Goal: Task Accomplishment & Management: Manage account settings

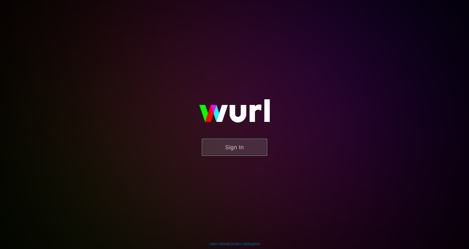
click at [236, 149] on button "Sign In" at bounding box center [234, 147] width 65 height 17
click at [222, 143] on button "Sign In" at bounding box center [234, 147] width 65 height 17
click at [232, 149] on button "Sign In" at bounding box center [234, 147] width 65 height 17
click at [219, 141] on button "Sign In" at bounding box center [234, 147] width 65 height 17
click at [242, 145] on button "Sign In" at bounding box center [234, 147] width 65 height 17
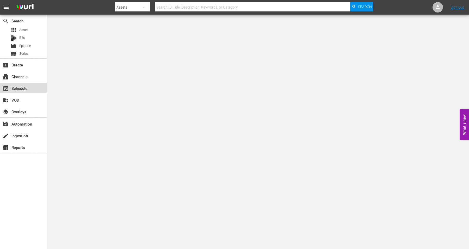
click at [24, 89] on div "event_available Schedule" at bounding box center [14, 87] width 29 height 5
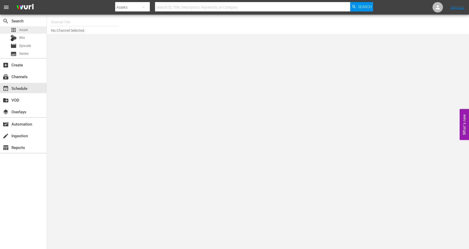
click at [23, 30] on span "Asset" at bounding box center [23, 29] width 9 height 5
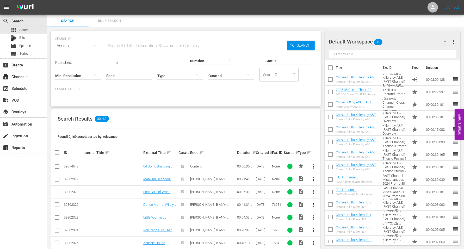
click at [444, 40] on icon "button" at bounding box center [445, 42] width 6 height 6
click at [454, 41] on div "Storage Wars (11) Default Workspace (15)" at bounding box center [232, 124] width 464 height 249
click at [453, 40] on span "more_vert" at bounding box center [453, 42] width 6 height 6
click at [404, 41] on div "Add New Workspace" at bounding box center [419, 41] width 61 height 9
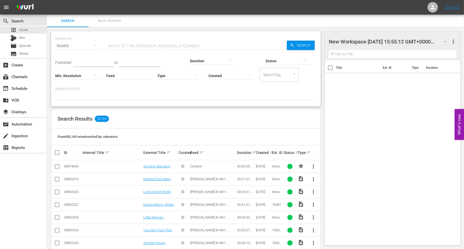
drag, startPoint x: 330, startPoint y: 41, endPoint x: 408, endPoint y: 44, distance: 78.2
click at [408, 44] on div at bounding box center [373, 41] width 89 height 13
drag, startPoint x: 434, startPoint y: 41, endPoint x: 310, endPoint y: 39, distance: 124.0
click at [310, 39] on div "Search Bulk Search SEARCH BY Search By Assets Search ID, Title, Description, Ke…" at bounding box center [255, 226] width 417 height 423
type input "TINY HOUSE"
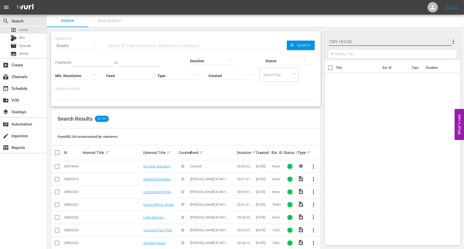
click at [362, 116] on div "Title Ext. ID Type Duration" at bounding box center [392, 151] width 135 height 183
click at [457, 38] on div "TINY HOUSE 0 TINY HOUSE more_vert Filter by Title" at bounding box center [392, 45] width 135 height 29
click at [453, 38] on button "more_vert" at bounding box center [453, 41] width 6 height 12
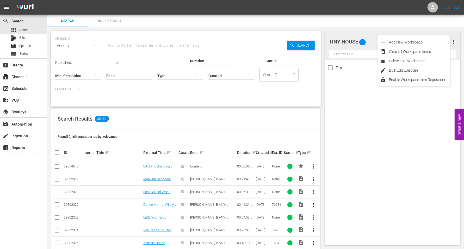
drag, startPoint x: 365, startPoint y: 118, endPoint x: 363, endPoint y: 114, distance: 5.4
click at [365, 119] on div "Title Ext. ID Type Duration" at bounding box center [392, 151] width 135 height 183
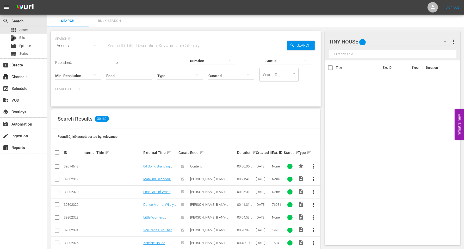
click at [448, 40] on icon "button" at bounding box center [445, 42] width 6 height 6
click at [358, 73] on div "Default Workspace (15)" at bounding box center [362, 73] width 54 height 8
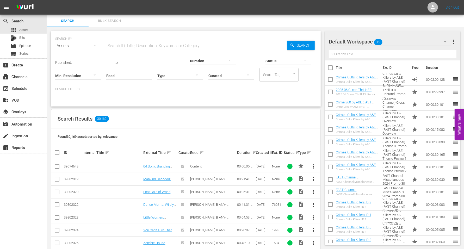
click at [443, 42] on icon "button" at bounding box center [445, 42] width 6 height 6
click at [428, 38] on div "TINY HOUSE (0) Storage Wars (11) Default Workspace (15)" at bounding box center [232, 124] width 464 height 249
click at [452, 40] on span "more_vert" at bounding box center [453, 42] width 6 height 6
click at [411, 39] on div "Add New Workspace" at bounding box center [419, 41] width 61 height 9
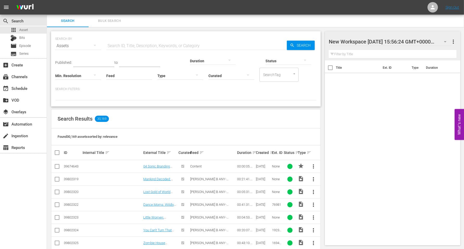
click at [428, 41] on div "New Workspace Wed Aug 13 2025 15:56:24 GMT+0000 0" at bounding box center [390, 41] width 123 height 15
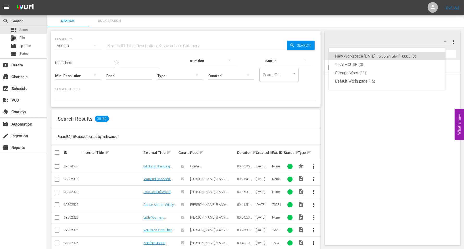
click at [437, 40] on div "New Workspace Wed Aug 13 2025 15:56:24 GMT+0000 (0) TINY HOUSE (0) Storage Wars…" at bounding box center [232, 124] width 464 height 249
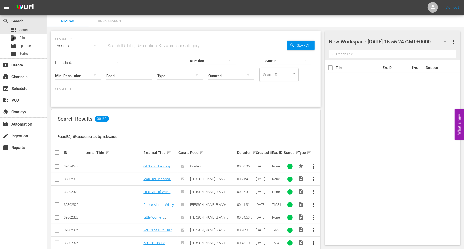
drag, startPoint x: 384, startPoint y: 40, endPoint x: 400, endPoint y: 126, distance: 87.4
click at [400, 126] on div "Title Ext. ID Type Duration" at bounding box center [392, 151] width 135 height 183
click at [393, 42] on div at bounding box center [373, 41] width 89 height 13
drag, startPoint x: 431, startPoint y: 41, endPoint x: 322, endPoint y: 36, distance: 109.7
click at [322, 36] on div "Search Bulk Search SEARCH BY Search By Assets Search ID, Title, Description, Ke…" at bounding box center [255, 226] width 417 height 423
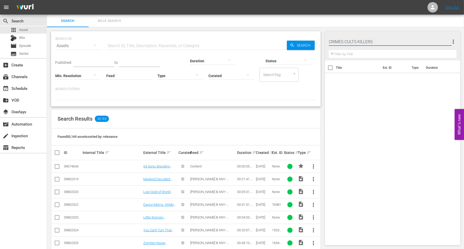
type input "CRIMES CULTS KILLERS"
click at [357, 109] on div "Title Ext. ID Type Duration" at bounding box center [392, 151] width 135 height 183
click at [454, 43] on span "more_vert" at bounding box center [453, 42] width 6 height 6
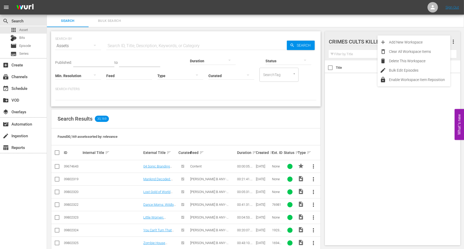
click at [389, 125] on div "Title Ext. ID Type Duration" at bounding box center [392, 151] width 135 height 183
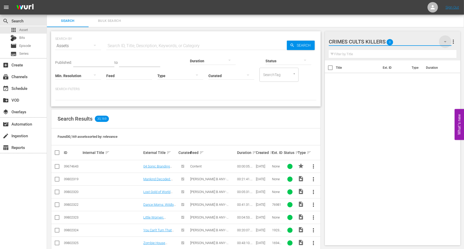
click at [447, 41] on icon "button" at bounding box center [445, 42] width 6 height 6
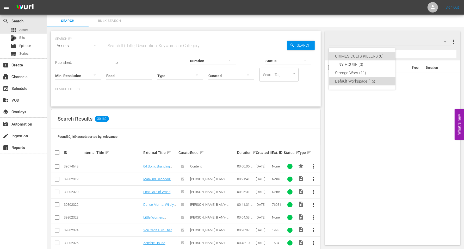
click at [358, 81] on div "Default Workspace (15)" at bounding box center [362, 81] width 54 height 8
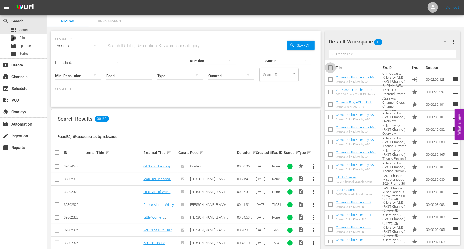
click at [330, 67] on input "checkbox" at bounding box center [330, 68] width 11 height 11
checkbox input "true"
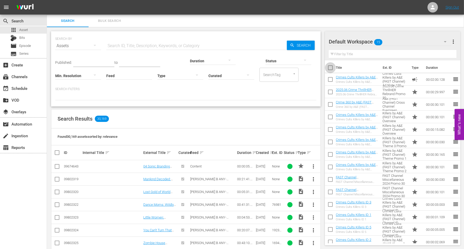
checkbox input "true"
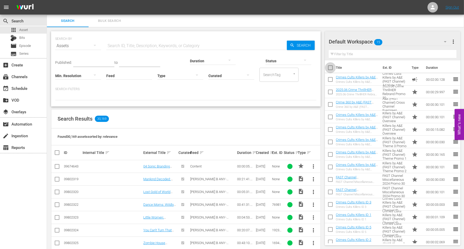
checkbox input "true"
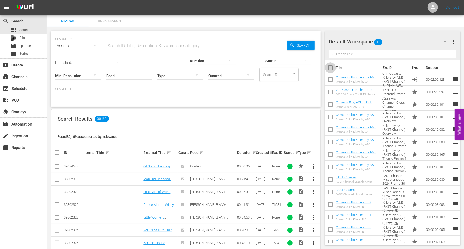
checkbox input "true"
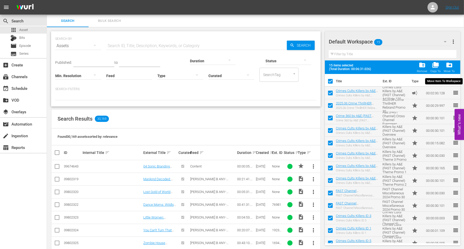
click at [449, 64] on span "drive_file_move" at bounding box center [449, 64] width 7 height 7
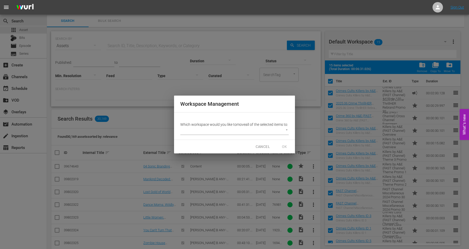
click at [190, 132] on body "menu Sign Out search Search apps Asset Bits movie Episode subtitles Series add_…" at bounding box center [234, 124] width 469 height 249
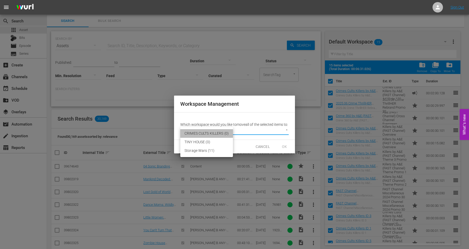
click at [196, 132] on li "CRIMES CULTS KILLERS (0)" at bounding box center [206, 133] width 53 height 9
type input "3634"
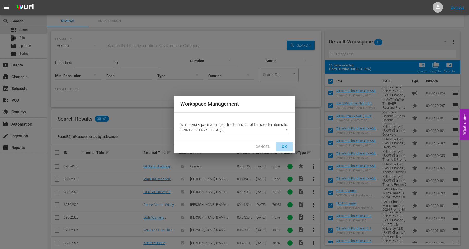
click at [283, 148] on span "OK" at bounding box center [284, 146] width 8 height 7
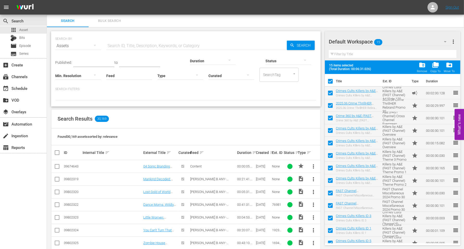
checkbox input "false"
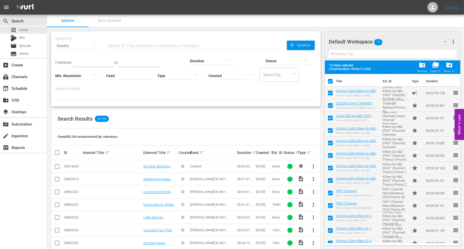
checkbox input "false"
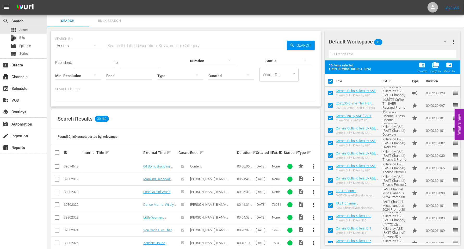
checkbox input "false"
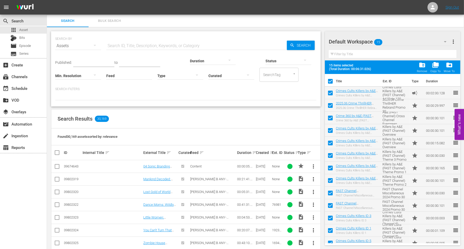
checkbox input "false"
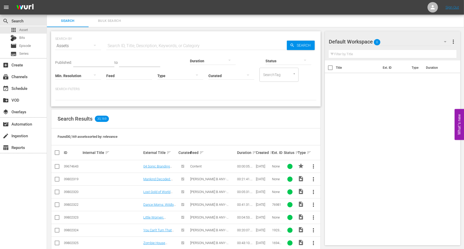
click at [445, 41] on icon "button" at bounding box center [445, 42] width 6 height 6
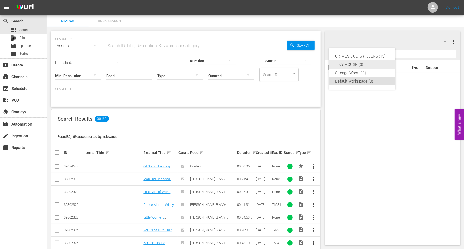
click at [345, 61] on div "TINY HOUSE (0)" at bounding box center [362, 64] width 54 height 8
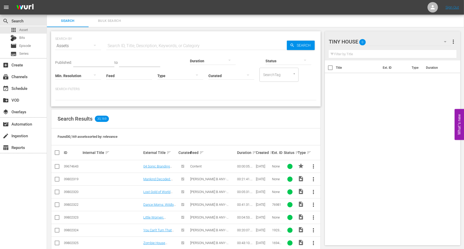
click at [67, 38] on div "Assets" at bounding box center [78, 46] width 46 height 19
click at [112, 48] on div "Channels Series Episodes Bits Assets" at bounding box center [232, 124] width 464 height 249
drag, startPoint x: 114, startPoint y: 42, endPoint x: 107, endPoint y: 41, distance: 6.6
click at [114, 42] on div "Channels Series Episodes Bits Assets" at bounding box center [232, 124] width 464 height 249
click at [445, 41] on icon "button" at bounding box center [445, 42] width 6 height 6
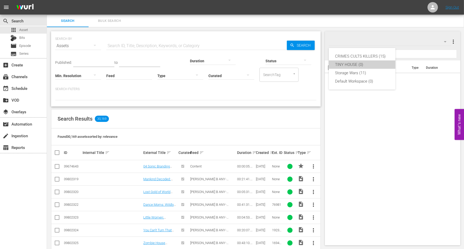
click at [366, 65] on div "TINY HOUSE (0)" at bounding box center [362, 64] width 54 height 8
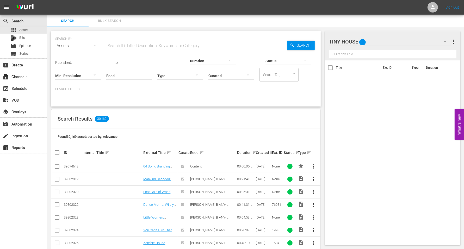
click at [358, 41] on div at bounding box center [352, 41] width 46 height 13
type input "TINY HOUSE INTL"
click at [359, 124] on div "Title Ext. ID Type Duration" at bounding box center [392, 151] width 135 height 183
click at [121, 45] on input "text" at bounding box center [196, 46] width 180 height 12
type input "INTL TINY HOUSE"
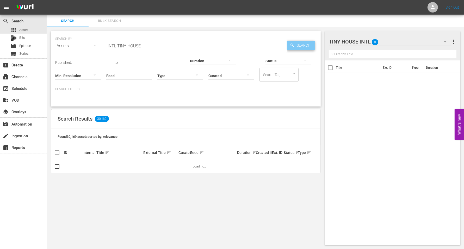
click at [299, 47] on span "Search" at bounding box center [305, 45] width 20 height 9
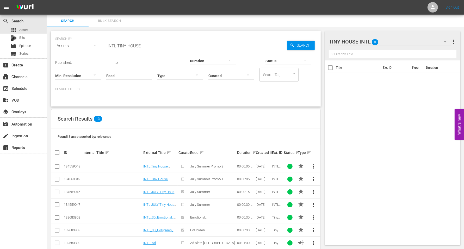
click at [190, 59] on div at bounding box center [213, 60] width 46 height 15
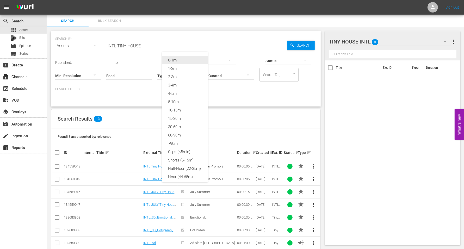
click at [177, 59] on div "0-1m" at bounding box center [185, 60] width 46 height 8
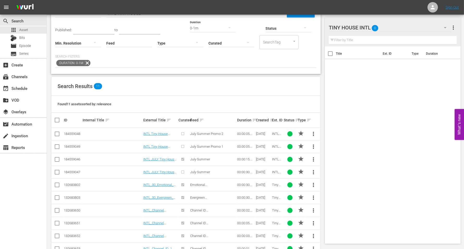
scroll to position [59, 0]
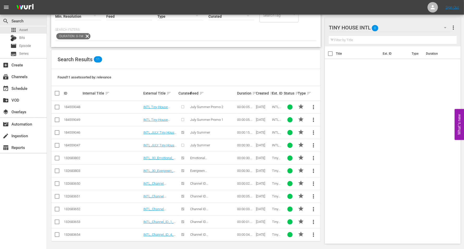
drag, startPoint x: 57, startPoint y: 181, endPoint x: 57, endPoint y: 186, distance: 4.8
click at [57, 182] on input "checkbox" at bounding box center [57, 185] width 6 height 6
checkbox input "true"
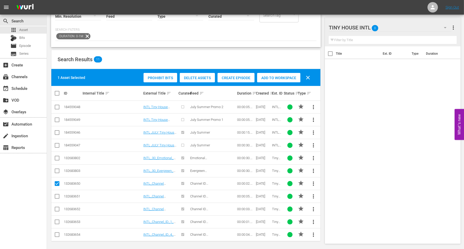
click at [55, 195] on input "checkbox" at bounding box center [57, 197] width 6 height 6
checkbox input "true"
click at [57, 207] on input "checkbox" at bounding box center [57, 210] width 6 height 6
checkbox input "true"
click at [55, 220] on input "checkbox" at bounding box center [57, 223] width 6 height 6
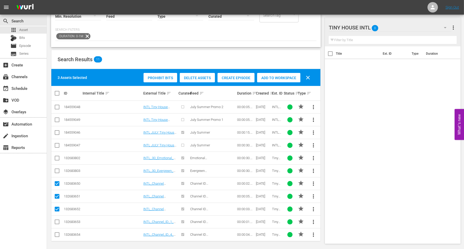
checkbox input "true"
click at [55, 233] on input "checkbox" at bounding box center [57, 236] width 6 height 6
checkbox input "true"
click at [287, 76] on span "Add to Workspace" at bounding box center [278, 78] width 43 height 4
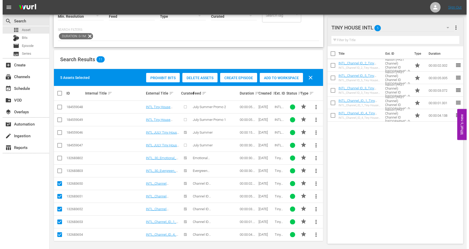
scroll to position [0, 0]
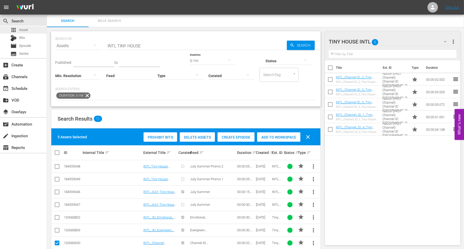
click at [19, 30] on span "Asset" at bounding box center [23, 29] width 9 height 5
click at [101, 24] on button "Bulk Search" at bounding box center [110, 21] width 42 height 12
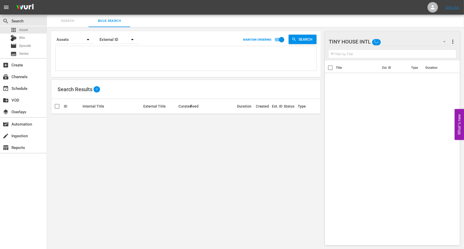
click at [133, 36] on icon "button" at bounding box center [132, 39] width 6 height 6
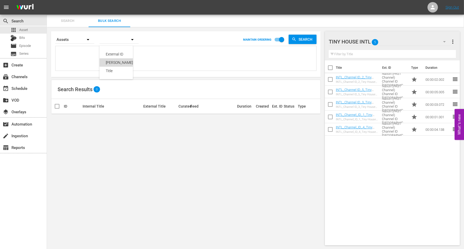
click at [115, 61] on div "Wurl ID" at bounding box center [121, 62] width 31 height 8
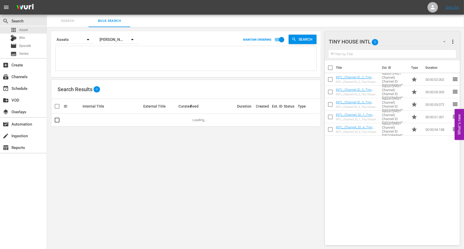
click at [66, 56] on textarea at bounding box center [186, 59] width 259 height 24
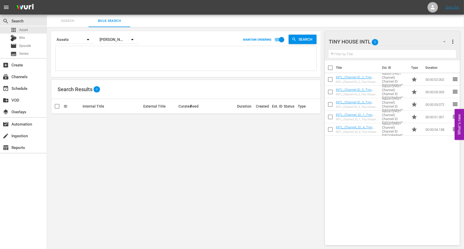
paste textarea "Title ID Product duration Type Trailer campaign title INTL_30_Emotional_Tiny Ho…"
type textarea "Title ID Product duration Type Trailer campaign title INTL_30_Emotional_Tiny Ho…"
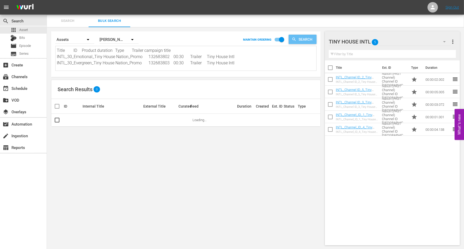
type textarea "Title ID Product duration Type Trailer campaign title INTL_30_Emotional_Tiny Ho…"
click at [299, 39] on span "Search" at bounding box center [306, 39] width 20 height 9
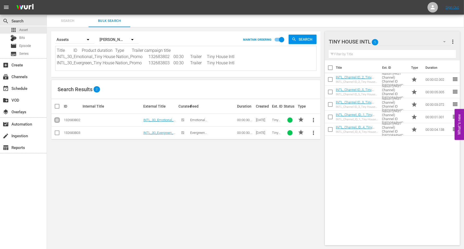
click at [57, 118] on input "checkbox" at bounding box center [57, 121] width 6 height 6
checkbox input "true"
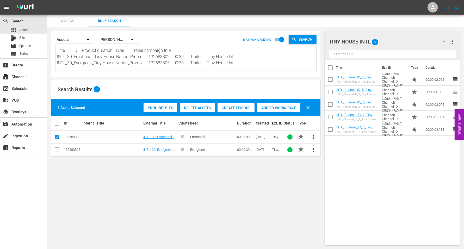
click at [56, 149] on input "checkbox" at bounding box center [57, 151] width 6 height 6
checkbox input "true"
click at [289, 107] on span "Add to Workspace" at bounding box center [291, 108] width 43 height 4
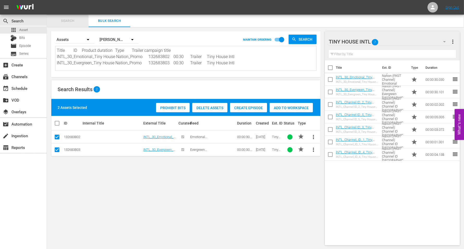
drag, startPoint x: 73, startPoint y: 22, endPoint x: 60, endPoint y: 24, distance: 12.9
click at [60, 24] on button "Search" at bounding box center [68, 21] width 42 height 12
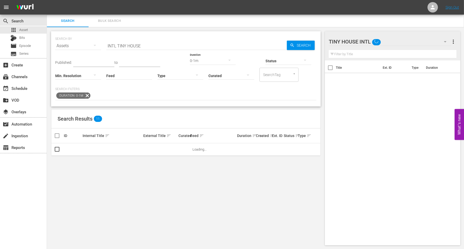
click at [190, 61] on div "0-1m" at bounding box center [213, 60] width 46 height 15
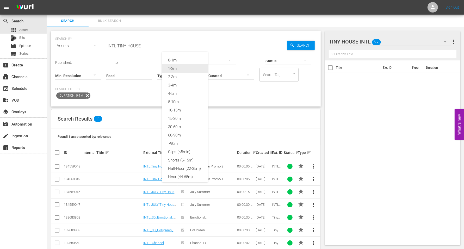
click at [171, 69] on div "1-2m" at bounding box center [185, 68] width 46 height 8
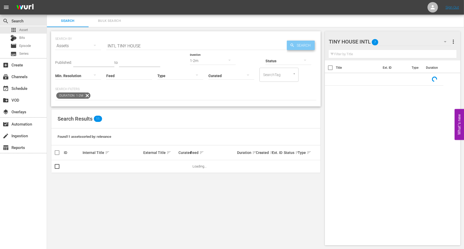
click at [292, 46] on icon "button" at bounding box center [292, 45] width 5 height 5
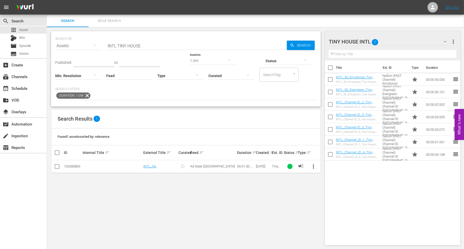
click at [190, 60] on div "1-2m" at bounding box center [213, 60] width 46 height 15
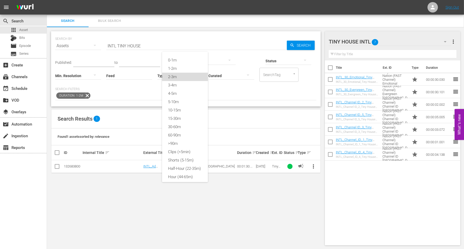
drag, startPoint x: 172, startPoint y: 76, endPoint x: 175, endPoint y: 77, distance: 3.0
click at [173, 77] on div "2-3m" at bounding box center [185, 77] width 46 height 8
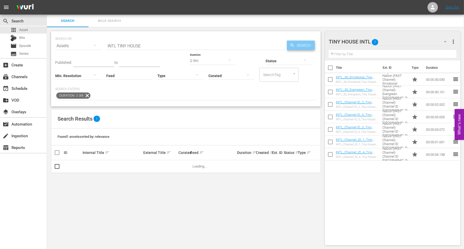
click at [296, 45] on span "Search" at bounding box center [305, 45] width 20 height 9
click at [57, 166] on input "checkbox" at bounding box center [57, 167] width 6 height 6
checkbox input "true"
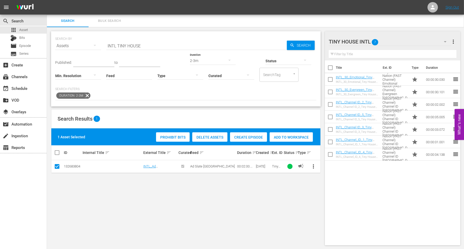
click at [295, 136] on span "Add to Workspace" at bounding box center [291, 137] width 43 height 4
click at [25, 193] on div "search Search apps Asset Bits movie Episode subtitles Series add_box Create sub…" at bounding box center [23, 139] width 47 height 249
click at [447, 41] on icon "button" at bounding box center [445, 42] width 6 height 6
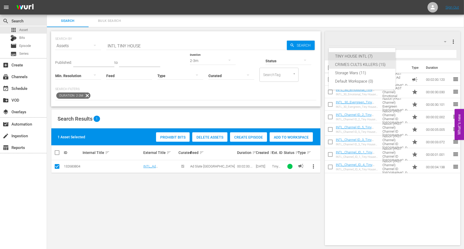
click at [355, 64] on div "CRIMES CULTS KILLERS (15)" at bounding box center [362, 64] width 54 height 8
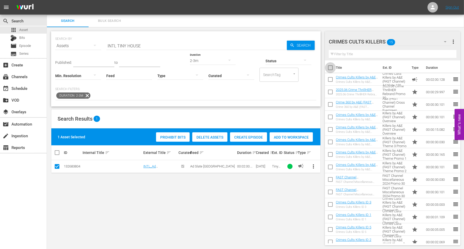
click at [331, 68] on input "checkbox" at bounding box center [330, 68] width 11 height 11
checkbox input "true"
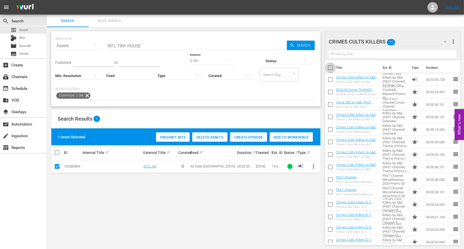
checkbox input "true"
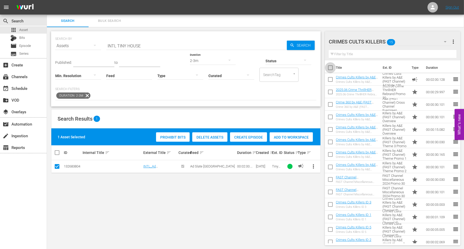
checkbox input "true"
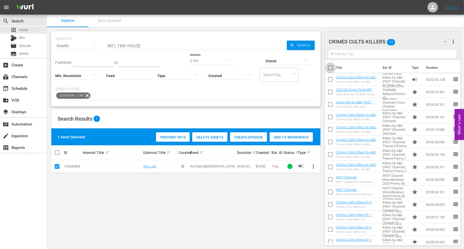
checkbox input "true"
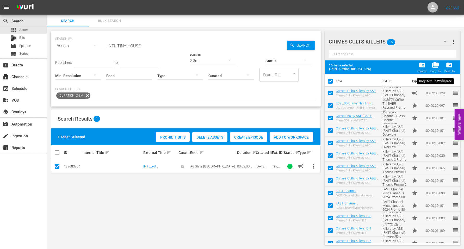
click at [435, 64] on span "folder_copy" at bounding box center [435, 64] width 7 height 7
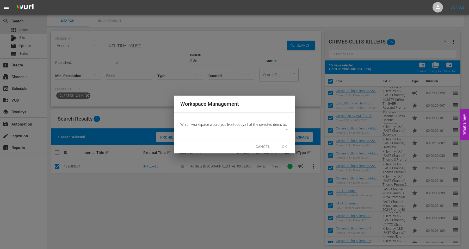
click at [219, 130] on body "menu Sign Out search Search apps Asset Bits movie Episode subtitles Series add_…" at bounding box center [234, 124] width 469 height 249
click at [209, 146] on li "Default Workspace (0)" at bounding box center [202, 148] width 45 height 9
type input "3618"
click at [283, 145] on span "OK" at bounding box center [284, 146] width 8 height 7
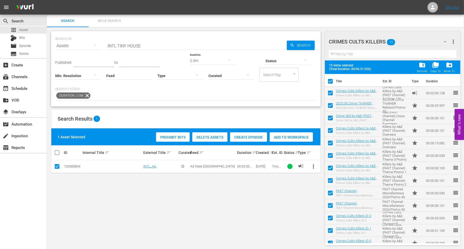
checkbox input "false"
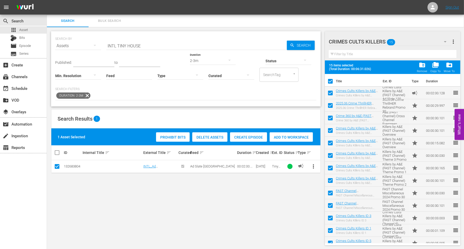
checkbox input "false"
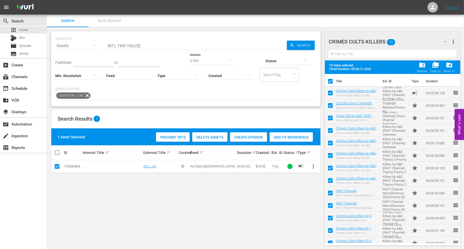
checkbox input "false"
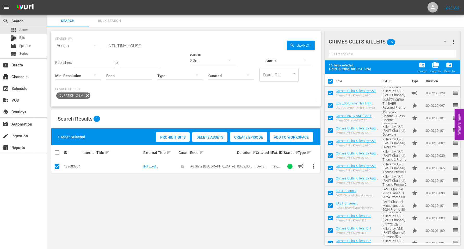
checkbox input "false"
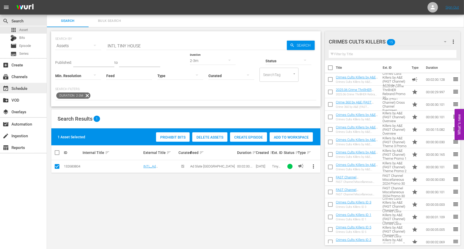
click at [18, 88] on div "event_available Schedule" at bounding box center [14, 87] width 29 height 5
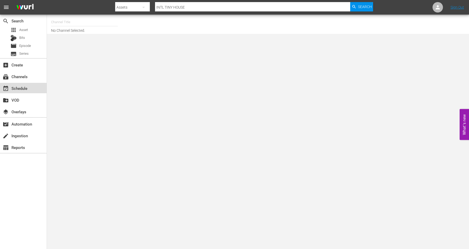
click at [16, 86] on div "event_available Schedule" at bounding box center [14, 87] width 29 height 5
click at [61, 24] on input "text" at bounding box center [84, 22] width 67 height 12
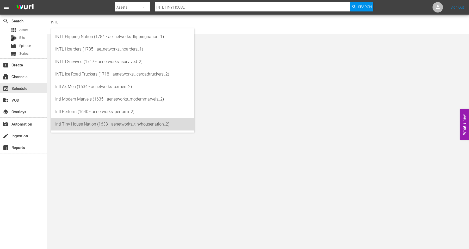
click at [86, 126] on div "Intl Tiny House Nation (1633 - aenetworks_tinyhousenation_2)" at bounding box center [122, 124] width 135 height 12
type input "Intl Tiny House Nation (1633 - aenetworks_tinyhousenation_2)"
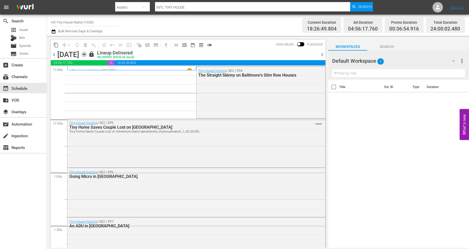
click at [87, 53] on icon "button" at bounding box center [84, 55] width 6 height 6
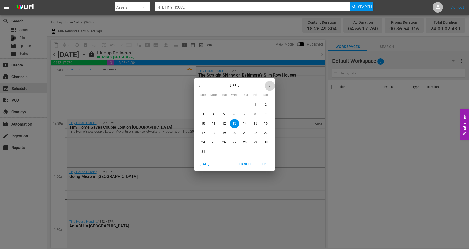
click at [271, 86] on icon "button" at bounding box center [270, 86] width 4 height 4
click at [212, 102] on button "1" at bounding box center [213, 104] width 9 height 9
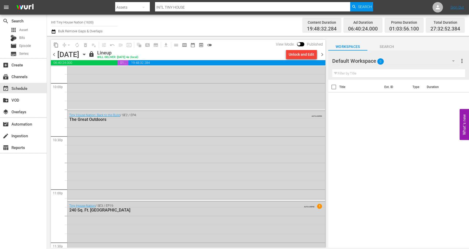
scroll to position [2368, 0]
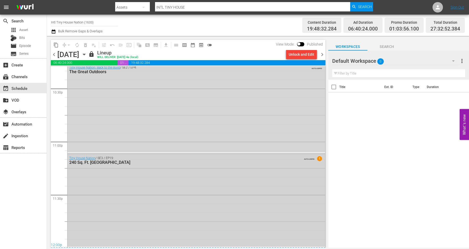
click at [92, 217] on div "Tiny House Nation / SE3 / EP19: 240 Sq. Ft. Tiny Ski Lodge AUTO-LOOPED 1" at bounding box center [196, 200] width 258 height 93
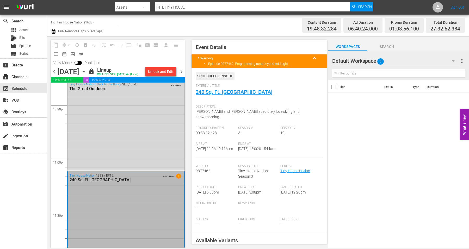
click at [87, 71] on icon "button" at bounding box center [84, 72] width 6 height 6
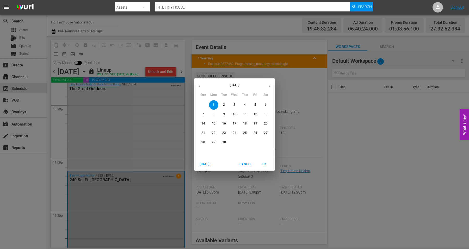
click at [219, 101] on div "2" at bounding box center [224, 104] width 10 height 9
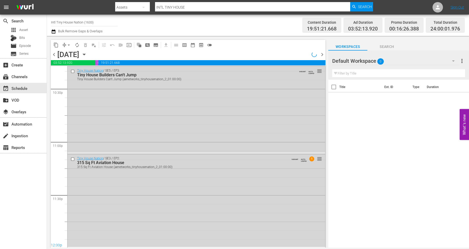
scroll to position [2235, 0]
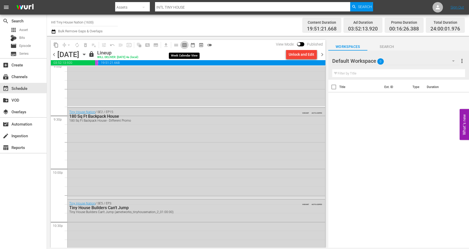
click at [184, 44] on span "calendar_view_week_outlined" at bounding box center [184, 44] width 5 height 5
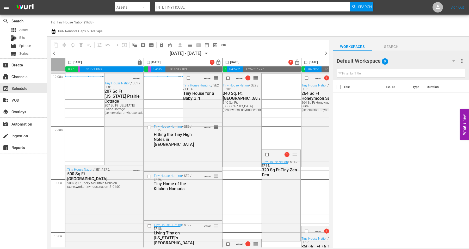
click at [326, 55] on span "chevron_right" at bounding box center [326, 53] width 7 height 7
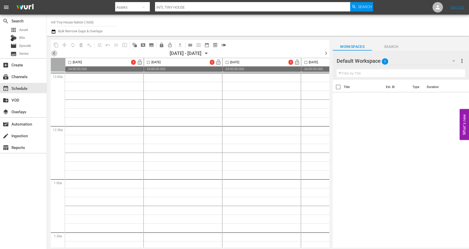
click at [52, 52] on span "chevron_left" at bounding box center [54, 53] width 7 height 7
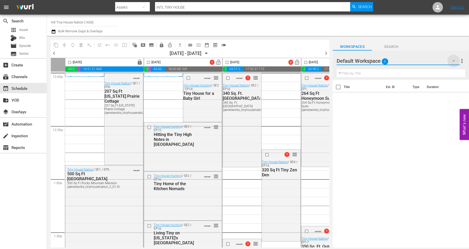
click at [453, 59] on icon "button" at bounding box center [453, 61] width 6 height 6
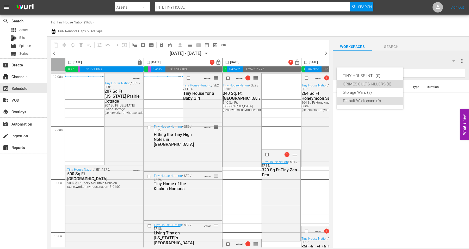
click at [356, 82] on div "CRIMES CULTS KILLERS (0)" at bounding box center [370, 84] width 54 height 8
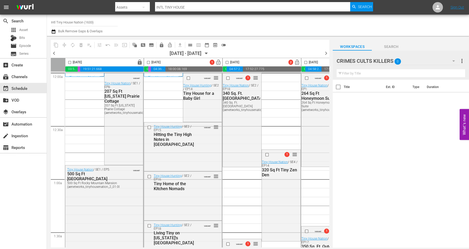
click at [377, 107] on div "Title Ext. ID Type Duration" at bounding box center [401, 164] width 136 height 169
drag, startPoint x: 452, startPoint y: 61, endPoint x: 455, endPoint y: 62, distance: 2.7
click at [455, 62] on icon "button" at bounding box center [453, 61] width 6 height 6
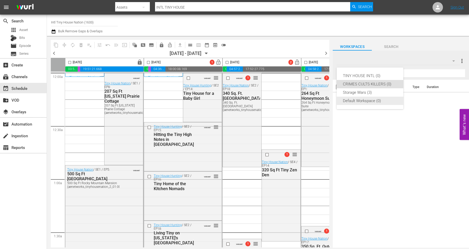
click at [354, 100] on div "Default Workspace (0)" at bounding box center [370, 101] width 54 height 8
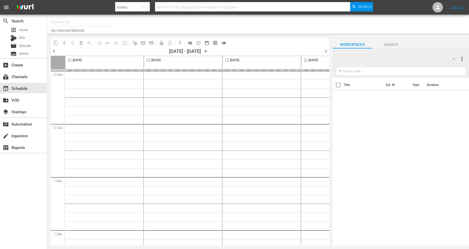
type input "Intl Tiny House Nation (1633)"
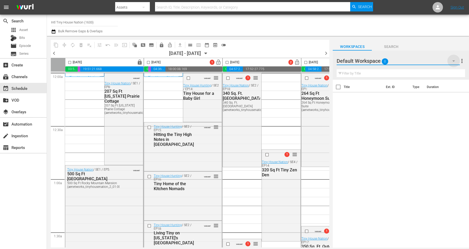
click at [453, 61] on icon "button" at bounding box center [453, 60] width 3 height 1
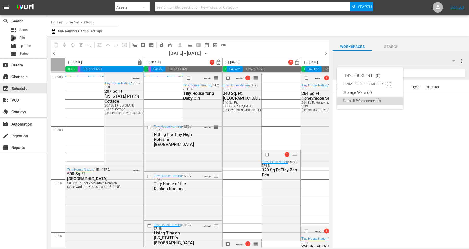
click at [23, 29] on div "TINY HOUSE INTL (0) CRIMES CULTS KILLERS (0) Storage Wars (3) Default Workspace…" at bounding box center [234, 124] width 469 height 249
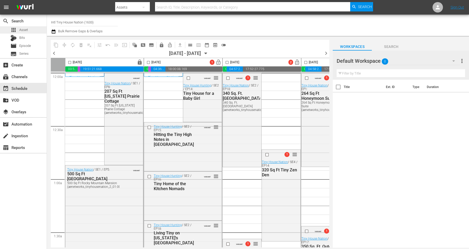
click at [24, 30] on span "Asset" at bounding box center [23, 29] width 9 height 5
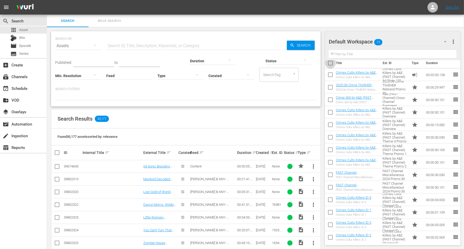
click at [331, 61] on input "checkbox" at bounding box center [330, 64] width 11 height 11
checkbox input "true"
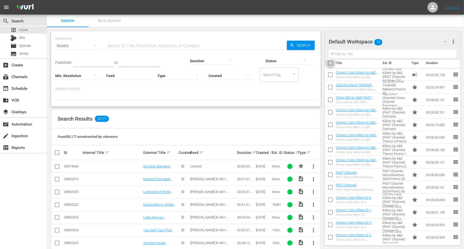
checkbox input "true"
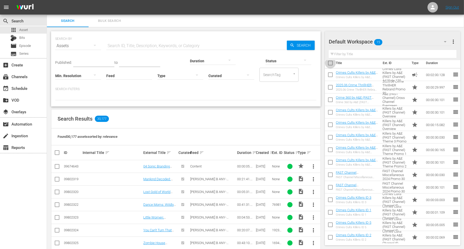
checkbox input "true"
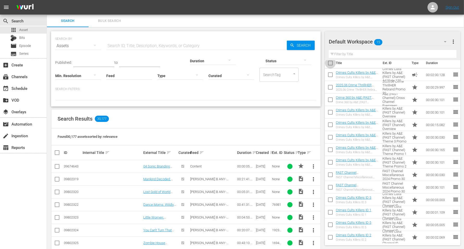
checkbox input "true"
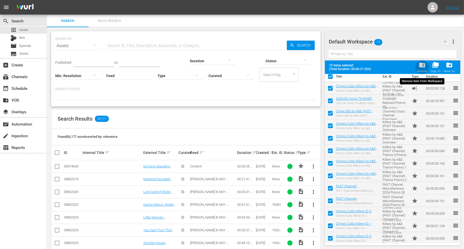
click at [422, 65] on span "folder_delete" at bounding box center [421, 64] width 7 height 7
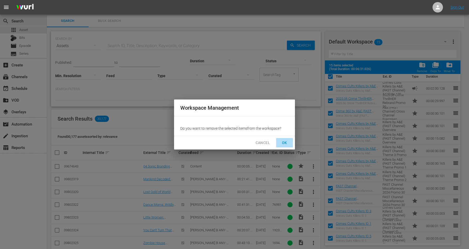
click at [283, 143] on span "OK" at bounding box center [284, 143] width 8 height 7
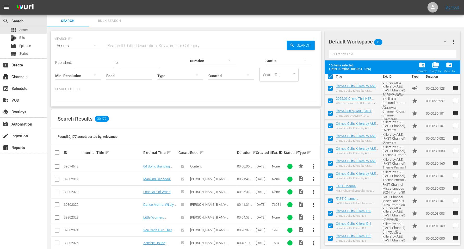
checkbox input "false"
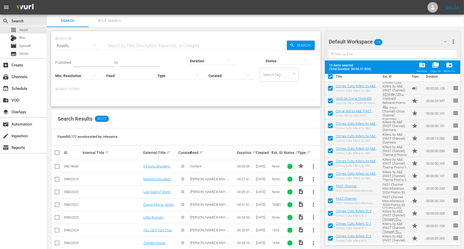
checkbox input "false"
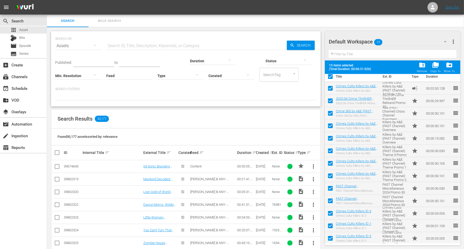
checkbox input "false"
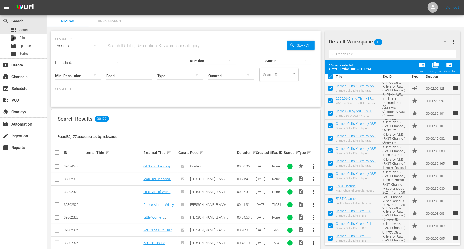
checkbox input "false"
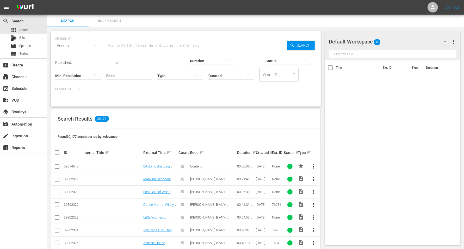
click at [446, 41] on icon "button" at bounding box center [445, 41] width 3 height 1
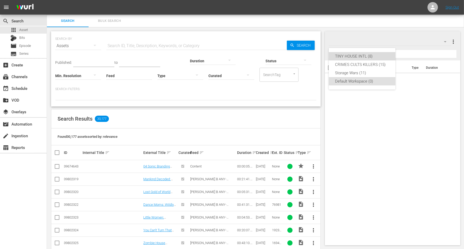
click at [350, 57] on div "TINY HOUSE INTL (8)" at bounding box center [362, 56] width 54 height 8
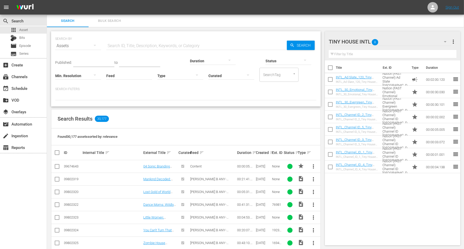
click at [329, 68] on input "checkbox" at bounding box center [330, 68] width 11 height 11
checkbox input "true"
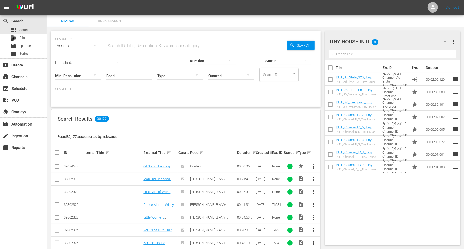
checkbox input "true"
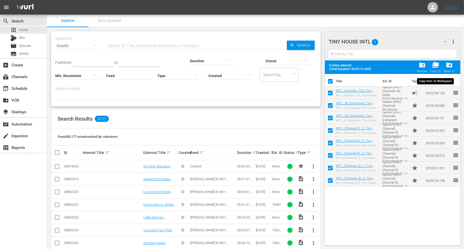
click at [436, 63] on span "folder_copy" at bounding box center [435, 64] width 7 height 7
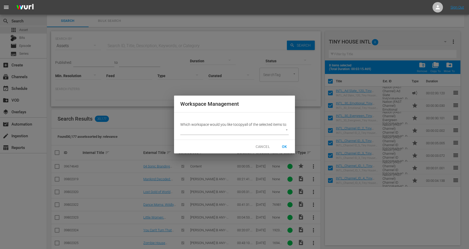
click at [197, 130] on body "menu Sign Out search Search apps Asset Bits movie Episode subtitles Series add_…" at bounding box center [234, 124] width 469 height 249
click at [199, 146] on li "Default Workspace (0)" at bounding box center [207, 148] width 55 height 9
type input "3618"
click at [283, 145] on span "OK" at bounding box center [284, 146] width 8 height 7
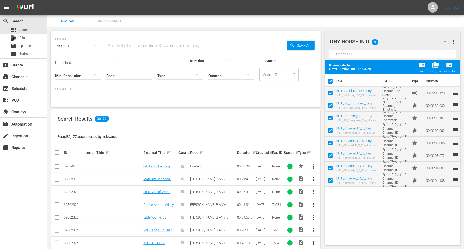
checkbox input "false"
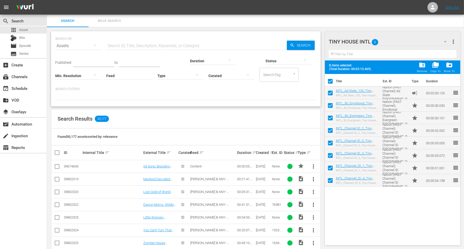
checkbox input "false"
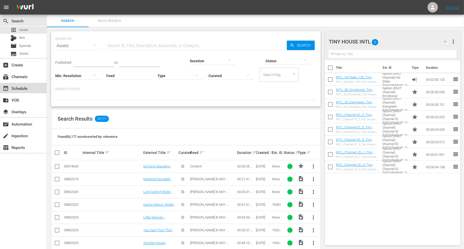
click at [13, 87] on div "event_available Schedule" at bounding box center [14, 87] width 29 height 5
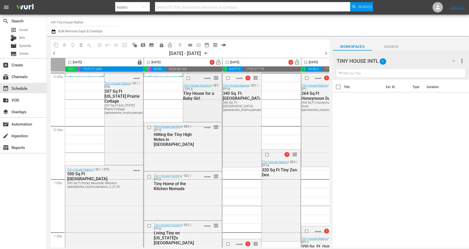
click at [196, 108] on div "VARIANT reorder Tiny House Hunting / SE2 / EP14: Tiny House for a Baby Girl" at bounding box center [202, 97] width 39 height 48
click at [189, 45] on span "calendar_view_day_outlined" at bounding box center [189, 44] width 5 height 5
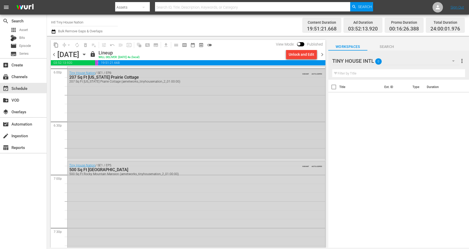
scroll to position [1920, 0]
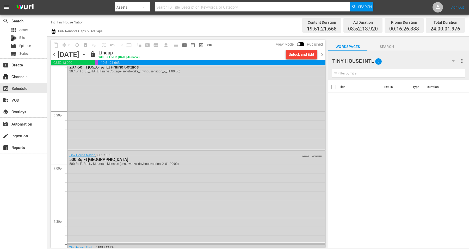
click at [87, 53] on icon "button" at bounding box center [84, 55] width 6 height 6
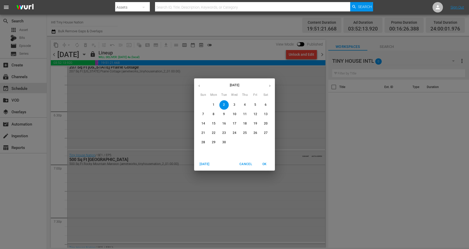
click at [232, 103] on span "3" at bounding box center [234, 105] width 9 height 4
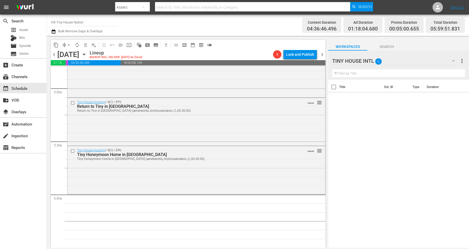
scroll to position [487, 0]
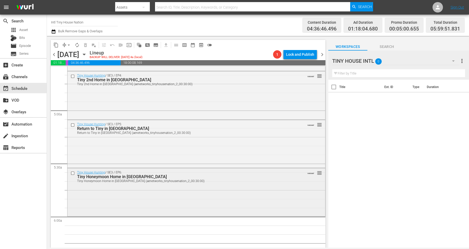
click at [115, 195] on div "Tiny House Hunting / SE3 / EP6: Tiny Honeymoon Home in San Diego Tiny Honeymoon…" at bounding box center [196, 191] width 258 height 47
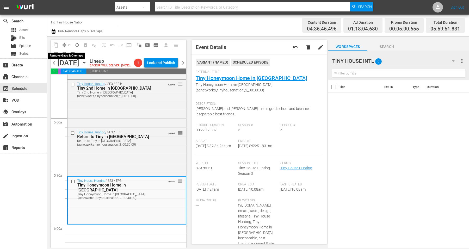
click at [68, 43] on span "arrow_drop_down" at bounding box center [68, 44] width 5 height 5
click at [66, 53] on li "Align to Midnight" at bounding box center [69, 55] width 55 height 9
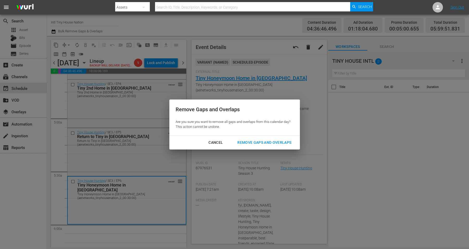
drag, startPoint x: 271, startPoint y: 142, endPoint x: 249, endPoint y: 132, distance: 23.9
click at [271, 143] on div "Remove Gaps and Overlaps" at bounding box center [264, 142] width 62 height 7
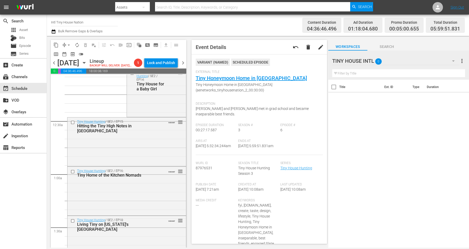
scroll to position [0, 0]
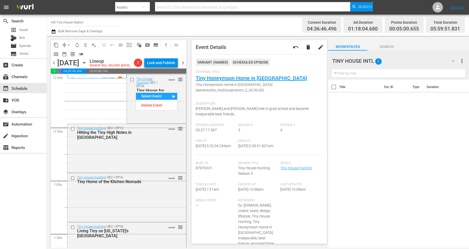
click at [146, 119] on div "Tiny House Hunting / SE2 / EP14: Tiny House for a Baby Girl VARIANT reorder" at bounding box center [156, 99] width 59 height 48
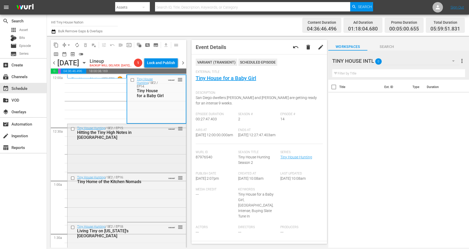
click at [110, 157] on div "Tiny House Hunting / SE2 / EP15: Hitting the Tiny High Notes in Boulder VARIANT…" at bounding box center [126, 148] width 118 height 48
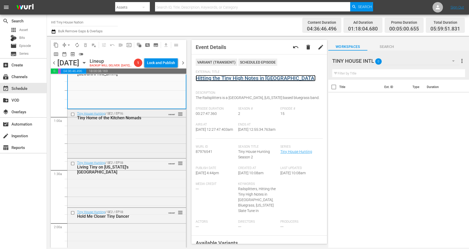
scroll to position [65, 0]
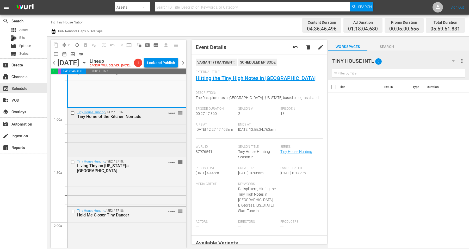
click at [116, 134] on div "Tiny House Hunting / SE2 / EP16: Tiny Home of the Kitchen Nomads VARIANT reorder" at bounding box center [126, 132] width 118 height 48
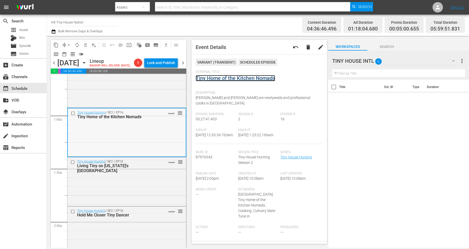
scroll to position [130, 0]
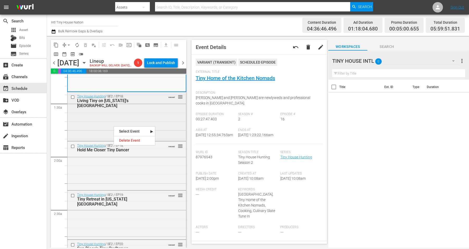
click at [81, 123] on div "Tiny House Hunting / SE2 / EP18: Living Tiny on Hawaii's Big Island VARIANT reo…" at bounding box center [126, 116] width 118 height 48
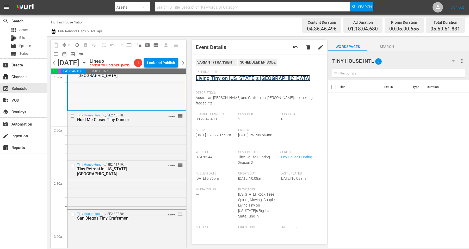
scroll to position [195, 0]
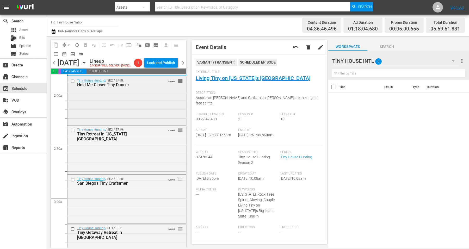
click at [95, 110] on div "Tiny House Hunting / SE2 / EP18: Hold Me Closer Tiny Dancer VARIANT reorder" at bounding box center [126, 100] width 118 height 48
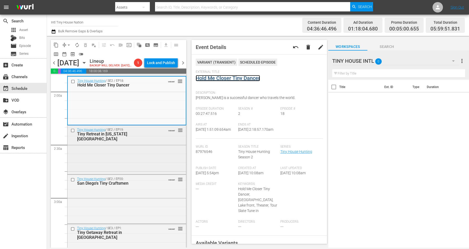
scroll to position [228, 0]
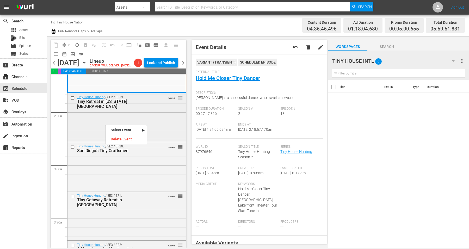
click at [84, 128] on div "Tiny House Hunting / SE2 / EP19: Tiny Retreat in Kansas City VARIANT reorder" at bounding box center [126, 117] width 118 height 48
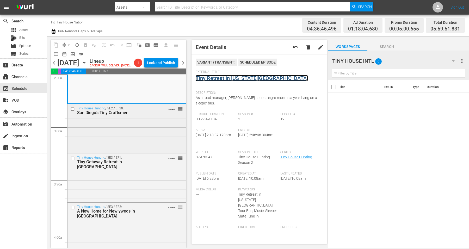
scroll to position [293, 0]
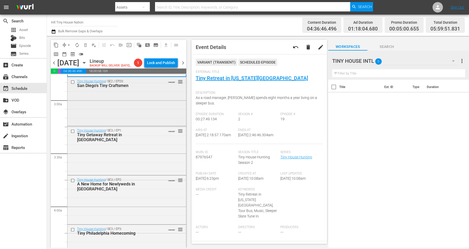
click at [91, 115] on div "Tiny House Hunting / SE2 / EP20: San Diego's Tiny Craftsmen VARIANT reorder" at bounding box center [126, 101] width 118 height 48
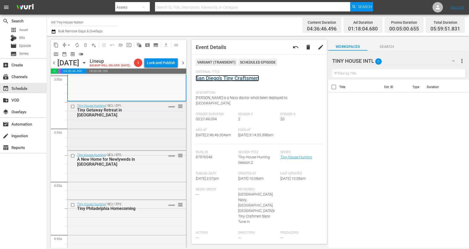
scroll to position [326, 0]
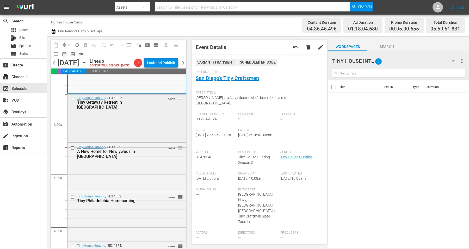
click at [98, 126] on div "Tiny House Hunting / SE3 / EP1: Tiny Getaway Retreat in Kona VARIANT reorder" at bounding box center [126, 118] width 118 height 48
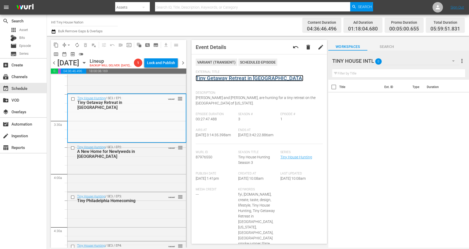
scroll to position [358, 0]
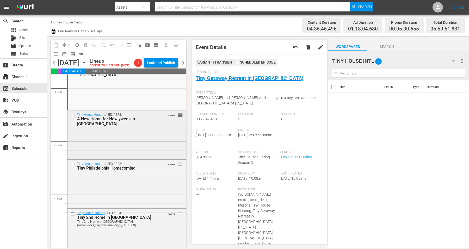
click at [97, 140] on div "Tiny House Hunting / SE3 / EP2: A New Home for Newlyweds in Portland VARIANT re…" at bounding box center [126, 134] width 118 height 48
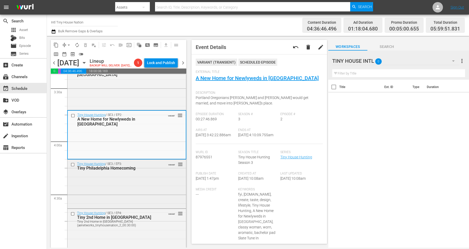
click at [118, 196] on div "Tiny House Hunting / SE3 / EP3: Tiny Philadelphia Homecoming VARIANT reorder" at bounding box center [126, 184] width 118 height 48
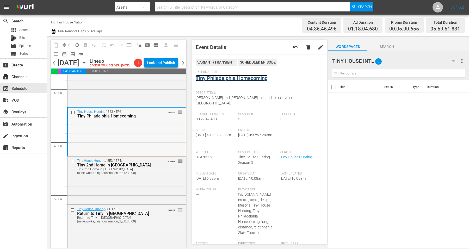
scroll to position [423, 0]
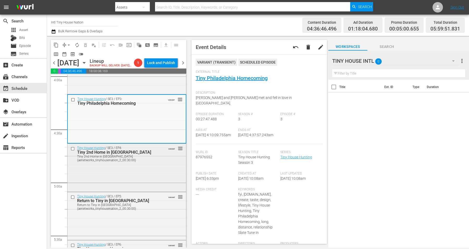
click at [98, 184] on div "Tiny House Hunting / SE3 / EP4: Tiny 2nd Home in Honolulu Tiny 2nd Home in Hono…" at bounding box center [126, 167] width 118 height 47
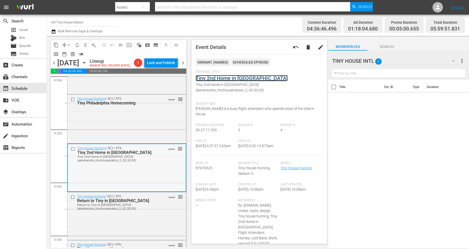
scroll to position [488, 0]
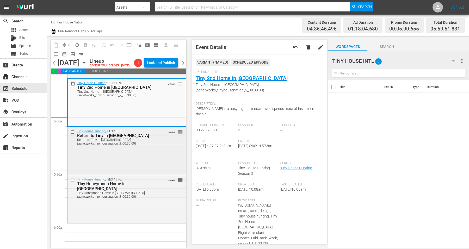
click at [103, 163] on div "Tiny House Hunting / SE3 / EP5: Return to Tiny in Boise Return to Tiny in Boise…" at bounding box center [126, 150] width 118 height 47
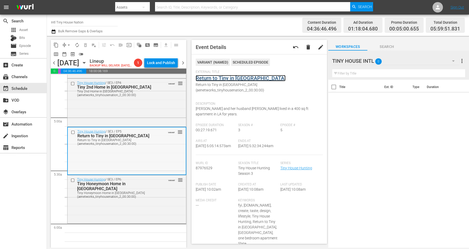
scroll to position [553, 0]
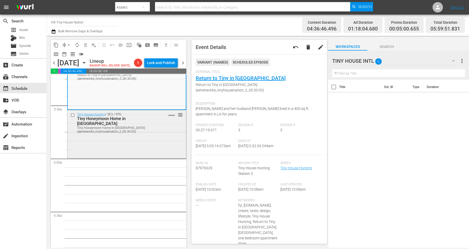
click at [99, 145] on div "Tiny House Hunting / SE3 / EP6: Tiny Honeymoon Home in San Diego Tiny Honeymoon…" at bounding box center [126, 133] width 118 height 47
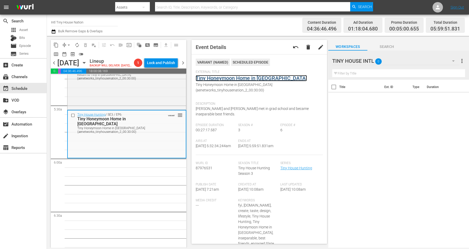
scroll to position [0, 0]
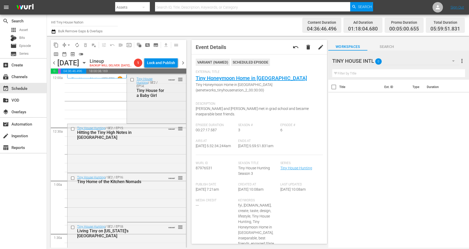
click at [162, 117] on div "Tiny House Hunting / SE2 / EP14: Tiny House for a Baby Girl VARIANT reorder" at bounding box center [156, 99] width 59 height 48
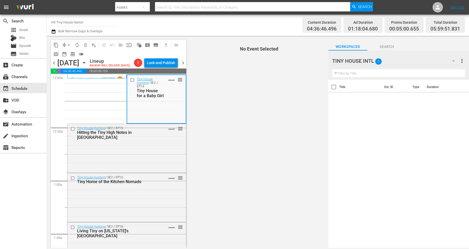
click at [162, 117] on div "Tiny House Hunting / SE2 / EP14: Tiny House for a Baby Girl VARIANT reorder" at bounding box center [156, 99] width 58 height 48
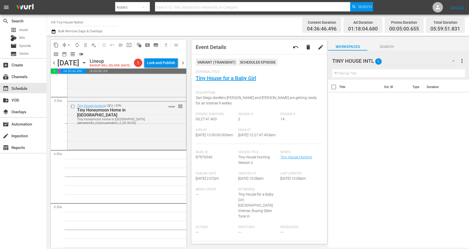
scroll to position [521, 0]
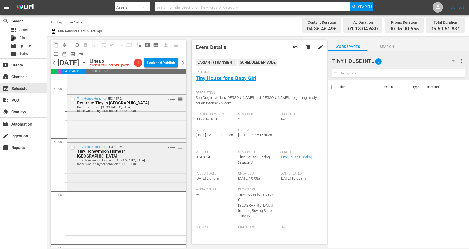
click at [111, 184] on div "Tiny House Hunting / SE3 / EP6: Tiny Honeymoon Home in San Diego Tiny Honeymoon…" at bounding box center [126, 166] width 118 height 47
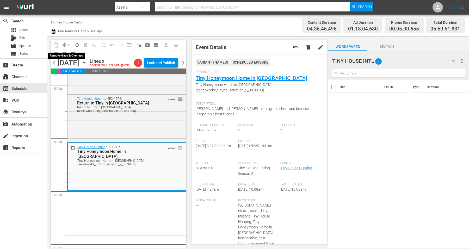
click at [69, 45] on span "arrow_drop_down" at bounding box center [68, 44] width 5 height 5
click at [67, 53] on li "Align to Midnight" at bounding box center [69, 55] width 55 height 9
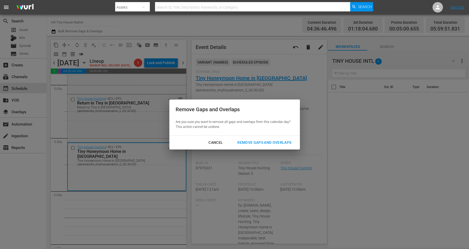
drag, startPoint x: 270, startPoint y: 142, endPoint x: 264, endPoint y: 142, distance: 6.0
click at [270, 143] on div "Remove Gaps and Overlaps" at bounding box center [264, 142] width 62 height 7
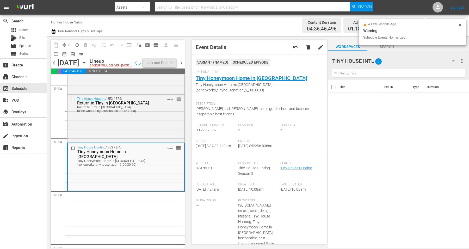
scroll to position [529, 0]
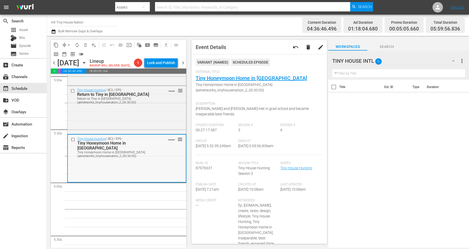
click at [145, 173] on div "Tiny House Hunting / SE3 / EP6: Tiny Honeymoon Home in San Diego Tiny Honeymoon…" at bounding box center [127, 158] width 118 height 47
click at [70, 44] on span "arrow_drop_down" at bounding box center [68, 44] width 5 height 5
click at [70, 54] on li "Align to Midnight" at bounding box center [69, 55] width 55 height 9
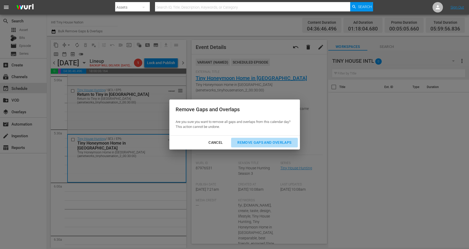
click at [266, 142] on div "Remove Gaps and Overlaps" at bounding box center [264, 142] width 62 height 7
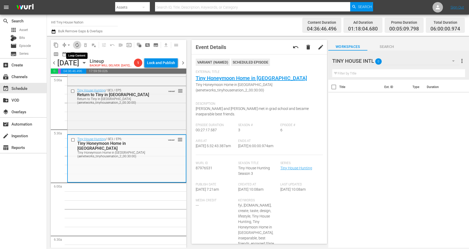
click at [77, 45] on span "autorenew_outlined" at bounding box center [76, 44] width 5 height 5
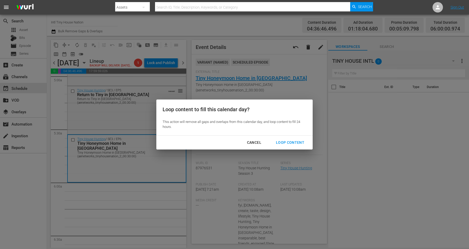
click at [284, 140] on div "Loop Content" at bounding box center [290, 142] width 37 height 7
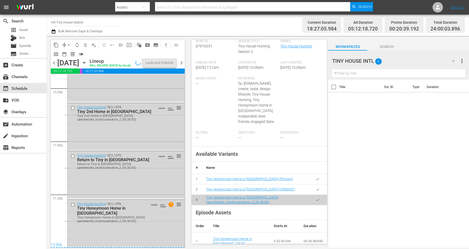
scroll to position [163, 0]
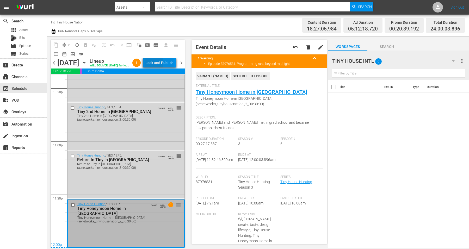
click at [160, 64] on div "Lock and Publish" at bounding box center [159, 62] width 28 height 9
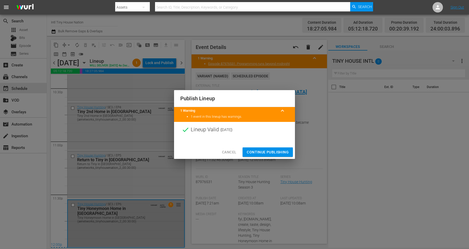
click at [262, 150] on span "Continue Publishing" at bounding box center [268, 152] width 42 height 7
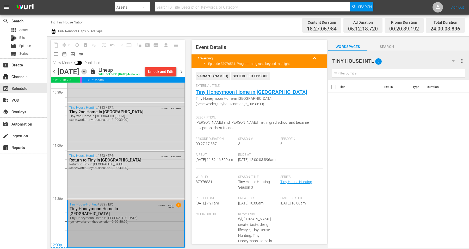
click at [85, 72] on icon "button" at bounding box center [84, 71] width 2 height 1
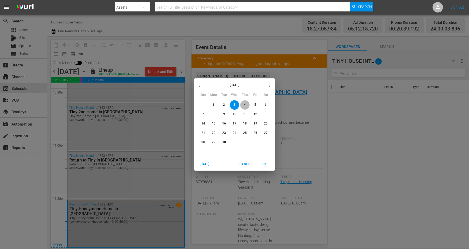
click at [245, 103] on p "4" at bounding box center [245, 105] width 2 height 4
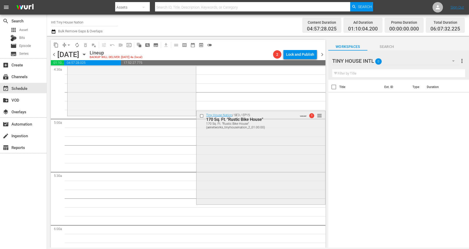
scroll to position [477, 0]
click at [231, 158] on div "Tiny House Nation / SE3 / EP15: 170 Sq. Ft. "Rustic Bike House" 170 Sq. Ft. "Ru…" at bounding box center [260, 159] width 128 height 93
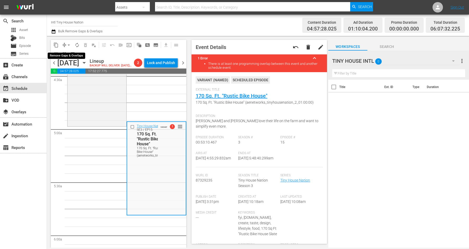
click at [67, 45] on span "arrow_drop_down" at bounding box center [68, 44] width 5 height 5
click at [62, 53] on li "Align to Midnight" at bounding box center [69, 55] width 55 height 9
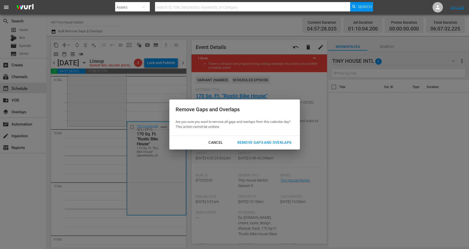
click at [257, 143] on div "Remove Gaps and Overlaps" at bounding box center [264, 142] width 62 height 7
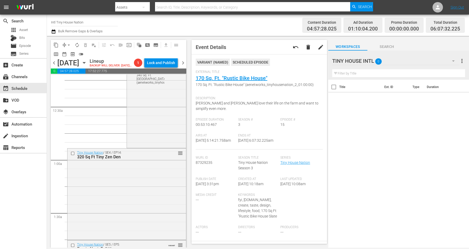
scroll to position [0, 0]
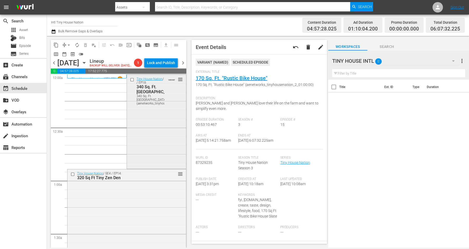
click at [138, 131] on div "Tiny House Nation / SE2 / EP18: 340 Sq. Ft. Pioneer House 340 Sq. Ft. Pioneer H…" at bounding box center [156, 121] width 59 height 93
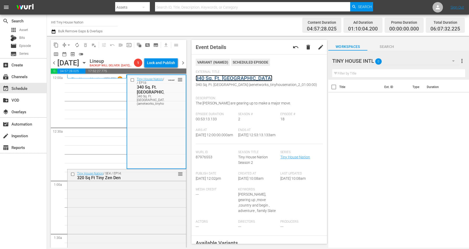
drag, startPoint x: 229, startPoint y: 77, endPoint x: 229, endPoint y: 79, distance: 2.9
click at [213, 78] on link "340 Sq. Ft. Pioneer House" at bounding box center [234, 78] width 77 height 6
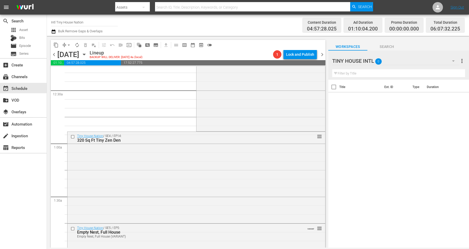
scroll to position [65, 0]
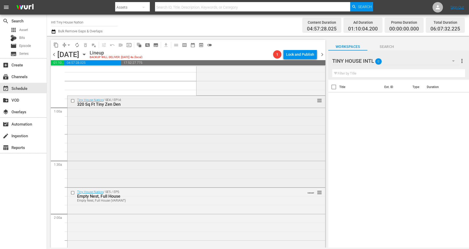
click at [127, 127] on div "Tiny House Nation / SE4 / EP14: 320 Sq Ft Tiny Zen Den reorder" at bounding box center [196, 141] width 258 height 91
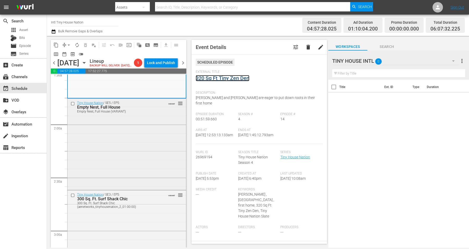
scroll to position [163, 0]
click at [106, 154] on div "Tiny House Nation / SE5 / EP5: Empty Nest, Full House Empty Nest, Full House (V…" at bounding box center [126, 143] width 118 height 90
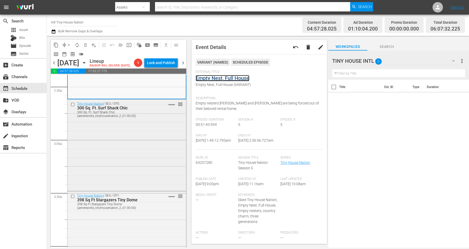
scroll to position [260, 0]
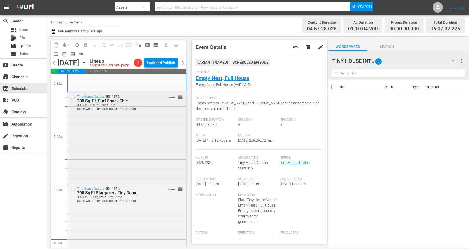
click at [93, 142] on div "Tiny House Nation / SE3 / EP5: 300 Sq. Ft. Surf Shack Chic 300 Sq. Ft. Surf Sha…" at bounding box center [126, 137] width 118 height 90
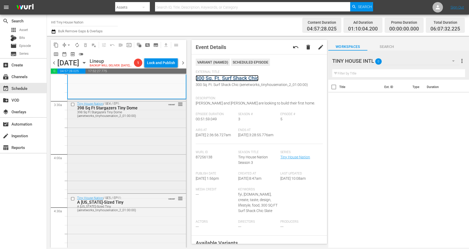
scroll to position [358, 0]
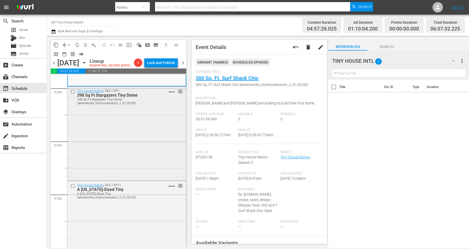
click at [96, 132] on div "Tiny House Nation / SE4 / EP1: 398 Sq Ft Stargazers Tiny Dome 398 Sq Ft Stargaz…" at bounding box center [126, 133] width 118 height 93
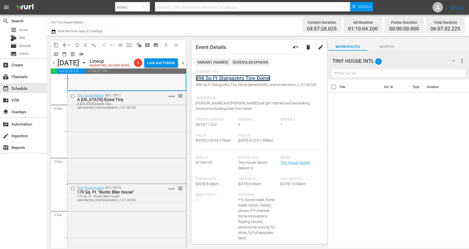
scroll to position [456, 0]
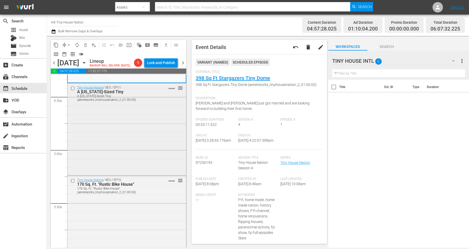
click at [105, 128] on div "Tiny House Nation / SE5 / EP11: A Texas-Sized Tiny A Texas-Sized Tiny (aenetwor…" at bounding box center [126, 128] width 118 height 91
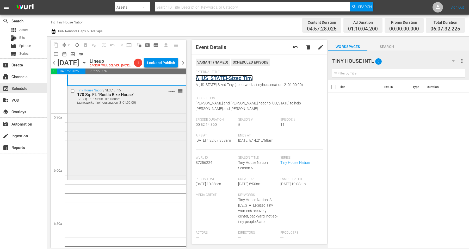
scroll to position [553, 0]
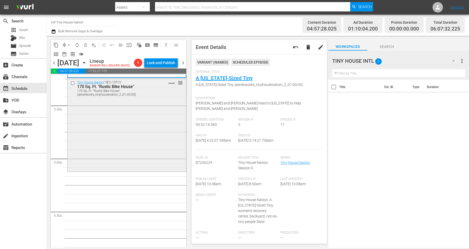
click at [95, 137] on div "Tiny House Nation / SE3 / EP15: 170 Sq. Ft. "Rustic Bike House" 170 Sq. Ft. "Ru…" at bounding box center [126, 124] width 118 height 93
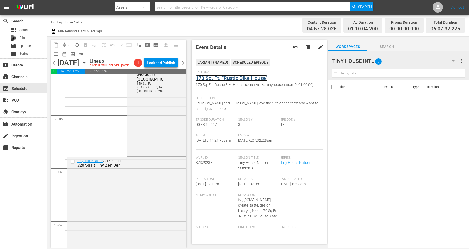
scroll to position [0, 0]
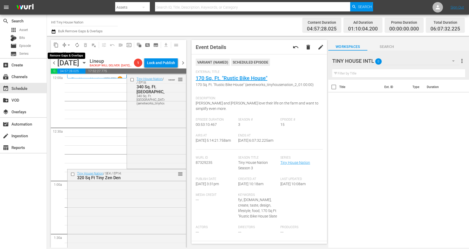
click at [67, 44] on span "arrow_drop_down" at bounding box center [68, 44] width 5 height 5
click at [67, 53] on li "Align to Midnight" at bounding box center [69, 55] width 55 height 9
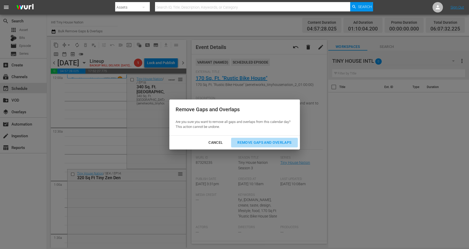
drag, startPoint x: 259, startPoint y: 141, endPoint x: 256, endPoint y: 141, distance: 2.9
click at [258, 141] on div "Remove Gaps and Overlaps" at bounding box center [264, 142] width 62 height 7
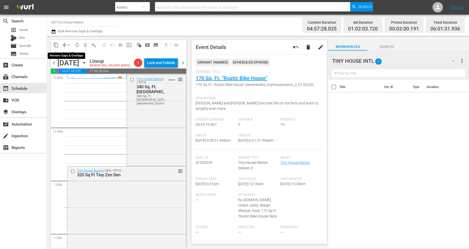
click at [69, 45] on span "arrow_drop_down" at bounding box center [68, 44] width 5 height 5
click at [68, 54] on li "Align to Midnight" at bounding box center [69, 55] width 55 height 9
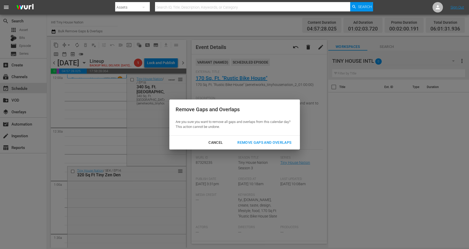
click at [257, 140] on div "Remove Gaps and Overlaps" at bounding box center [264, 142] width 62 height 7
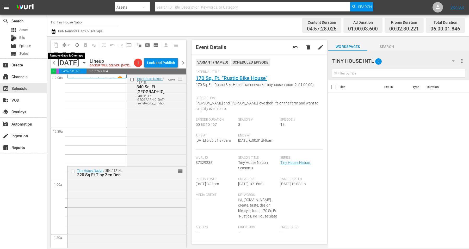
click at [67, 44] on span "arrow_drop_down" at bounding box center [68, 44] width 5 height 5
click at [69, 52] on li "Align to Midnight" at bounding box center [69, 55] width 55 height 9
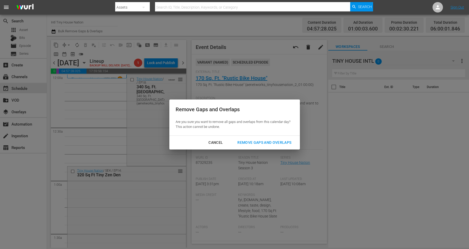
click at [268, 143] on div "Remove Gaps and Overlaps" at bounding box center [264, 142] width 62 height 7
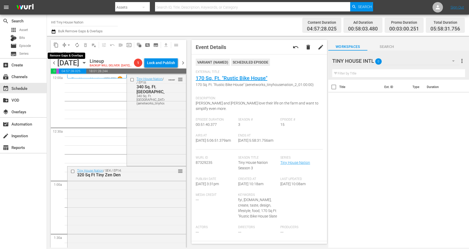
click at [67, 45] on span "arrow_drop_down" at bounding box center [68, 44] width 5 height 5
click at [68, 55] on li "Align to Midnight" at bounding box center [69, 55] width 55 height 9
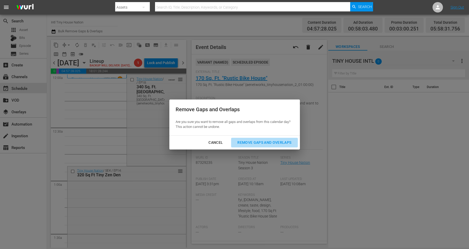
click at [262, 143] on div "Remove Gaps and Overlaps" at bounding box center [264, 142] width 62 height 7
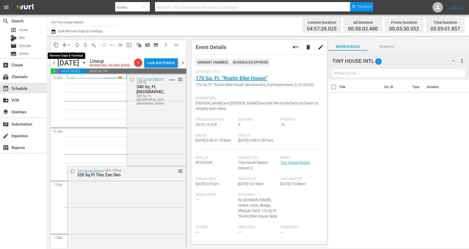
click at [68, 44] on span "arrow_drop_down" at bounding box center [68, 44] width 5 height 5
click at [66, 55] on li "Align to Midnight" at bounding box center [69, 55] width 55 height 9
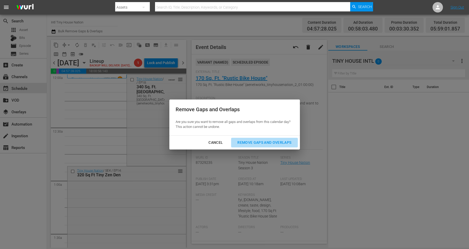
click at [262, 143] on div "Remove Gaps and Overlaps" at bounding box center [264, 142] width 62 height 7
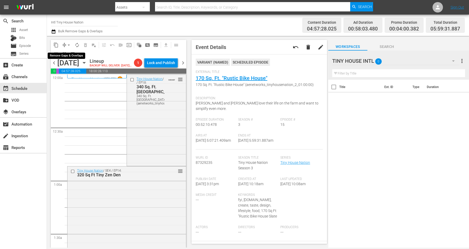
click at [67, 45] on span "arrow_drop_down" at bounding box center [68, 44] width 5 height 5
click at [71, 56] on li "Align to Midnight" at bounding box center [69, 55] width 55 height 9
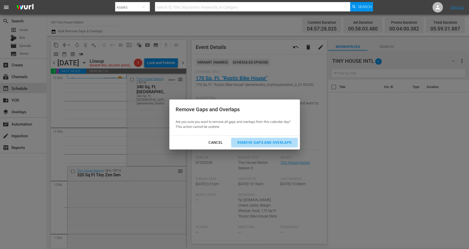
click at [248, 141] on div "Remove Gaps and Overlaps" at bounding box center [264, 142] width 62 height 7
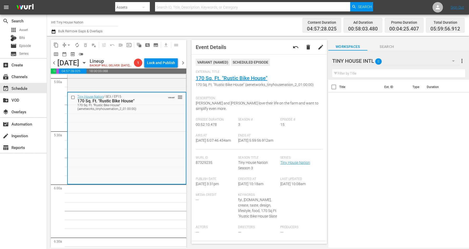
scroll to position [521, 0]
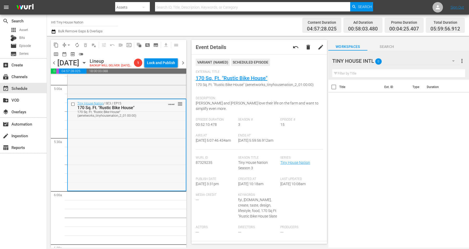
click at [128, 161] on div "Tiny House Nation / SE3 / EP15: 170 Sq. Ft. "Rustic Bike House" 170 Sq. Ft. "Ru…" at bounding box center [127, 144] width 118 height 91
click at [68, 44] on span "arrow_drop_down" at bounding box center [68, 44] width 5 height 5
click at [68, 55] on li "Align to Midnight" at bounding box center [69, 55] width 55 height 9
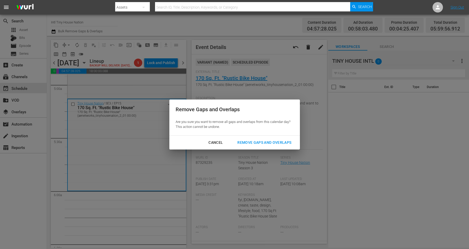
click at [269, 141] on div "Remove Gaps and Overlaps" at bounding box center [264, 142] width 62 height 7
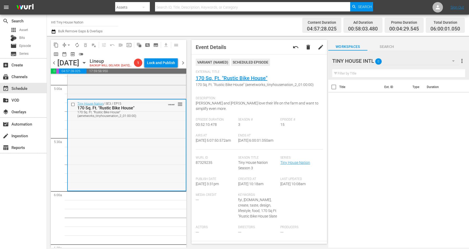
click at [107, 159] on div "Tiny House Nation / SE3 / EP15: 170 Sq. Ft. "Rustic Bike House" 170 Sq. Ft. "Ru…" at bounding box center [127, 144] width 118 height 91
click at [68, 44] on span "arrow_drop_down" at bounding box center [68, 44] width 5 height 5
click at [71, 53] on li "Align to Midnight" at bounding box center [69, 55] width 55 height 9
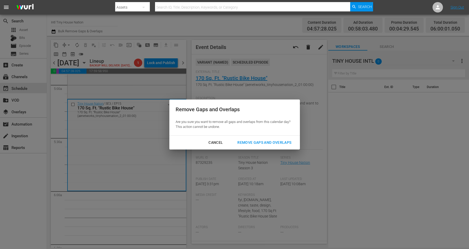
click at [270, 143] on div "Remove Gaps and Overlaps" at bounding box center [264, 142] width 62 height 7
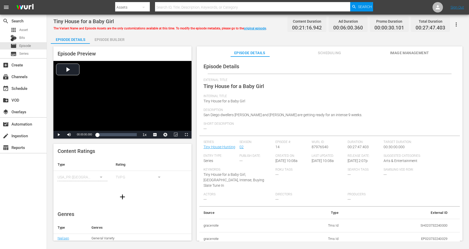
click at [375, 52] on span "Image Management" at bounding box center [409, 53] width 39 height 7
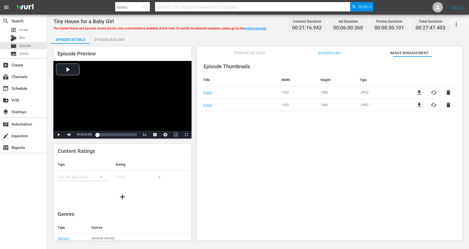
click at [245, 52] on span "Episode Details" at bounding box center [249, 53] width 39 height 7
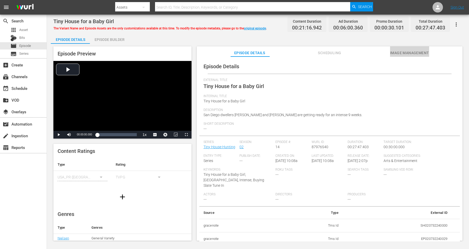
click at [375, 53] on span "Image Management" at bounding box center [409, 53] width 39 height 7
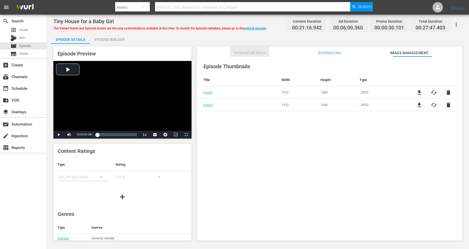
click at [251, 52] on span "Episode Details" at bounding box center [249, 53] width 39 height 7
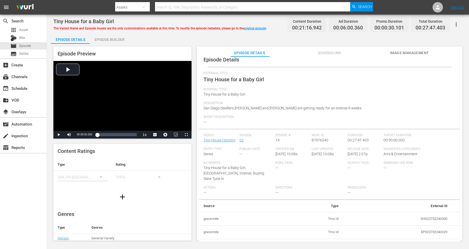
scroll to position [10, 0]
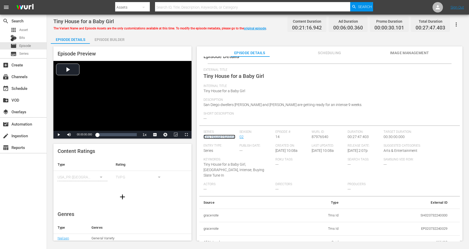
click at [216, 136] on link "Tiny House Hunting" at bounding box center [219, 137] width 32 height 4
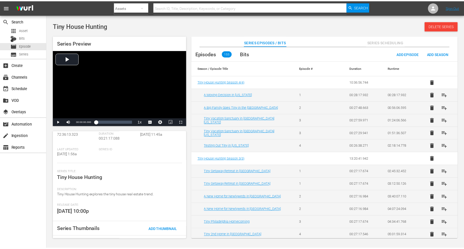
scroll to position [73, 0]
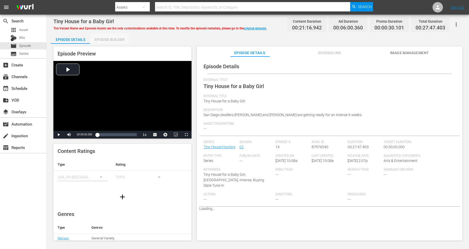
click at [108, 40] on div "Episode Builder" at bounding box center [109, 39] width 39 height 12
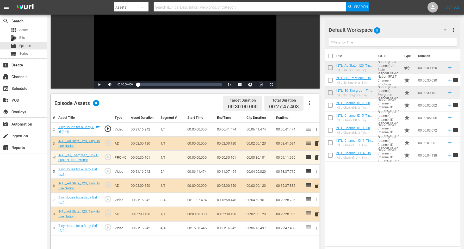
scroll to position [65, 0]
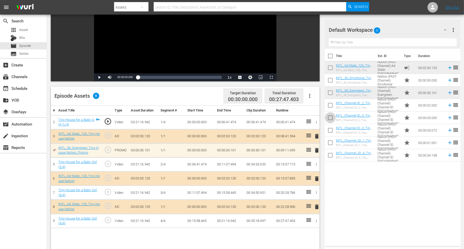
click at [331, 117] on input "checkbox" at bounding box center [330, 118] width 11 height 11
checkbox input "true"
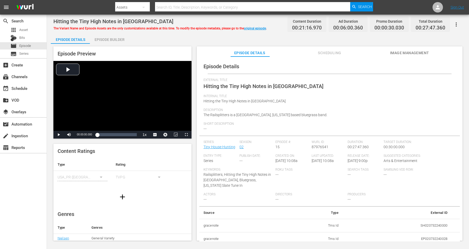
scroll to position [69, 0]
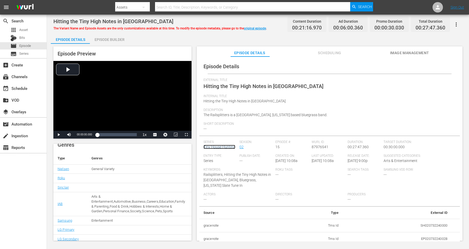
click at [218, 147] on link "Tiny House Hunting" at bounding box center [219, 147] width 32 height 4
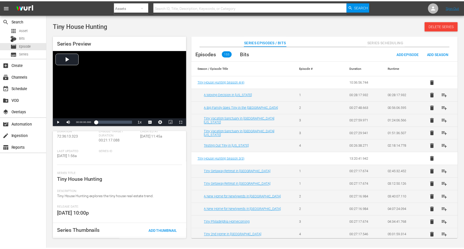
scroll to position [73, 0]
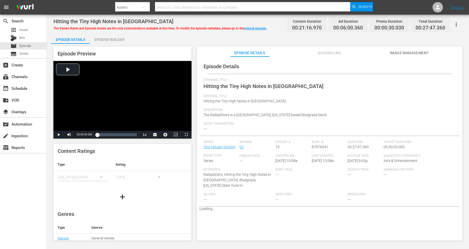
click at [115, 39] on div "Episode Builder" at bounding box center [109, 39] width 39 height 12
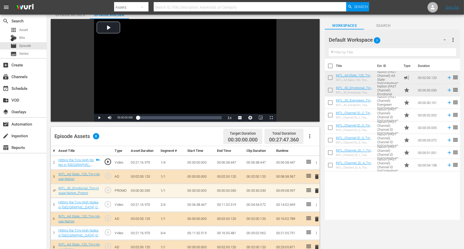
scroll to position [33, 0]
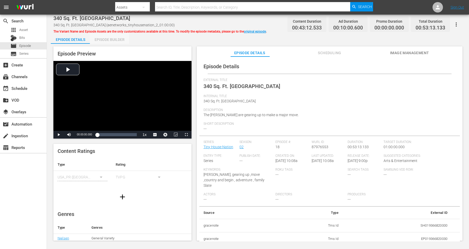
click at [112, 40] on div "Episode Builder" at bounding box center [109, 39] width 39 height 12
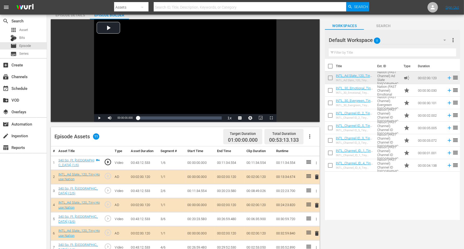
scroll to position [33, 0]
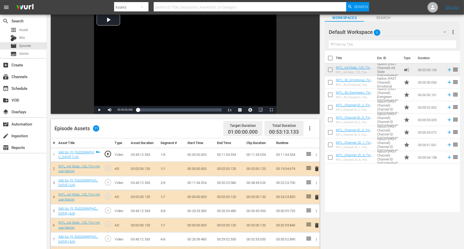
click at [317, 169] on span "delete" at bounding box center [317, 169] width 6 height 6
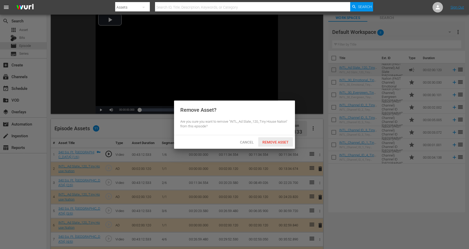
click at [281, 142] on span "Remove Asset" at bounding box center [275, 142] width 35 height 4
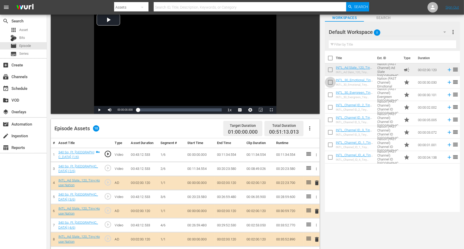
click at [332, 82] on input "checkbox" at bounding box center [330, 83] width 11 height 11
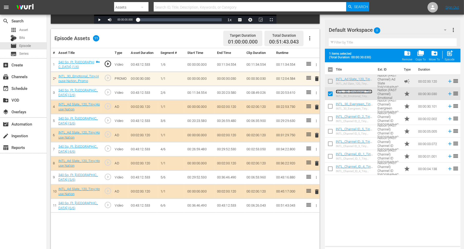
scroll to position [130, 0]
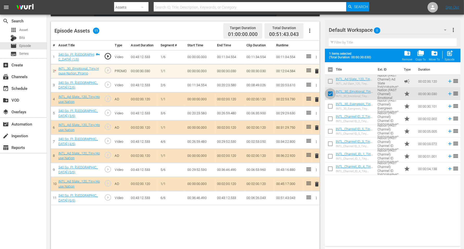
click at [333, 95] on input "checkbox" at bounding box center [330, 94] width 11 height 11
checkbox input "false"
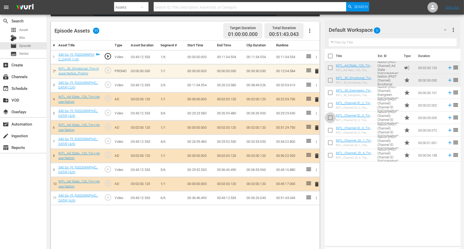
click at [330, 119] on input "checkbox" at bounding box center [330, 118] width 11 height 11
checkbox input "true"
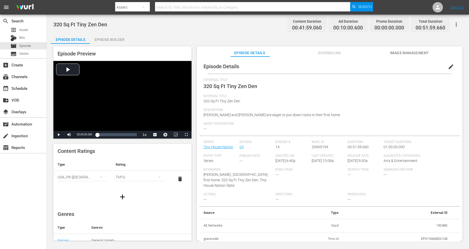
click at [104, 39] on div "Episode Builder" at bounding box center [109, 39] width 39 height 12
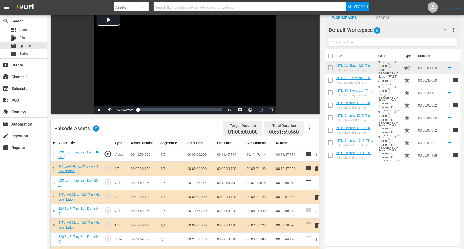
scroll to position [65, 0]
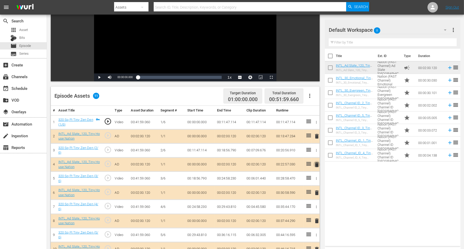
click at [317, 162] on span "delete" at bounding box center [317, 164] width 6 height 6
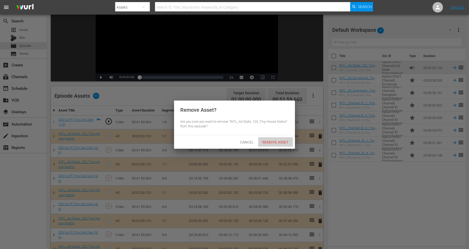
click at [279, 139] on div "Remove Asset" at bounding box center [275, 142] width 35 height 10
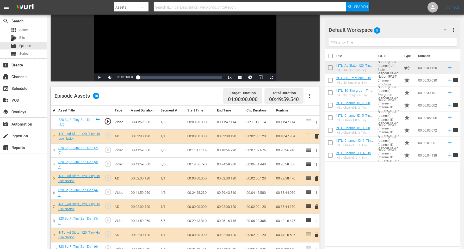
click at [330, 92] on input "checkbox" at bounding box center [330, 93] width 11 height 11
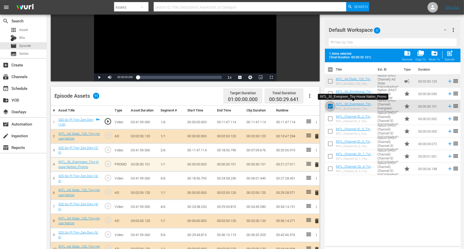
click at [331, 107] on input "checkbox" at bounding box center [330, 107] width 11 height 11
checkbox input "false"
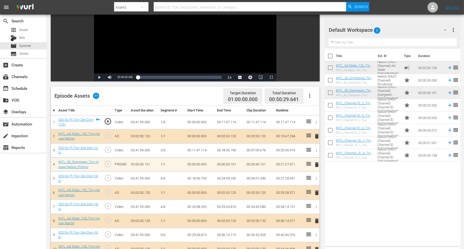
click at [331, 80] on input "checkbox" at bounding box center [330, 81] width 11 height 11
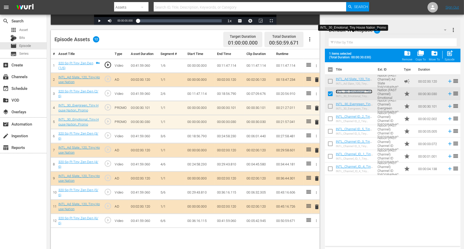
scroll to position [135, 0]
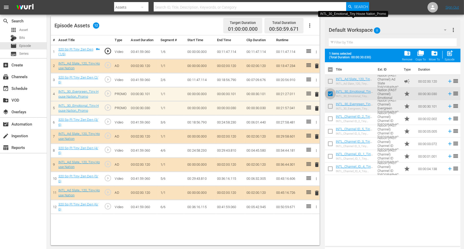
click at [329, 92] on input "checkbox" at bounding box center [330, 94] width 11 height 11
checkbox input "false"
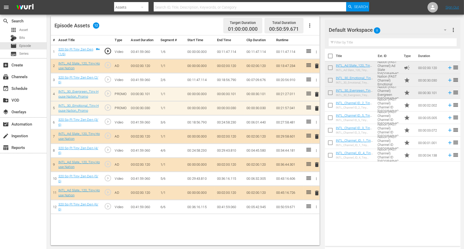
click at [329, 117] on input "checkbox" at bounding box center [330, 118] width 11 height 11
checkbox input "true"
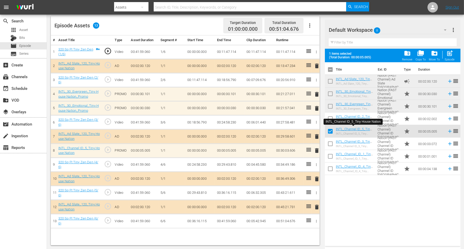
click at [362, 199] on div "Title Ext. ID Type Duration INTL_Ad Slate_120_Tiny House Nation INTL_Ad Slate_1…" at bounding box center [392, 153] width 135 height 182
click at [330, 156] on input "checkbox" at bounding box center [330, 157] width 11 height 11
checkbox input "true"
click at [328, 130] on input "checkbox" at bounding box center [330, 132] width 11 height 11
checkbox input "false"
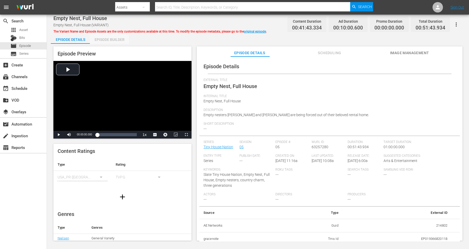
click at [115, 39] on div "Episode Builder" at bounding box center [109, 39] width 39 height 12
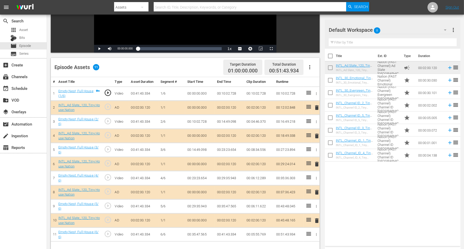
scroll to position [98, 0]
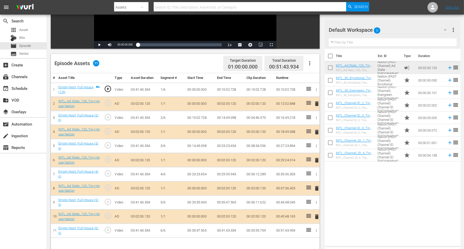
click at [317, 159] on span "delete" at bounding box center [317, 160] width 6 height 6
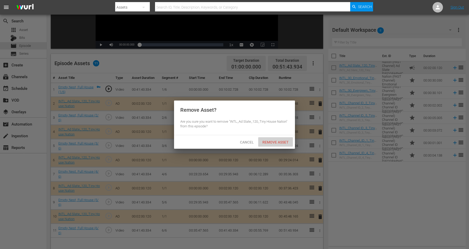
click at [275, 139] on div "Remove Asset" at bounding box center [275, 142] width 35 height 10
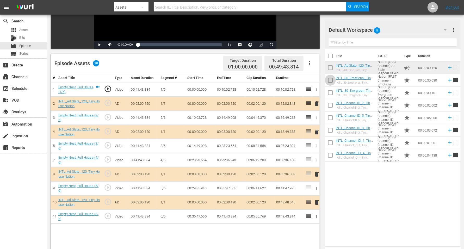
click at [331, 80] on input "checkbox" at bounding box center [330, 81] width 11 height 11
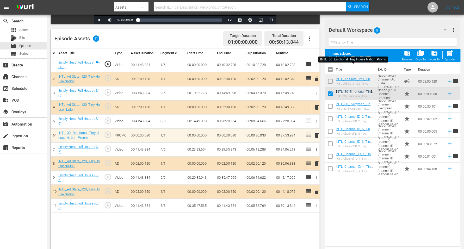
scroll to position [130, 0]
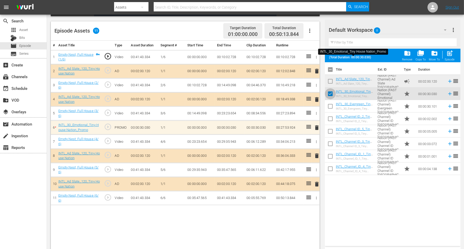
click at [328, 94] on input "checkbox" at bounding box center [330, 94] width 11 height 11
checkbox input "false"
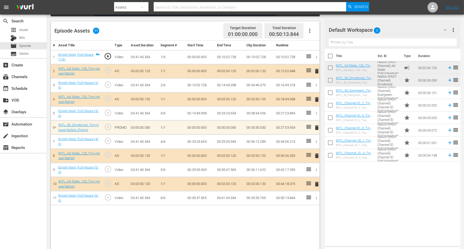
click at [331, 117] on input "checkbox" at bounding box center [330, 118] width 11 height 11
checkbox input "true"
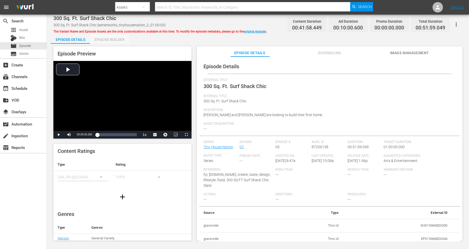
click at [116, 39] on div "Episode Builder" at bounding box center [109, 39] width 39 height 12
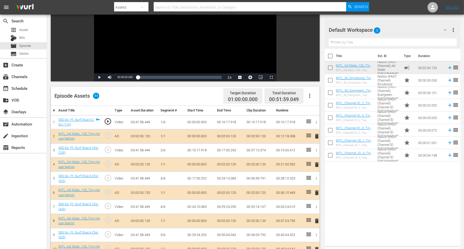
scroll to position [98, 0]
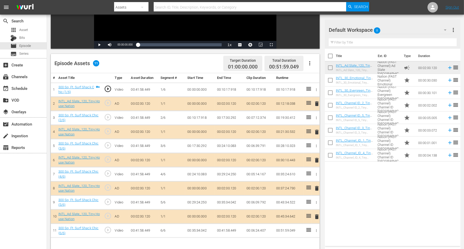
click at [316, 186] on span "delete" at bounding box center [317, 188] width 6 height 6
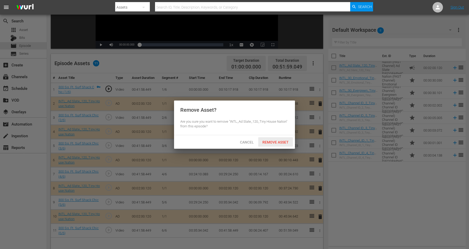
click at [270, 140] on span "Remove Asset" at bounding box center [275, 142] width 35 height 4
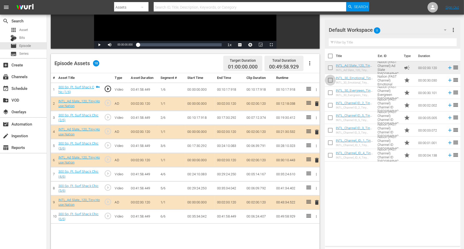
click at [329, 79] on input "checkbox" at bounding box center [330, 81] width 11 height 11
checkbox input "true"
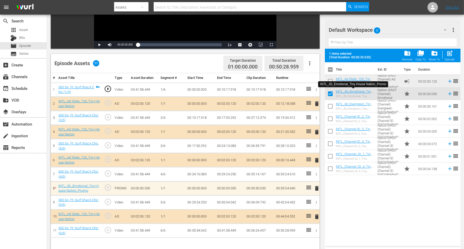
click at [332, 131] on input "checkbox" at bounding box center [330, 132] width 11 height 11
checkbox input "true"
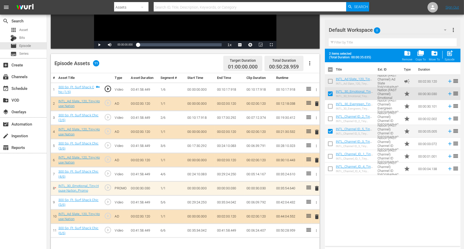
click at [331, 94] on input "checkbox" at bounding box center [330, 94] width 11 height 11
checkbox input "false"
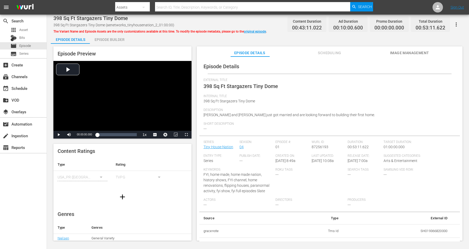
click at [110, 34] on div "Episode Builder" at bounding box center [109, 39] width 39 height 12
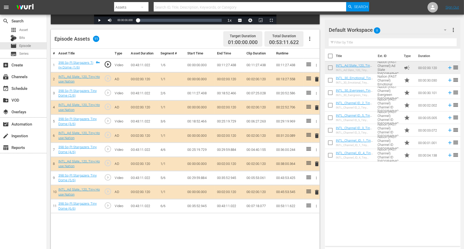
scroll to position [130, 0]
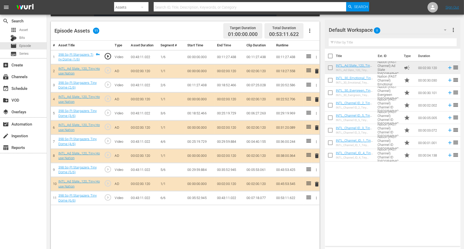
click at [317, 99] on span "delete" at bounding box center [317, 99] width 6 height 6
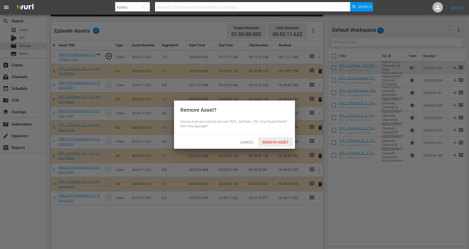
drag, startPoint x: 273, startPoint y: 142, endPoint x: 272, endPoint y: 144, distance: 2.8
click at [273, 144] on span "Remove Asset" at bounding box center [275, 142] width 35 height 4
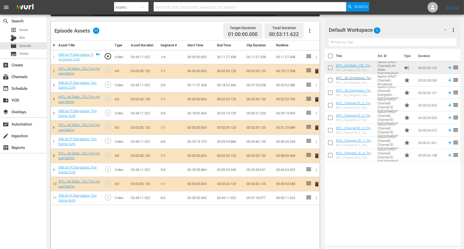
click at [330, 79] on input "checkbox" at bounding box center [330, 81] width 11 height 11
checkbox input "true"
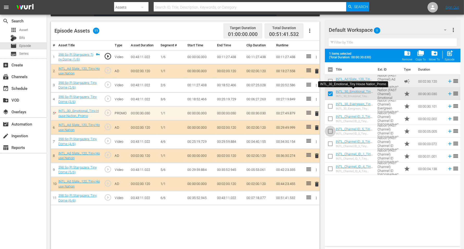
click at [331, 130] on input "checkbox" at bounding box center [330, 132] width 11 height 11
checkbox input "true"
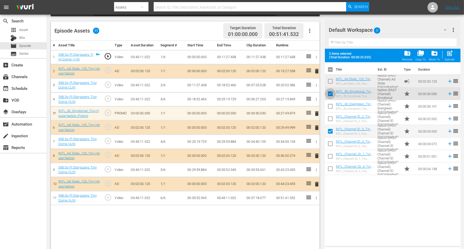
click at [330, 93] on input "checkbox" at bounding box center [330, 94] width 11 height 11
checkbox input "false"
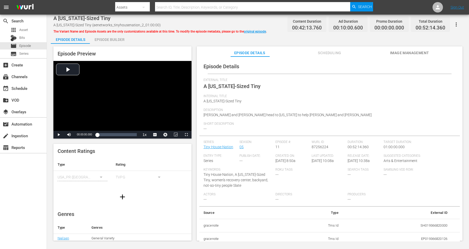
click at [107, 40] on div "Episode Builder" at bounding box center [109, 39] width 39 height 12
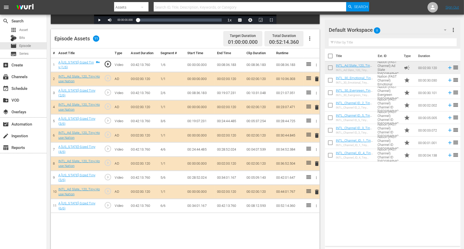
scroll to position [130, 0]
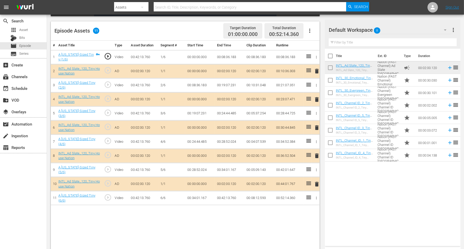
click at [331, 157] on input "checkbox" at bounding box center [330, 156] width 11 height 11
checkbox input "true"
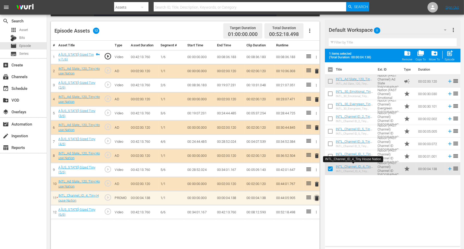
click at [316, 195] on span "delete" at bounding box center [317, 198] width 6 height 6
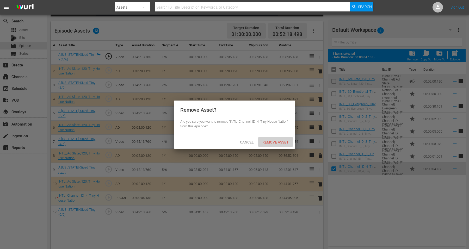
click at [276, 143] on span "Remove Asset" at bounding box center [275, 142] width 35 height 4
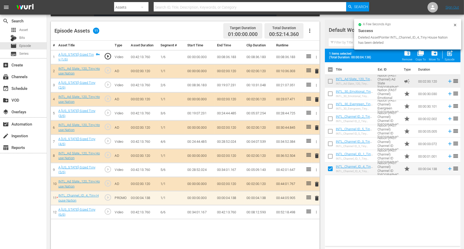
click at [329, 142] on input "checkbox" at bounding box center [330, 144] width 11 height 11
checkbox input "true"
click at [331, 170] on input "checkbox" at bounding box center [330, 169] width 11 height 11
checkbox input "false"
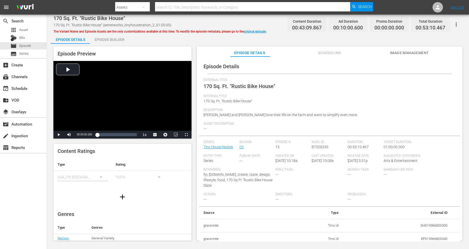
click at [105, 39] on div "Episode Builder" at bounding box center [109, 39] width 39 height 12
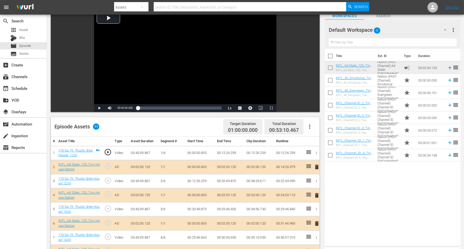
scroll to position [65, 0]
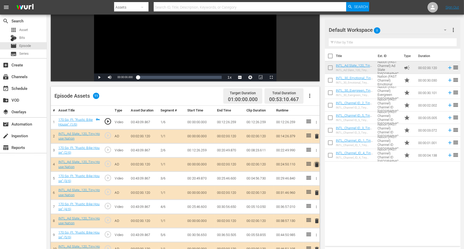
click at [316, 163] on span "delete" at bounding box center [317, 164] width 6 height 6
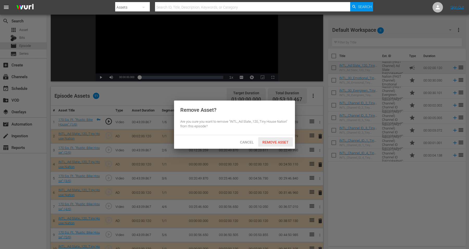
click at [272, 140] on div "Remove Asset" at bounding box center [275, 142] width 35 height 10
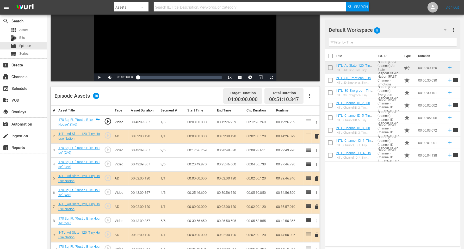
click at [330, 80] on input "checkbox" at bounding box center [330, 81] width 11 height 11
checkbox input "true"
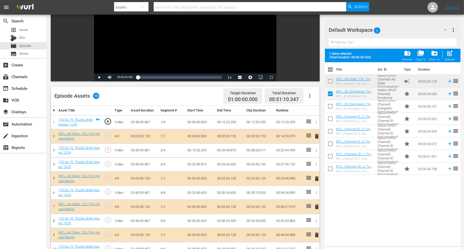
click at [331, 105] on input "checkbox" at bounding box center [330, 107] width 11 height 11
checkbox input "true"
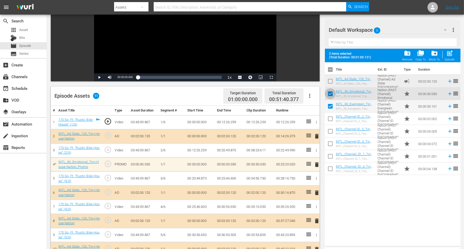
click at [330, 93] on input "checkbox" at bounding box center [330, 94] width 11 height 11
checkbox input "false"
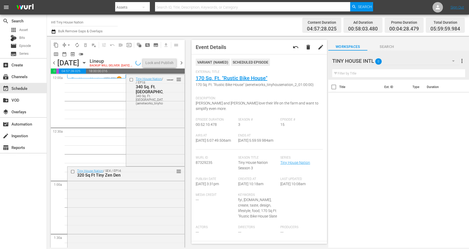
scroll to position [521, 0]
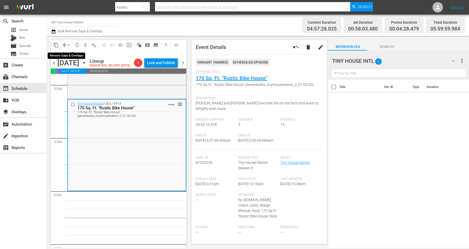
click at [71, 43] on span "arrow_drop_down" at bounding box center [68, 44] width 5 height 5
click at [66, 54] on li "Align to Midnight" at bounding box center [69, 55] width 55 height 9
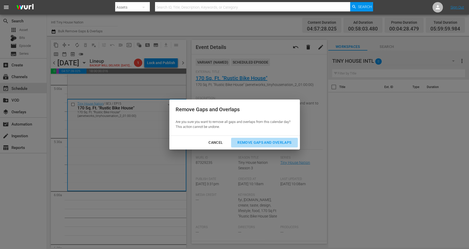
click at [261, 141] on div "Remove Gaps and Overlaps" at bounding box center [264, 142] width 62 height 7
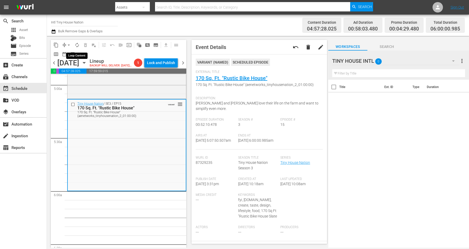
click at [78, 44] on span "autorenew_outlined" at bounding box center [76, 44] width 5 height 5
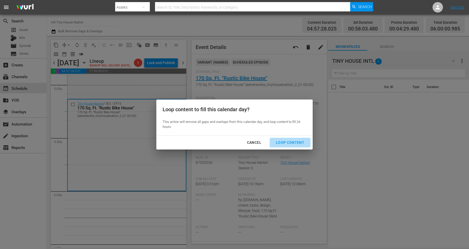
click at [293, 139] on div "Loop Content" at bounding box center [290, 142] width 37 height 7
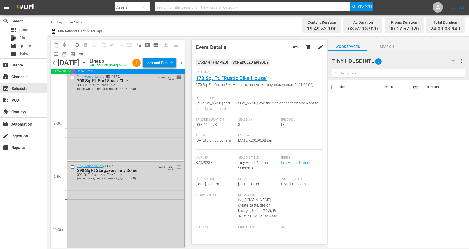
scroll to position [2385, 0]
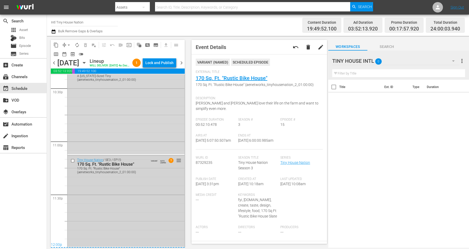
click at [121, 216] on div "Tiny House Nation / SE3 / EP15: 170 Sq. Ft. "Rustic Bike House" 170 Sq. Ft. "Ru…" at bounding box center [125, 201] width 117 height 91
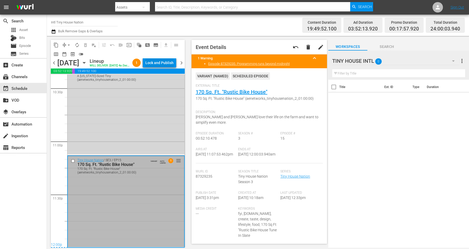
click at [164, 62] on div "Lock and Publish" at bounding box center [159, 62] width 28 height 9
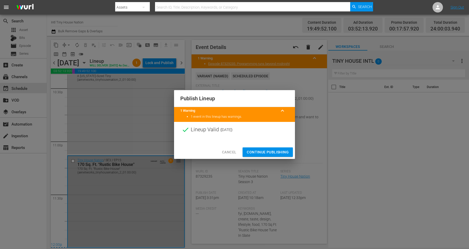
click at [266, 150] on span "Continue Publishing" at bounding box center [268, 152] width 42 height 7
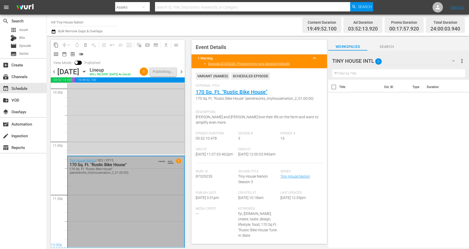
click at [88, 73] on div "Thursday, September 4th September 4th" at bounding box center [72, 71] width 31 height 9
click at [85, 72] on icon "button" at bounding box center [84, 71] width 2 height 1
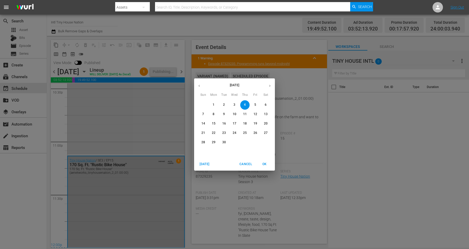
click at [255, 104] on p "5" at bounding box center [255, 105] width 2 height 4
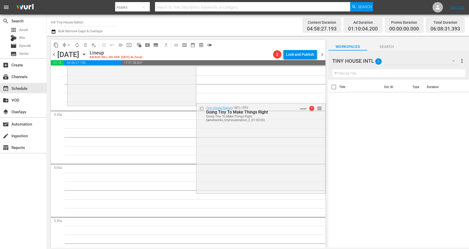
scroll to position [466, 0]
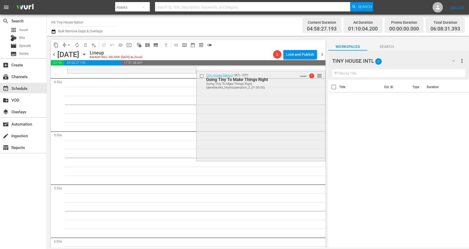
click at [219, 113] on div "Tiny House Nation / SE5 / EP2: Going Tiny To Make Things Right Going Tiny To Ma…" at bounding box center [260, 115] width 128 height 89
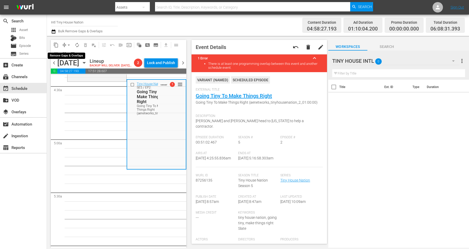
click at [70, 45] on span "arrow_drop_down" at bounding box center [68, 44] width 5 height 5
click at [56, 54] on li "Align to Midnight" at bounding box center [69, 55] width 55 height 9
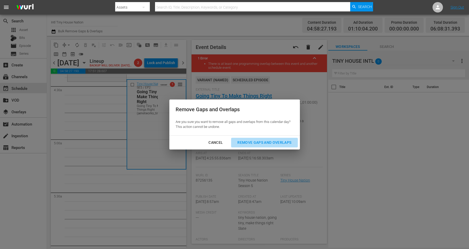
click at [257, 142] on div "Remove Gaps and Overlaps" at bounding box center [264, 142] width 62 height 7
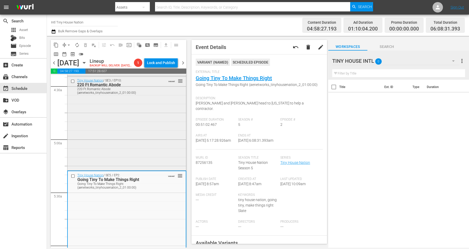
click at [109, 120] on div "Tiny House Nation / SE3 / EP10: 220 Ft Romantic Abode 220 Ft Romantic Abode (ae…" at bounding box center [126, 122] width 118 height 93
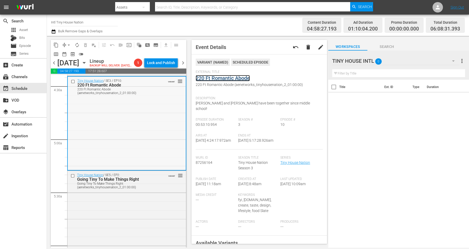
scroll to position [499, 0]
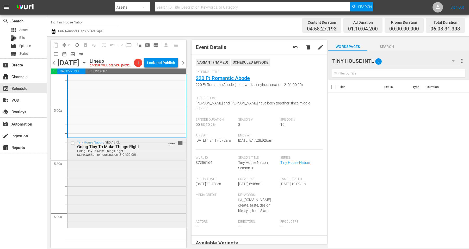
click at [87, 195] on div "Tiny House Nation / SE5 / EP2: Going Tiny To Make Things Right Going Tiny To Ma…" at bounding box center [126, 182] width 118 height 89
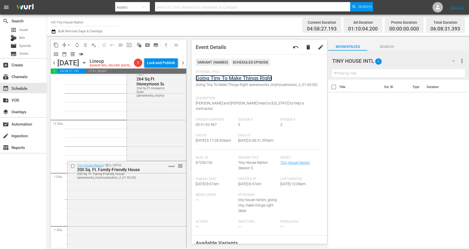
scroll to position [0, 0]
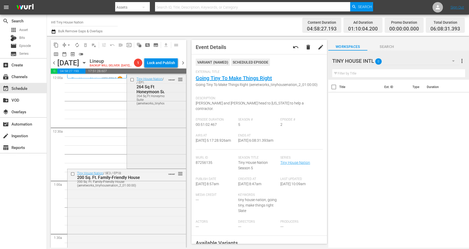
click at [145, 134] on div "Tiny House Nation / SE2 / EP1: 264 Sq Ft Honeymoon Suite 264 Sq Ft Honeymoon Su…" at bounding box center [156, 121] width 59 height 93
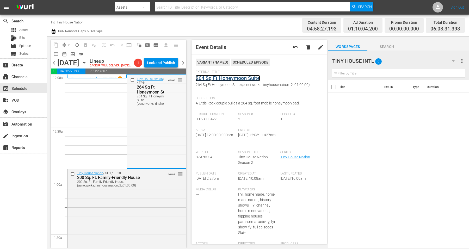
scroll to position [65, 0]
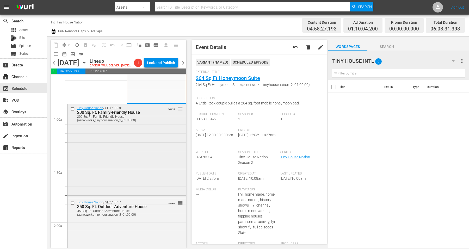
click at [109, 139] on div "Tiny House Nation / SE3 / EP18: 200 Sq. Ft. Family-Friendly House 200 Sq. Ft. F…" at bounding box center [126, 150] width 118 height 93
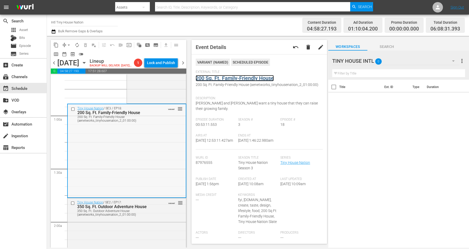
scroll to position [130, 0]
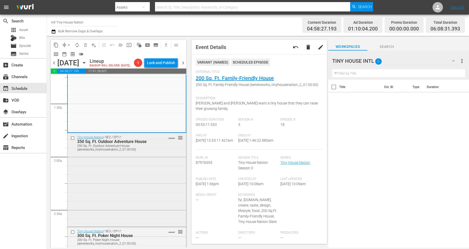
click at [119, 180] on div "Tiny House Nation / SE2 / EP17: 350 Sq. Ft. Outdoor Adventure House 350 Sq. Ft.…" at bounding box center [126, 179] width 118 height 93
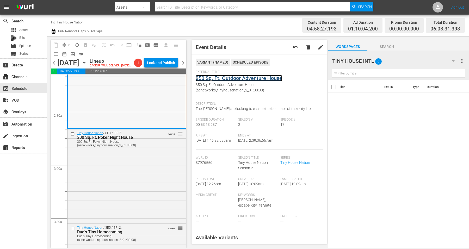
scroll to position [260, 0]
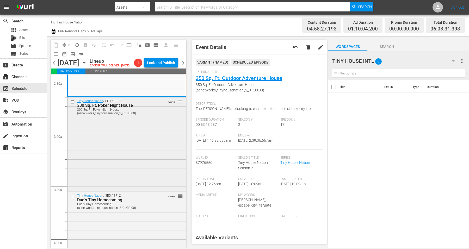
click at [114, 150] on div "Tiny House Nation / SE3 / EP17: 300 Sq. Ft. Poker Night House 300 Sq. Ft. Poker…" at bounding box center [126, 143] width 118 height 93
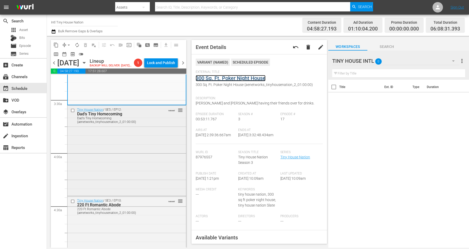
scroll to position [358, 0]
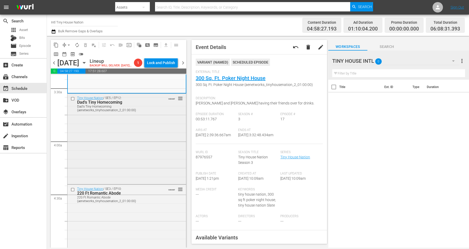
click at [107, 139] on div "Tiny House Nation / SE5 / EP12: Dad's Tiny Homecoming Dad's Tiny Homecoming (ae…" at bounding box center [126, 139] width 118 height 90
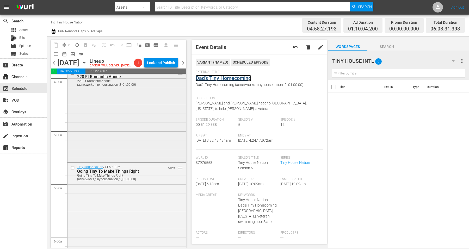
scroll to position [456, 0]
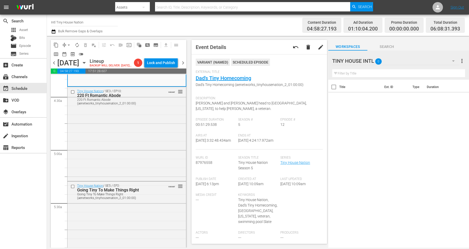
click at [453, 63] on icon "button" at bounding box center [453, 61] width 6 height 6
click at [454, 63] on div "TINY HOUSE INTL (0) CRIMES CULTS KILLERS (0) Storage Wars (3) Default Workspace…" at bounding box center [234, 124] width 469 height 249
click at [454, 63] on icon "button" at bounding box center [453, 61] width 6 height 6
drag, startPoint x: 115, startPoint y: 137, endPoint x: 115, endPoint y: 140, distance: 2.6
click at [115, 139] on div "TINY HOUSE INTL (0) CRIMES CULTS KILLERS (0) Storage Wars (3) Default Workspace…" at bounding box center [234, 124] width 469 height 249
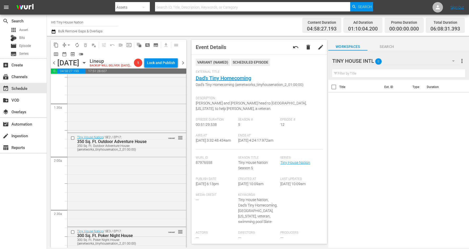
scroll to position [0, 0]
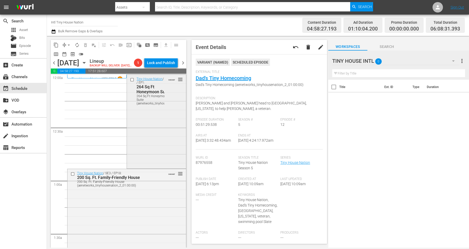
click at [173, 104] on div "Tiny House Nation / SE2 / EP1: 264 Sq Ft Honeymoon Suite 264 Sq Ft Honeymoon Su…" at bounding box center [156, 91] width 59 height 32
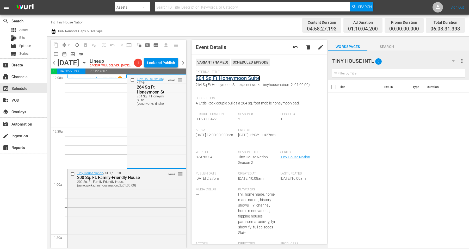
scroll to position [98, 0]
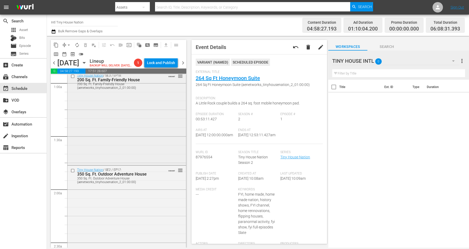
click at [123, 127] on div "Tiny House Nation / SE3 / EP18: 200 Sq. Ft. Family-Friendly House 200 Sq. Ft. F…" at bounding box center [126, 117] width 118 height 93
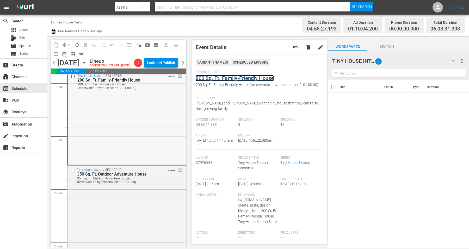
scroll to position [163, 0]
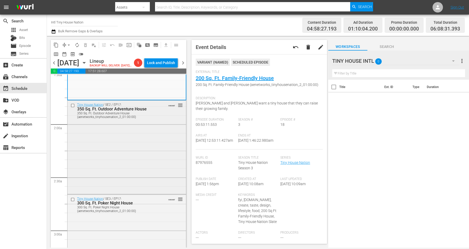
click at [130, 150] on div "Tiny House Nation / SE2 / EP17: 350 Sq. Ft. Outdoor Adventure House 350 Sq. Ft.…" at bounding box center [126, 147] width 118 height 93
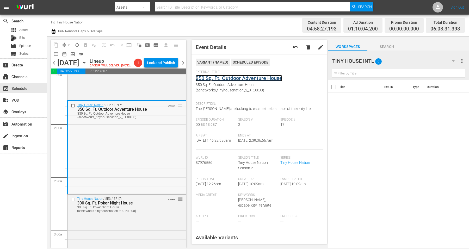
scroll to position [228, 0]
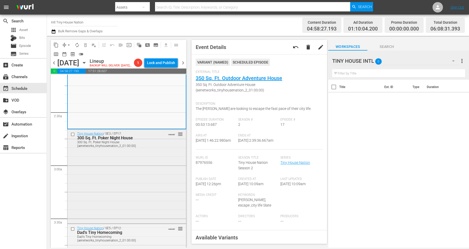
click at [125, 174] on div "Tiny House Nation / SE3 / EP17: 300 Sq. Ft. Poker Night House 300 Sq. Ft. Poker…" at bounding box center [126, 175] width 118 height 93
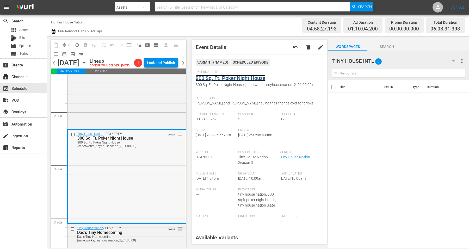
scroll to position [326, 0]
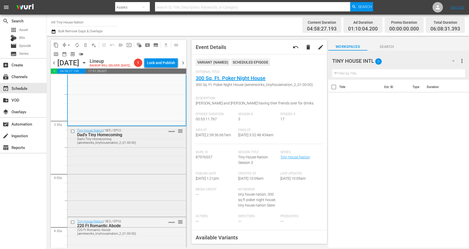
click at [117, 164] on div "Tiny House Nation / SE5 / EP12: Dad's Tiny Homecoming Dad's Tiny Homecoming (ae…" at bounding box center [126, 171] width 118 height 90
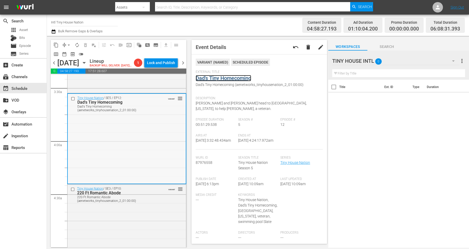
scroll to position [391, 0]
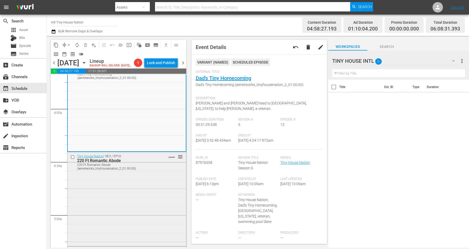
click at [126, 188] on div "Tiny House Nation / SE3 / EP10: 220 Ft Romantic Abode 220 Ft Romantic Abode (ae…" at bounding box center [126, 198] width 118 height 93
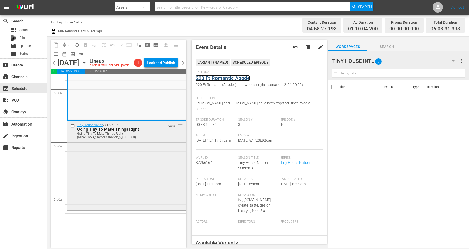
scroll to position [521, 0]
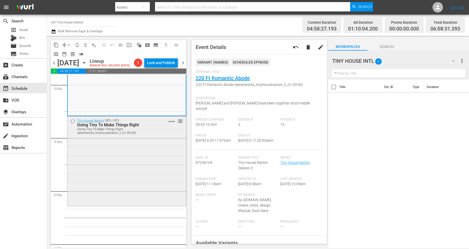
click at [127, 167] on div "Tiny House Nation / SE5 / EP2: Going Tiny To Make Things Right Going Tiny To Ma…" at bounding box center [126, 160] width 118 height 89
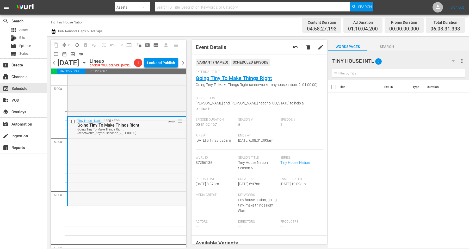
click at [140, 181] on div "Tiny House Nation / SE5 / EP2: Going Tiny To Make Things Right Going Tiny To Ma…" at bounding box center [127, 161] width 118 height 89
click at [67, 45] on span "arrow_drop_down" at bounding box center [68, 44] width 5 height 5
click at [66, 55] on li "Align to Midnight" at bounding box center [69, 55] width 55 height 9
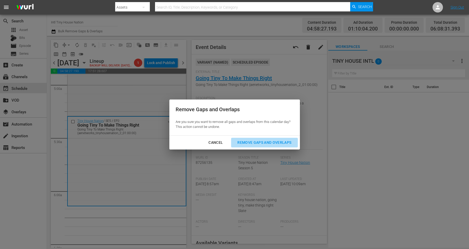
click at [257, 141] on div "Remove Gaps and Overlaps" at bounding box center [264, 142] width 62 height 7
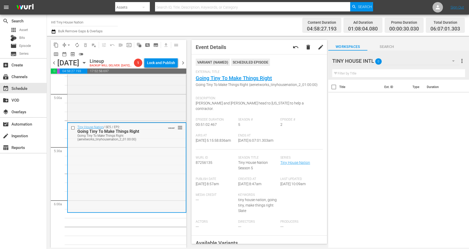
scroll to position [544, 0]
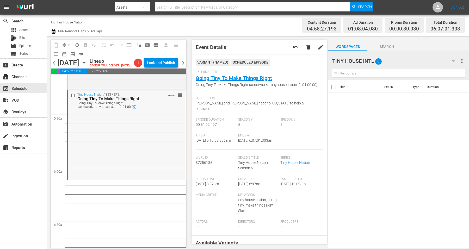
click at [133, 146] on div "Tiny House Nation / SE5 / EP2: Going Tiny To Make Things Right Going Tiny To Ma…" at bounding box center [127, 134] width 118 height 89
click at [70, 44] on span "arrow_drop_down" at bounding box center [68, 44] width 5 height 5
click at [71, 57] on li "Align to Midnight" at bounding box center [69, 55] width 55 height 9
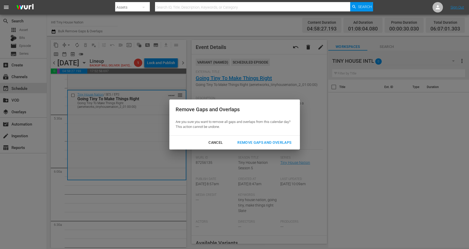
click at [255, 141] on div "Remove Gaps and Overlaps" at bounding box center [264, 142] width 62 height 7
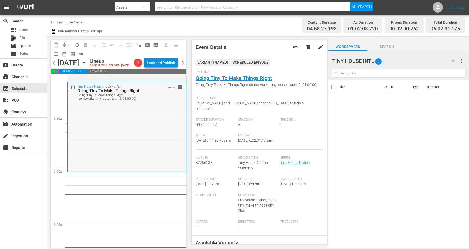
click at [118, 145] on div "Tiny House Nation / SE5 / EP2: Going Tiny To Make Things Right Going Tiny To Ma…" at bounding box center [127, 126] width 118 height 89
click at [70, 43] on span "arrow_drop_down" at bounding box center [68, 44] width 5 height 5
click at [64, 54] on li "Align to Midnight" at bounding box center [69, 55] width 55 height 9
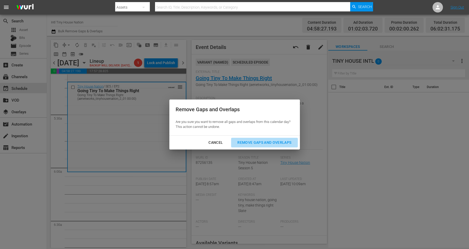
click at [262, 145] on div "Remove Gaps and Overlaps" at bounding box center [264, 142] width 62 height 7
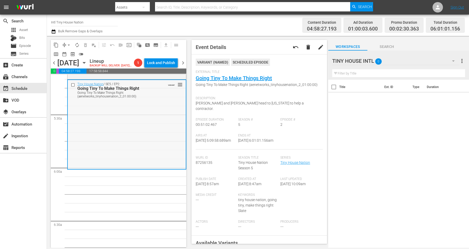
click at [120, 128] on div "Tiny House Nation / SE5 / EP2: Going Tiny To Make Things Right Going Tiny To Ma…" at bounding box center [127, 124] width 118 height 89
click at [68, 46] on span "arrow_drop_down" at bounding box center [68, 44] width 5 height 5
click at [68, 55] on li "Align to Midnight" at bounding box center [69, 55] width 55 height 9
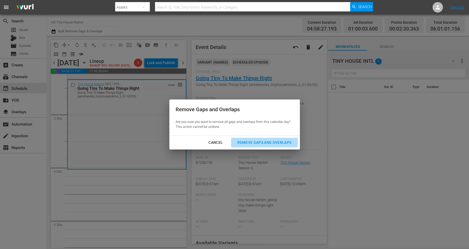
click at [261, 141] on div "Remove Gaps and Overlaps" at bounding box center [264, 142] width 62 height 7
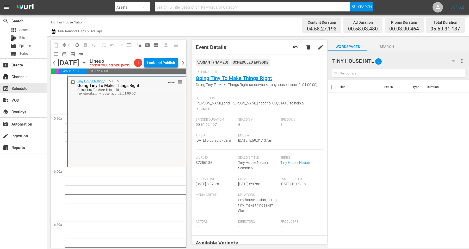
click at [112, 133] on div "Tiny House Nation / SE5 / EP2: Going Tiny To Make Things Right Going Tiny To Ma…" at bounding box center [127, 121] width 118 height 89
click at [67, 45] on span "arrow_drop_down" at bounding box center [68, 44] width 5 height 5
click at [71, 55] on li "Align to Midnight" at bounding box center [69, 55] width 55 height 9
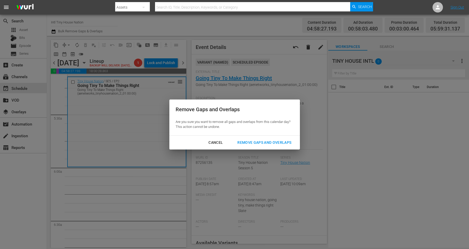
click at [269, 142] on div "Remove Gaps and Overlaps" at bounding box center [264, 142] width 62 height 7
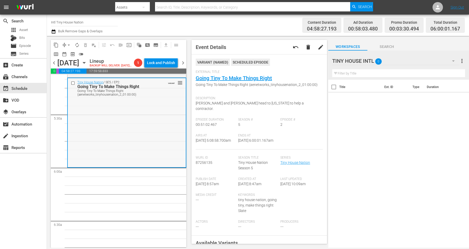
click at [121, 122] on div "Tiny House Nation / SE5 / EP2: Going Tiny To Make Things Right Going Tiny To Ma…" at bounding box center [127, 122] width 118 height 89
click at [69, 43] on span "arrow_drop_down" at bounding box center [68, 44] width 5 height 5
click at [66, 54] on li "Align to Midnight" at bounding box center [69, 55] width 55 height 9
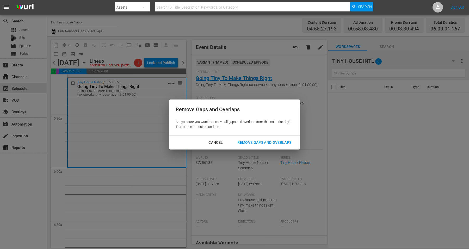
click at [253, 140] on div "Remove Gaps and Overlaps" at bounding box center [264, 142] width 62 height 7
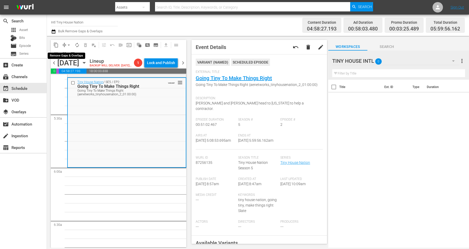
click at [67, 44] on span "arrow_drop_down" at bounding box center [68, 44] width 5 height 5
click at [67, 55] on li "Align to Midnight" at bounding box center [69, 55] width 55 height 9
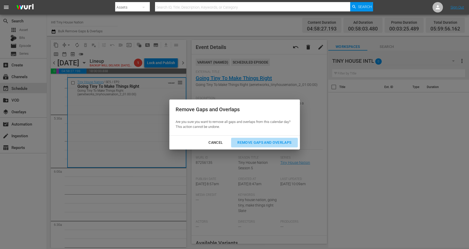
click at [248, 143] on div "Remove Gaps and Overlaps" at bounding box center [264, 142] width 62 height 7
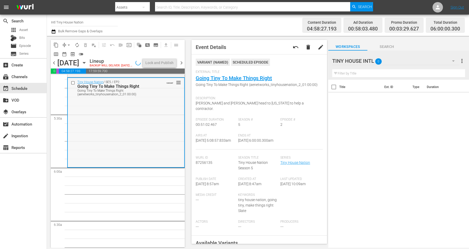
click at [147, 141] on div "Tiny House Nation / SE5 / EP2: Going Tiny To Make Things Right Going Tiny To Ma…" at bounding box center [126, 122] width 116 height 89
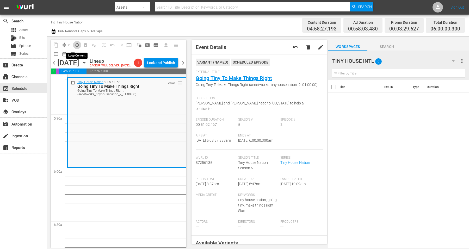
click at [77, 44] on span "autorenew_outlined" at bounding box center [76, 44] width 5 height 5
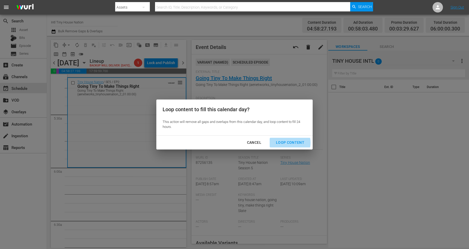
click at [285, 143] on div "Loop Content" at bounding box center [290, 142] width 37 height 7
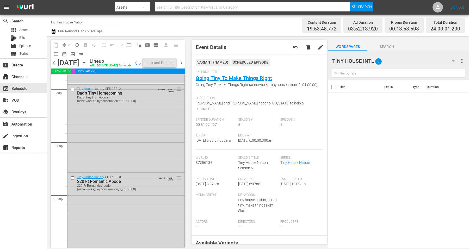
scroll to position [2385, 0]
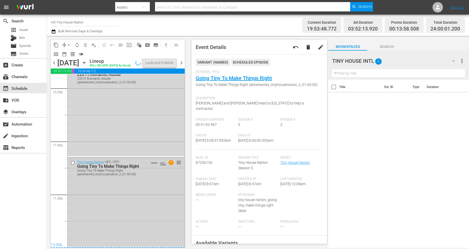
click at [128, 229] on div "Tiny House Nation / SE5 / EP2: Going Tiny To Make Things Right Going Tiny To Ma…" at bounding box center [125, 202] width 117 height 89
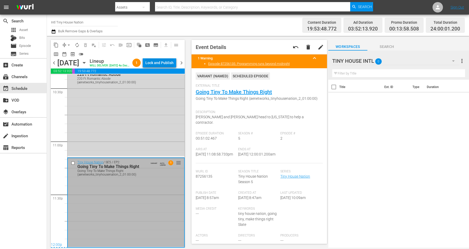
click at [159, 64] on div "Lock and Publish" at bounding box center [159, 62] width 28 height 9
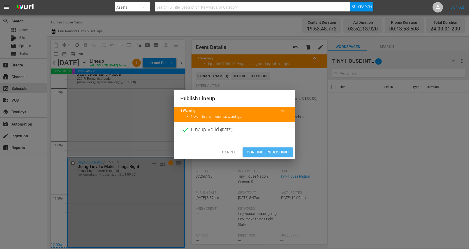
click at [260, 150] on span "Continue Publishing" at bounding box center [268, 152] width 42 height 7
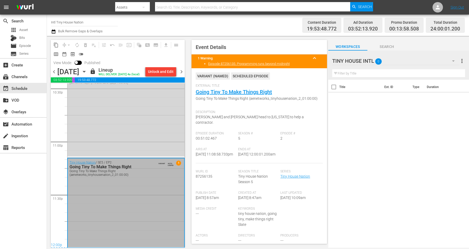
click at [85, 72] on icon "button" at bounding box center [84, 71] width 2 height 1
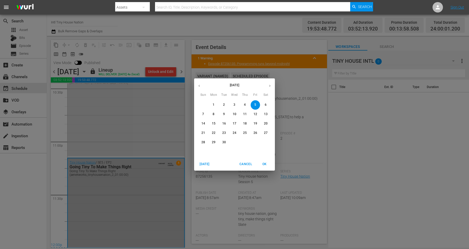
click at [265, 104] on p "6" at bounding box center [266, 105] width 2 height 4
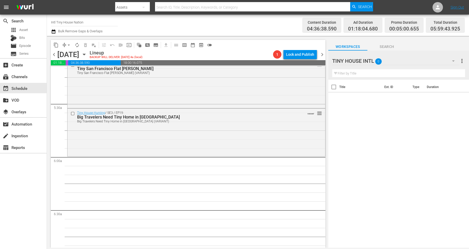
scroll to position [553, 0]
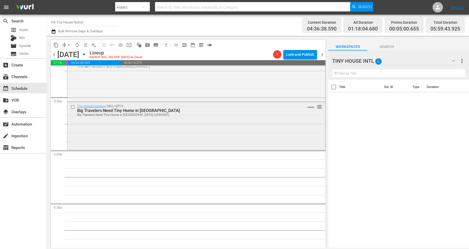
click at [212, 127] on div "Tiny House Hunting / SE3 / EP19: Big Travelers Need Tiny Home in Nashville Big …" at bounding box center [196, 125] width 258 height 47
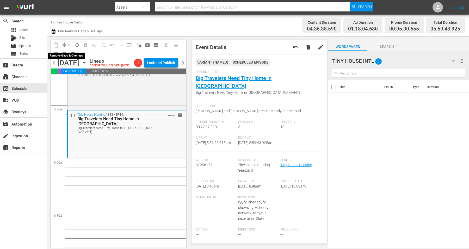
click at [68, 45] on span "arrow_drop_down" at bounding box center [68, 44] width 5 height 5
click at [70, 55] on li "Align to Midnight" at bounding box center [69, 55] width 55 height 9
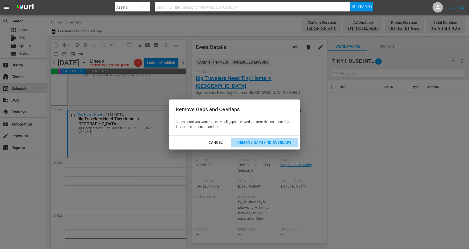
click at [255, 141] on div "Remove Gaps and Overlaps" at bounding box center [264, 142] width 62 height 7
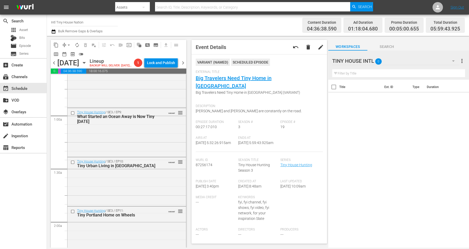
scroll to position [0, 0]
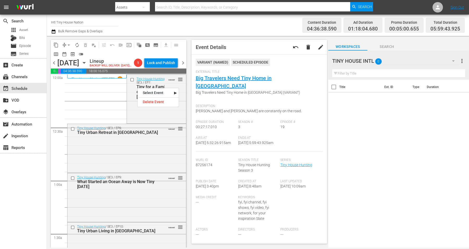
click at [128, 118] on div "Tiny House Hunting / SE3 / EP7: Tiny for a Family of Five in Temecula VARIANT r…" at bounding box center [156, 99] width 59 height 48
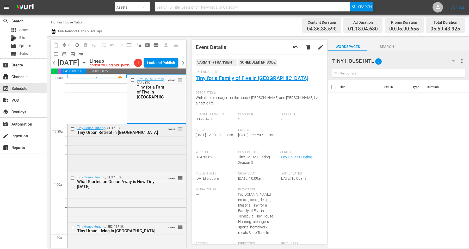
click at [118, 159] on div "Tiny House Hunting / SE3 / EP8: Tiny Urban Retreat in Seattle VARIANT reorder" at bounding box center [126, 148] width 118 height 48
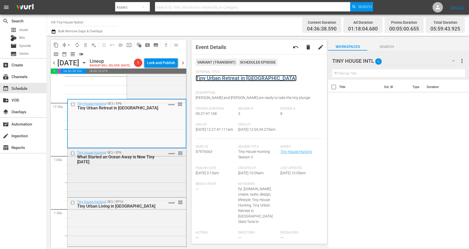
scroll to position [33, 0]
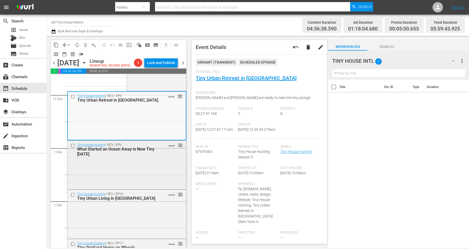
click at [115, 169] on div "Tiny House Hunting / SE3 / EP9: What Started an Ocean Away is Now Tiny Today VA…" at bounding box center [126, 165] width 118 height 48
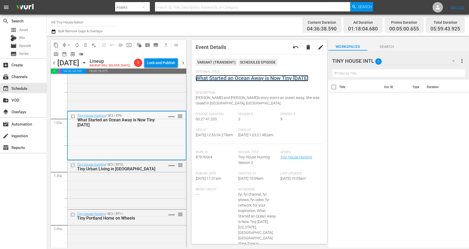
scroll to position [98, 0]
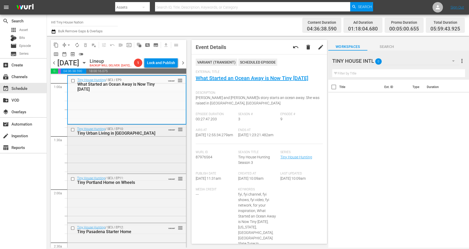
click at [84, 171] on div "Tiny House Hunting / SE3 / EP10: Tiny Urban Living in Boston VARIANT reorder" at bounding box center [126, 149] width 118 height 48
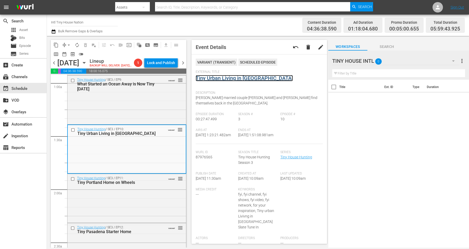
scroll to position [0, 0]
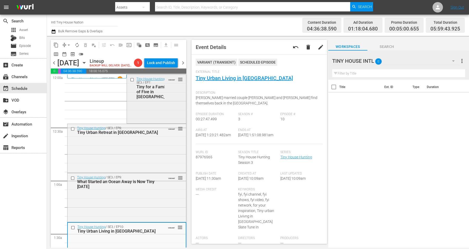
click at [156, 118] on div "Tiny House Hunting / SE3 / EP7: Tiny for a Family of Five in Temecula VARIANT r…" at bounding box center [156, 99] width 59 height 48
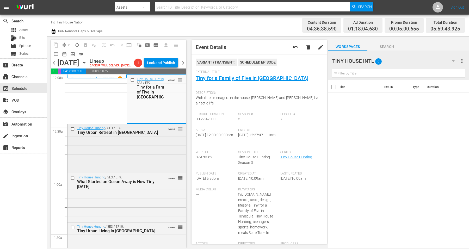
click at [92, 153] on div "Tiny House Hunting / SE3 / EP8: Tiny Urban Retreat in Seattle VARIANT reorder" at bounding box center [126, 148] width 118 height 48
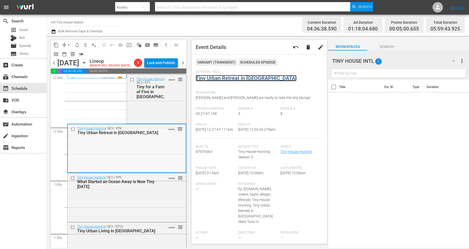
scroll to position [33, 0]
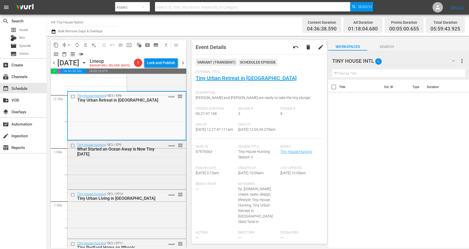
click at [90, 174] on div "Tiny House Hunting / SE3 / EP9: What Started an Ocean Away is Now Tiny Today VA…" at bounding box center [126, 165] width 118 height 48
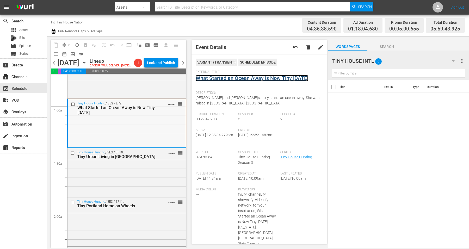
scroll to position [130, 0]
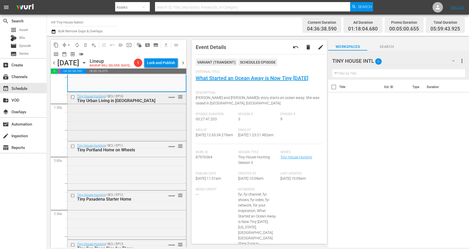
click at [121, 130] on div "Tiny House Hunting / SE3 / EP10: Tiny Urban Living in Boston VARIANT reorder" at bounding box center [126, 116] width 118 height 48
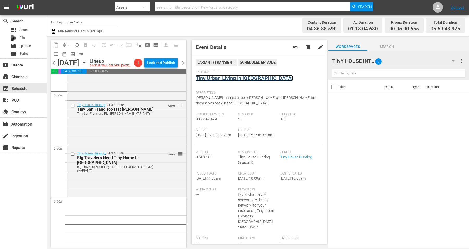
scroll to position [521, 0]
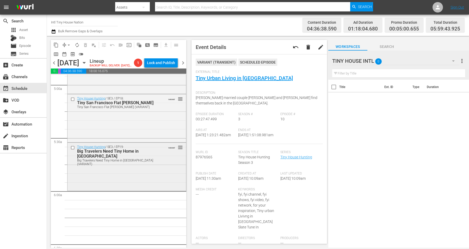
click at [122, 182] on div "Tiny House Hunting / SE3 / EP19: Big Travelers Need Tiny Home in Nashville Big …" at bounding box center [126, 166] width 118 height 47
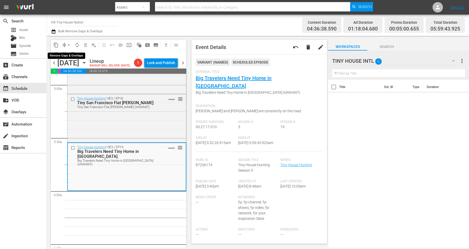
click at [70, 44] on span "arrow_drop_down" at bounding box center [68, 44] width 5 height 5
click at [66, 55] on li "Align to Midnight" at bounding box center [69, 55] width 55 height 9
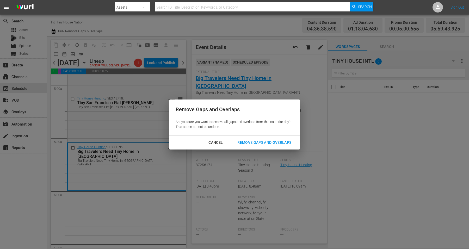
click at [265, 141] on div "Remove Gaps and Overlaps" at bounding box center [264, 142] width 62 height 7
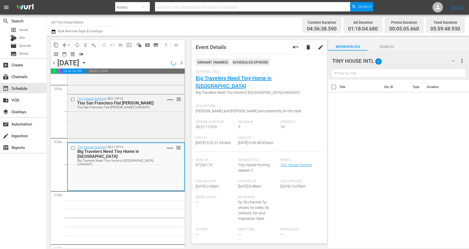
scroll to position [529, 0]
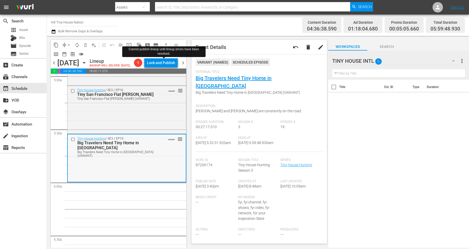
click at [116, 166] on div "Tiny House Hunting / SE3 / EP19: Big Travelers Need Tiny Home in Nashville Big …" at bounding box center [127, 157] width 118 height 47
click at [70, 46] on span "arrow_drop_down" at bounding box center [68, 44] width 5 height 5
click at [71, 57] on li "Align to Midnight" at bounding box center [69, 55] width 55 height 9
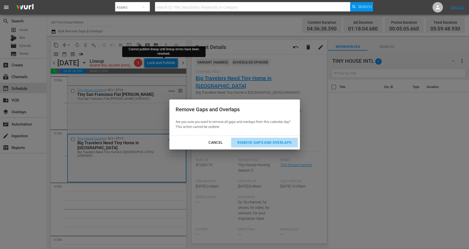
click at [258, 140] on div "Remove Gaps and Overlaps" at bounding box center [264, 142] width 62 height 7
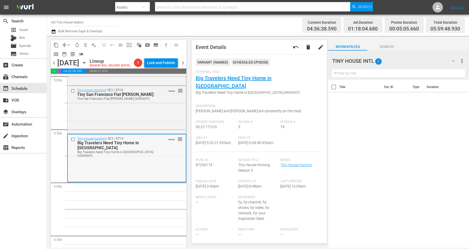
click at [128, 181] on div "Tiny House Hunting / SE3 / EP19: Big Travelers Need Tiny Home in Nashville Big …" at bounding box center [127, 157] width 118 height 47
click at [69, 45] on span "arrow_drop_down" at bounding box center [68, 44] width 5 height 5
click at [70, 55] on li "Align to Midnight" at bounding box center [69, 55] width 55 height 9
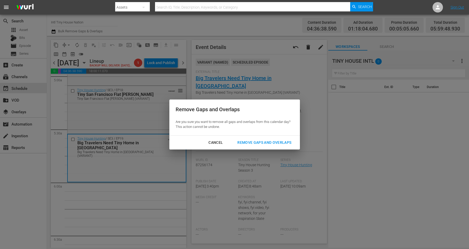
click at [274, 143] on div "Remove Gaps and Overlaps" at bounding box center [264, 142] width 62 height 7
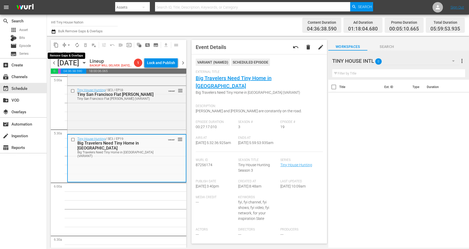
click at [68, 44] on span "arrow_drop_down" at bounding box center [68, 44] width 5 height 5
click at [67, 53] on li "Align to Midnight" at bounding box center [69, 55] width 55 height 9
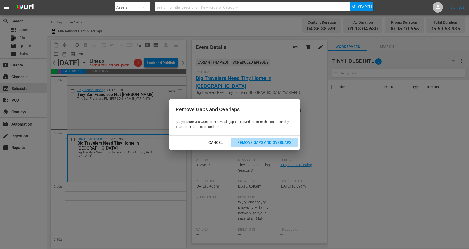
click at [268, 142] on div "Remove Gaps and Overlaps" at bounding box center [264, 142] width 62 height 7
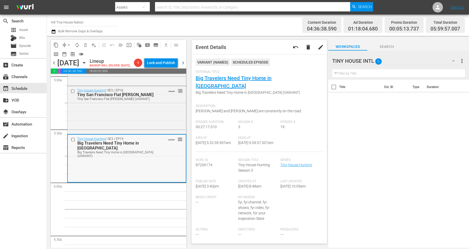
click at [146, 176] on div "Tiny House Hunting / SE3 / EP19: Big Travelers Need Tiny Home in Nashville Big …" at bounding box center [127, 158] width 118 height 47
click at [67, 45] on span "arrow_drop_down" at bounding box center [68, 44] width 5 height 5
click at [70, 55] on li "Align to Midnight" at bounding box center [69, 55] width 55 height 9
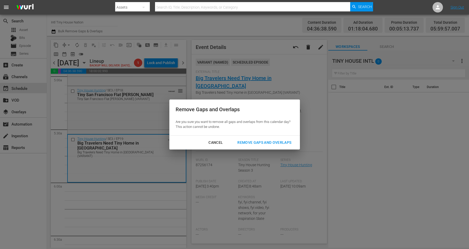
click at [272, 143] on div "Remove Gaps and Overlaps" at bounding box center [264, 142] width 62 height 7
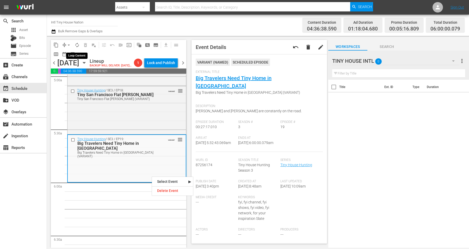
click at [79, 44] on span "autorenew_outlined" at bounding box center [76, 44] width 5 height 5
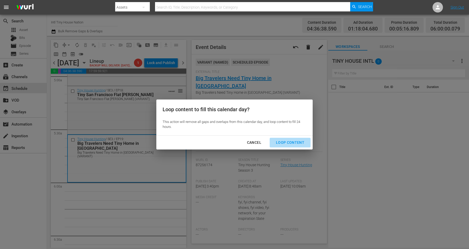
click at [292, 143] on div "Loop Content" at bounding box center [290, 142] width 37 height 7
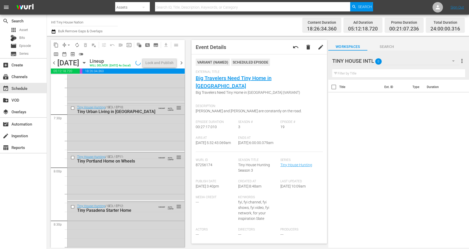
scroll to position [2385, 0]
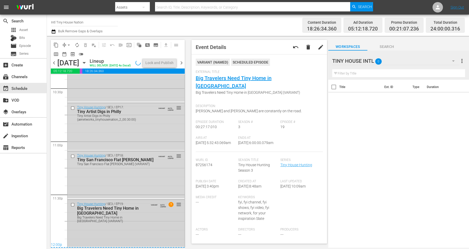
click at [135, 222] on div "Big Travelers Need Tiny Home in Nashville (VARIANT)" at bounding box center [115, 219] width 76 height 7
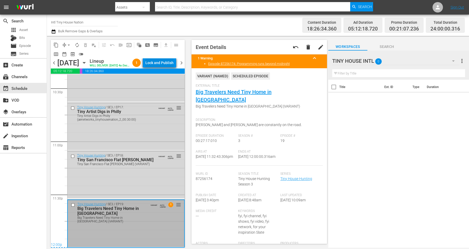
click at [159, 65] on div "Lock and Publish" at bounding box center [159, 62] width 28 height 9
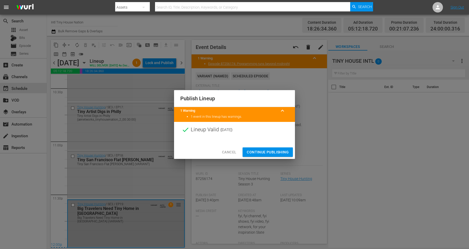
click at [259, 152] on span "Continue Publishing" at bounding box center [268, 152] width 42 height 7
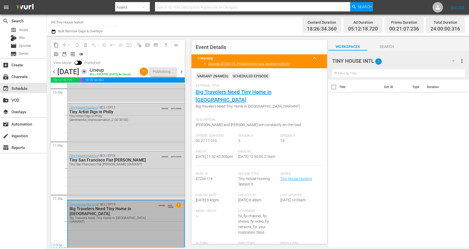
click at [87, 74] on icon "button" at bounding box center [84, 72] width 6 height 6
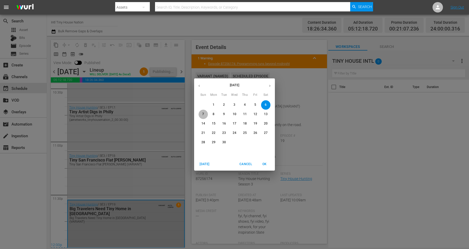
click at [202, 115] on span "7" at bounding box center [202, 114] width 9 height 4
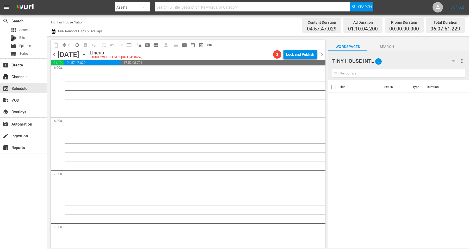
scroll to position [506, 0]
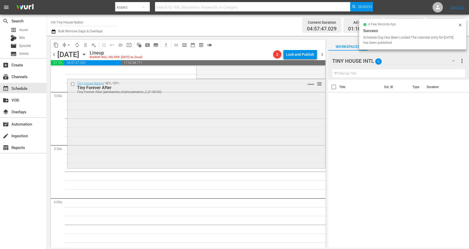
click at [107, 119] on div "Tiny House Nation / SE5 / EP1: Tiny Forever After Tiny Forever After (aenetwork…" at bounding box center [196, 123] width 258 height 88
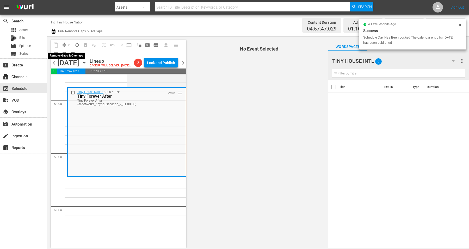
click at [69, 43] on span "arrow_drop_down" at bounding box center [68, 44] width 5 height 5
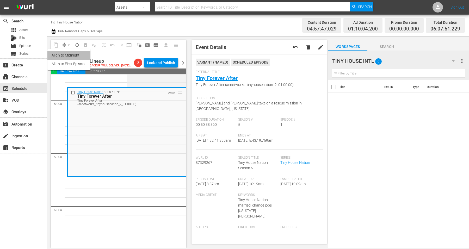
click at [71, 55] on li "Align to Midnight" at bounding box center [68, 55] width 43 height 9
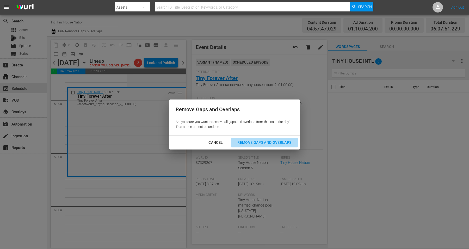
click at [253, 140] on div "Remove Gaps and Overlaps" at bounding box center [264, 142] width 62 height 7
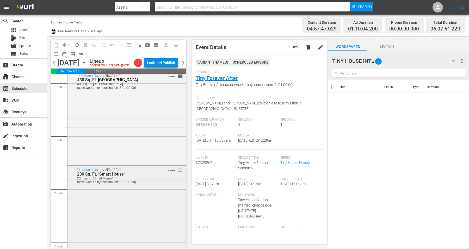
scroll to position [0, 0]
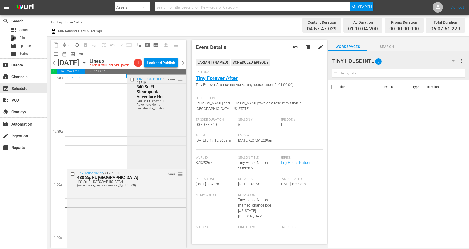
click at [140, 130] on div "Tiny House Nation / SE2 / EP10: 340 Sq Ft Steampunk Adventure Home 340 Sq Ft St…" at bounding box center [156, 121] width 59 height 93
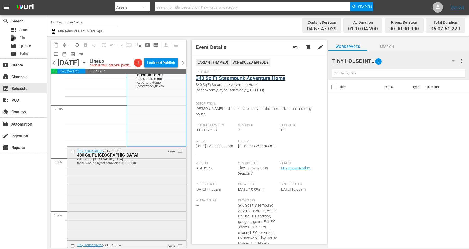
scroll to position [65, 0]
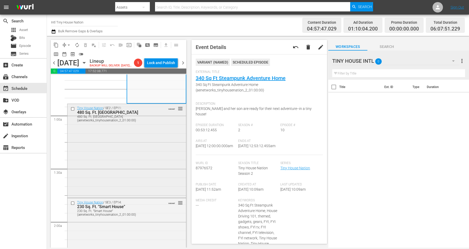
click at [109, 157] on div "Tiny House Nation / SE2 / EP11: 480 Sq. Ft. Gothic Castle House 480 Sq. Ft. Got…" at bounding box center [126, 150] width 118 height 93
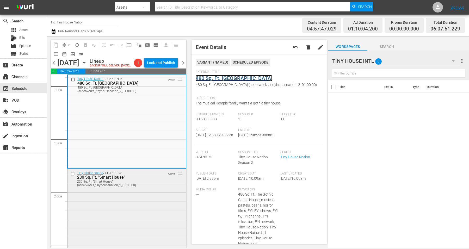
scroll to position [130, 0]
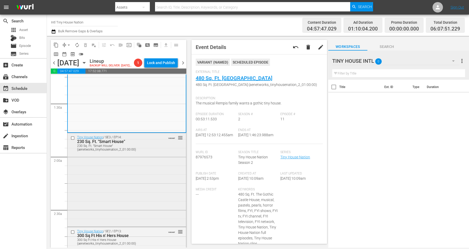
click at [110, 191] on div "Tiny House Nation / SE3 / EP14: 230 Sq. Ft. "Smart House" 230 Sq. Ft. "Smart Ho…" at bounding box center [126, 179] width 118 height 93
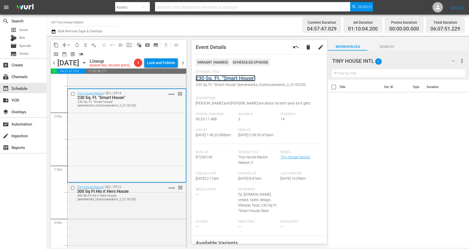
scroll to position [195, 0]
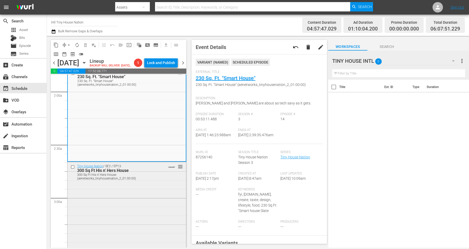
click at [127, 196] on div "Tiny House Nation / SE2 / EP13: 300 Sq Ft His n' Hers House 300 Sq Ft His n' He…" at bounding box center [126, 208] width 118 height 93
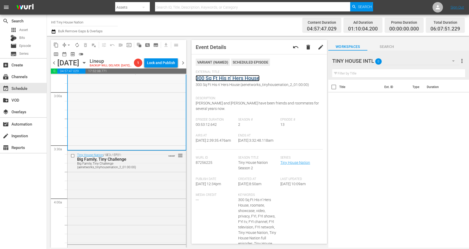
scroll to position [326, 0]
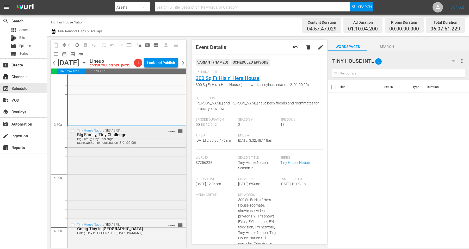
click at [110, 179] on div "Tiny House Nation / SE3 / EP21: Big Family, Tiny Challenge Big Family, Tiny Cha…" at bounding box center [126, 172] width 118 height 92
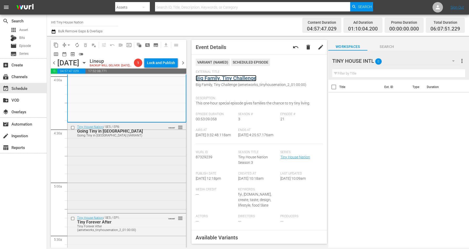
scroll to position [456, 0]
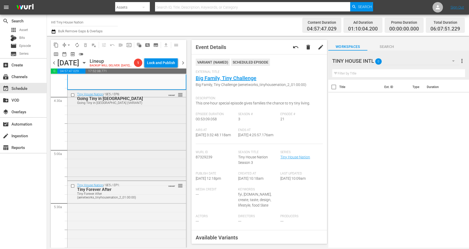
click at [114, 146] on div "Tiny House Nation / SE5 / EP8: Going Tiny in Music City Going Tiny in Music Cit…" at bounding box center [126, 134] width 118 height 89
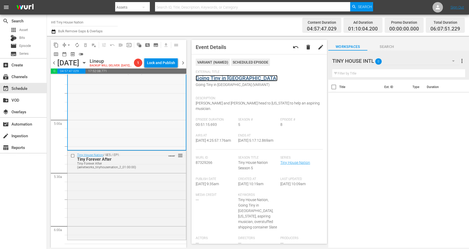
scroll to position [521, 0]
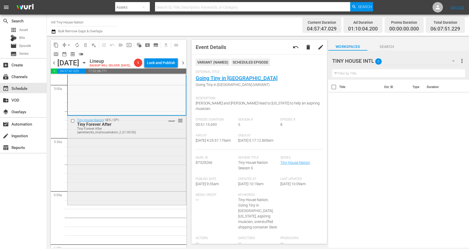
click at [115, 161] on div "Tiny House Nation / SE5 / EP1: Tiny Forever After Tiny Forever After (aenetwork…" at bounding box center [126, 160] width 118 height 88
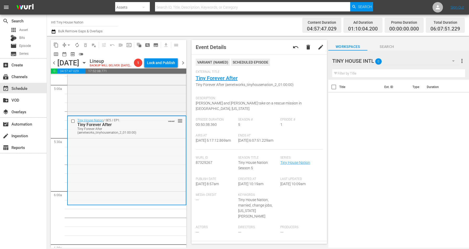
click at [155, 156] on div "Tiny House Nation / SE5 / EP1: Tiny Forever After Tiny Forever After (aenetwork…" at bounding box center [127, 160] width 118 height 88
click at [115, 164] on div "Tiny House Nation / SE5 / EP1: Tiny Forever After Tiny Forever After (aenetwork…" at bounding box center [127, 160] width 118 height 88
click at [68, 42] on span "arrow_drop_down" at bounding box center [68, 44] width 5 height 5
click at [71, 55] on li "Align to Midnight" at bounding box center [69, 55] width 55 height 9
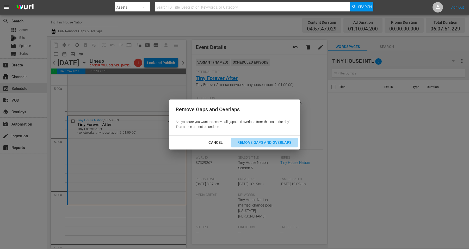
click at [274, 141] on div "Remove Gaps and Overlaps" at bounding box center [264, 142] width 62 height 7
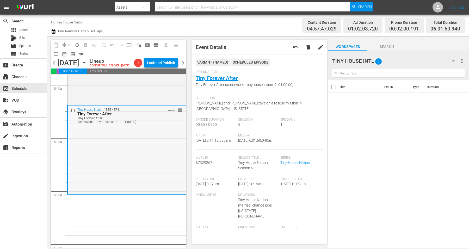
click at [111, 178] on div "Tiny House Nation / SE5 / EP1: Tiny Forever After Tiny Forever After (aenetwork…" at bounding box center [127, 149] width 118 height 88
click at [68, 44] on span "arrow_drop_down" at bounding box center [68, 44] width 5 height 5
click at [62, 54] on li "Align to Midnight" at bounding box center [69, 55] width 55 height 9
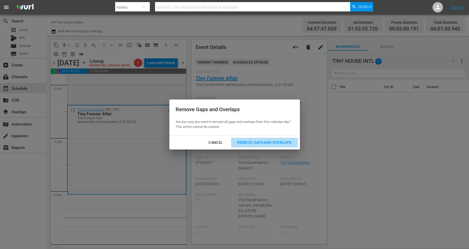
click at [264, 143] on div "Remove Gaps and Overlaps" at bounding box center [264, 142] width 62 height 7
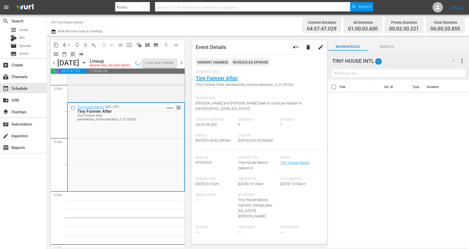
scroll to position [512, 0]
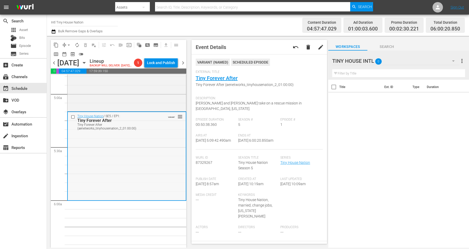
click at [115, 166] on div "Tiny House Nation / SE5 / EP1: Tiny Forever After Tiny Forever After (aenetwork…" at bounding box center [127, 156] width 118 height 88
drag, startPoint x: 68, startPoint y: 43, endPoint x: 66, endPoint y: 42, distance: 2.7
click at [66, 42] on button "arrow_drop_down" at bounding box center [69, 45] width 8 height 8
click at [72, 58] on li "Align to Midnight" at bounding box center [69, 55] width 55 height 9
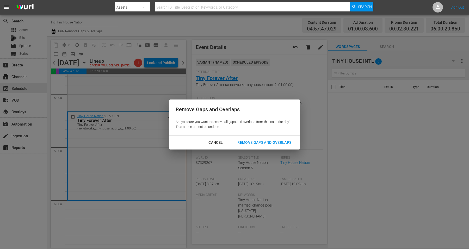
click at [262, 143] on div "Remove Gaps and Overlaps" at bounding box center [264, 142] width 62 height 7
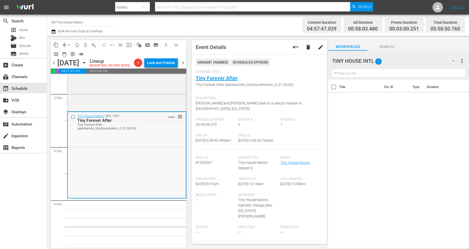
click at [100, 172] on div "Tiny House Nation / SE5 / EP1: Tiny Forever After Tiny Forever After (aenetwork…" at bounding box center [127, 154] width 118 height 85
click at [66, 45] on span "arrow_drop_down" at bounding box center [68, 44] width 5 height 5
click at [63, 54] on li "Align to Midnight" at bounding box center [69, 55] width 55 height 9
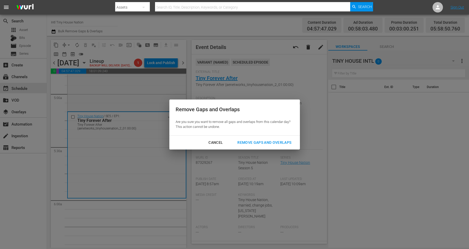
click at [280, 143] on div "Remove Gaps and Overlaps" at bounding box center [264, 142] width 62 height 7
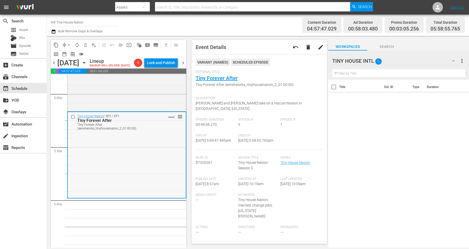
click at [131, 176] on div "Tiny House Nation / SE5 / EP1: Tiny Forever After Tiny Forever After (aenetwork…" at bounding box center [127, 154] width 118 height 85
click at [68, 45] on span "arrow_drop_down" at bounding box center [68, 44] width 5 height 5
click at [65, 55] on li "Align to Midnight" at bounding box center [69, 55] width 55 height 9
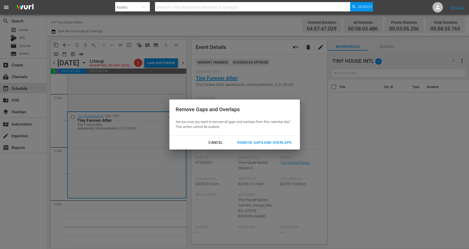
click at [260, 142] on div "Remove Gaps and Overlaps" at bounding box center [264, 142] width 62 height 7
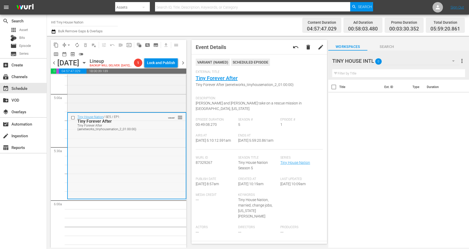
click at [128, 165] on div "Tiny House Nation / SE5 / EP1: Tiny Forever After Tiny Forever After (aenetwork…" at bounding box center [127, 155] width 118 height 85
click at [65, 44] on button "arrow_drop_down" at bounding box center [69, 45] width 8 height 8
click at [67, 56] on li "Align to Midnight" at bounding box center [69, 55] width 55 height 9
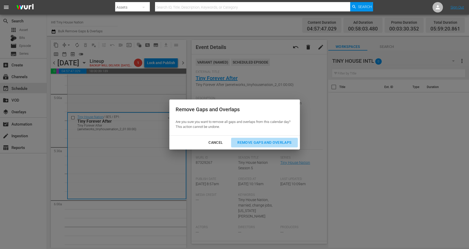
click at [266, 142] on div "Remove Gaps and Overlaps" at bounding box center [264, 142] width 62 height 7
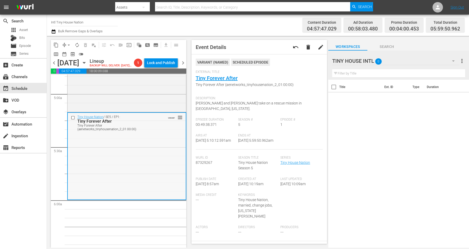
click at [105, 158] on div "Tiny House Nation / SE5 / EP1: Tiny Forever After Tiny Forever After (aenetwork…" at bounding box center [127, 156] width 118 height 86
click at [69, 44] on span "arrow_drop_down" at bounding box center [68, 44] width 5 height 5
click at [69, 56] on li "Align to Midnight" at bounding box center [69, 55] width 55 height 9
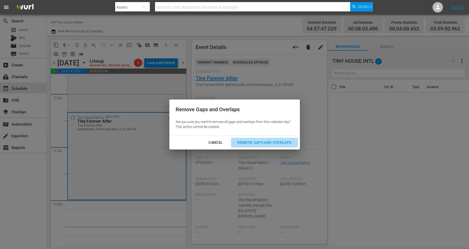
click at [274, 141] on div "Remove Gaps and Overlaps" at bounding box center [264, 142] width 62 height 7
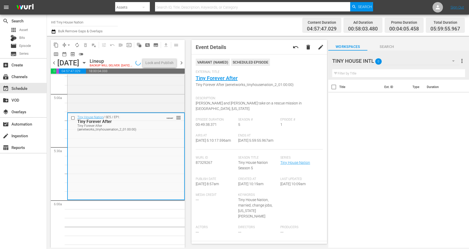
scroll to position [521, 0]
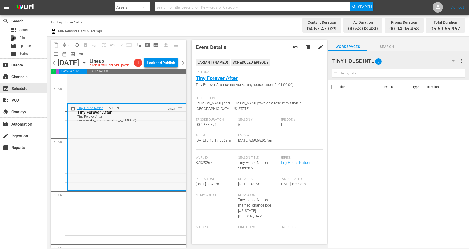
click at [108, 176] on div "Tiny House Nation / SE5 / EP1: Tiny Forever After Tiny Forever After (aenetwork…" at bounding box center [127, 147] width 118 height 86
click at [71, 45] on span "arrow_drop_down" at bounding box center [68, 44] width 5 height 5
click at [62, 54] on li "Align to Midnight" at bounding box center [69, 55] width 55 height 9
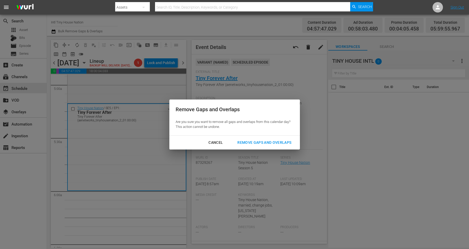
click at [248, 140] on div "Remove Gaps and Overlaps" at bounding box center [264, 142] width 62 height 7
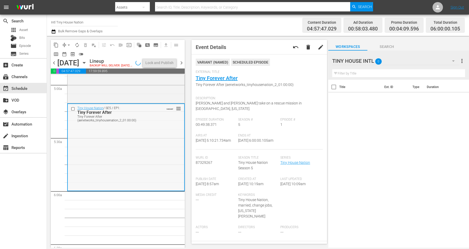
click at [130, 155] on div "Tiny House Nation / SE5 / EP1: Tiny Forever After Tiny Forever After (aenetwork…" at bounding box center [126, 147] width 116 height 86
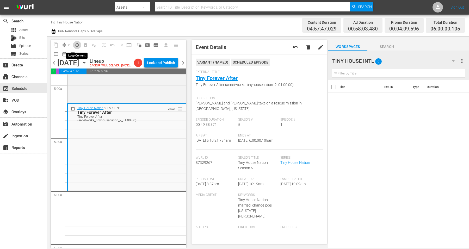
click at [77, 44] on span "autorenew_outlined" at bounding box center [76, 44] width 5 height 5
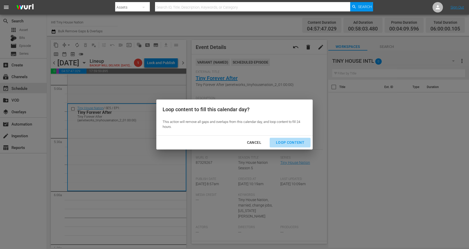
click at [285, 139] on div "Loop Content" at bounding box center [290, 142] width 37 height 7
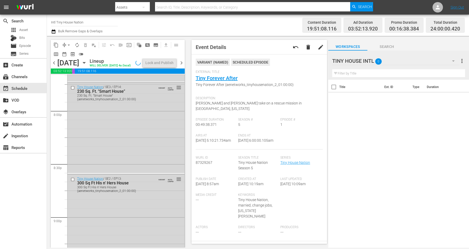
scroll to position [2385, 0]
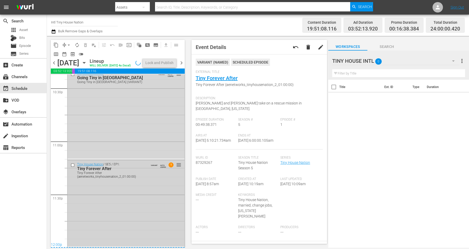
click at [113, 214] on div "Tiny House Nation / SE5 / EP1: Tiny Forever After Tiny Forever After (aenetwork…" at bounding box center [125, 203] width 117 height 86
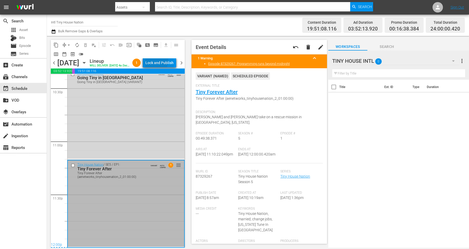
click at [160, 61] on div "Lock and Publish" at bounding box center [159, 62] width 28 height 9
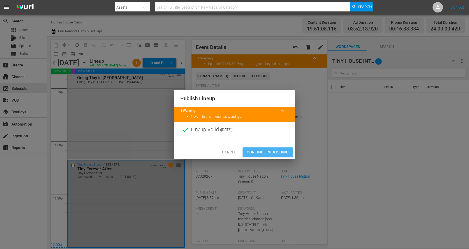
click at [265, 151] on span "Continue Publishing" at bounding box center [268, 152] width 42 height 7
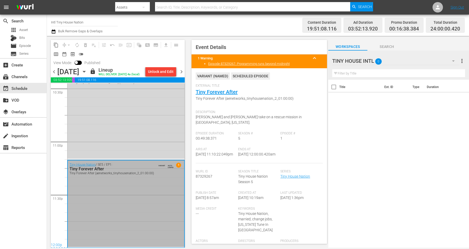
click at [87, 73] on icon "button" at bounding box center [84, 72] width 6 height 6
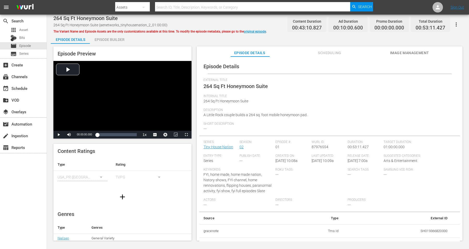
click at [107, 38] on div "Episode Builder" at bounding box center [109, 39] width 39 height 12
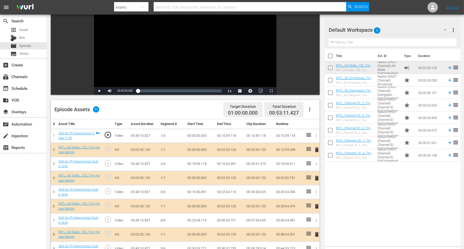
scroll to position [65, 0]
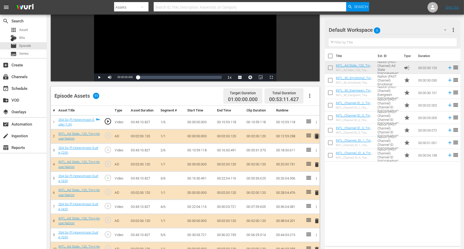
click at [316, 136] on span "delete" at bounding box center [317, 136] width 6 height 6
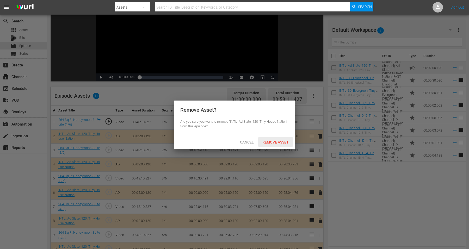
click at [272, 142] on span "Remove Asset" at bounding box center [275, 142] width 35 height 4
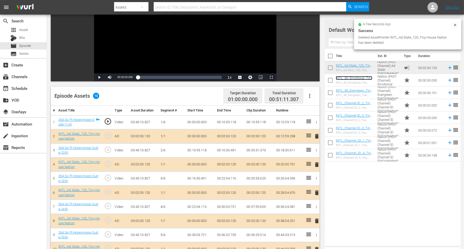
click at [355, 79] on link "INTL_30_Emotional_Tiny House Nation_Promo" at bounding box center [354, 80] width 36 height 8
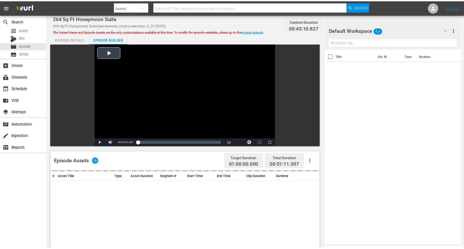
scroll to position [65, 0]
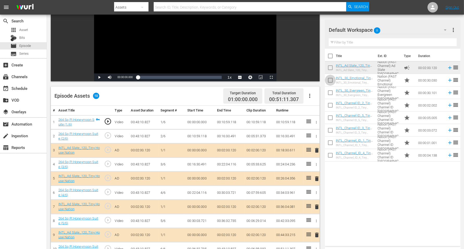
click at [330, 80] on input "checkbox" at bounding box center [330, 81] width 11 height 11
checkbox input "true"
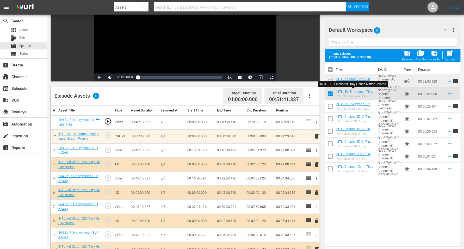
click at [348, 195] on div "Title Ext. ID Type Duration INTL_Ad Slate_120_Tiny House Nation INTL_Ad Slate_1…" at bounding box center [392, 153] width 135 height 182
click at [329, 132] on input "checkbox" at bounding box center [330, 132] width 11 height 11
checkbox input "true"
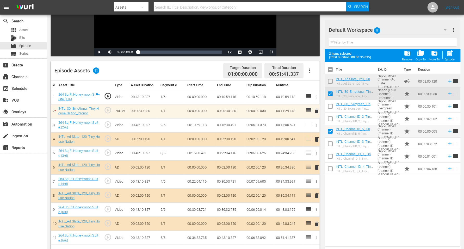
scroll to position [98, 0]
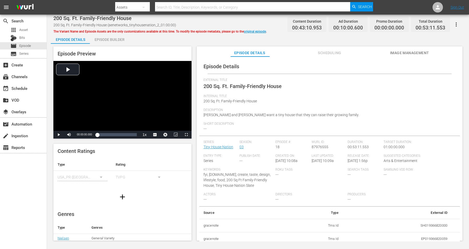
click at [116, 41] on div "Episode Builder" at bounding box center [109, 39] width 39 height 12
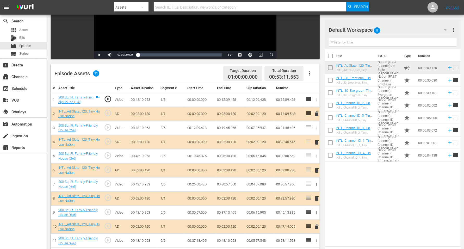
scroll to position [98, 0]
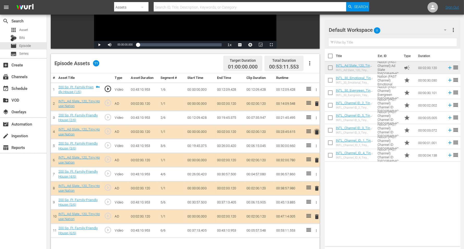
click at [318, 131] on span "delete" at bounding box center [317, 132] width 6 height 6
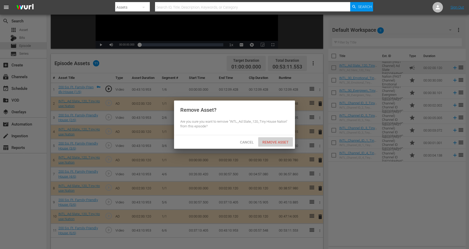
click at [281, 140] on span "Remove Asset" at bounding box center [275, 142] width 35 height 4
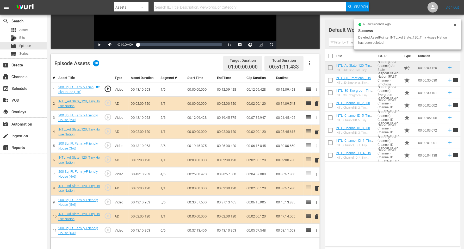
click at [330, 93] on input "checkbox" at bounding box center [330, 93] width 11 height 11
checkbox input "true"
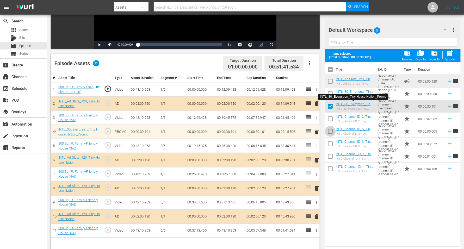
click at [331, 131] on input "checkbox" at bounding box center [330, 132] width 11 height 11
checkbox input "true"
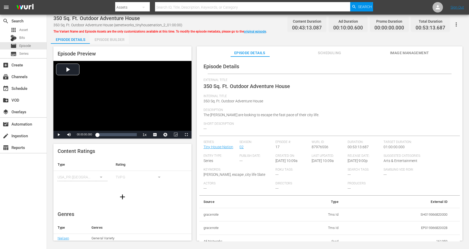
click at [111, 39] on div "Episode Builder" at bounding box center [109, 39] width 39 height 12
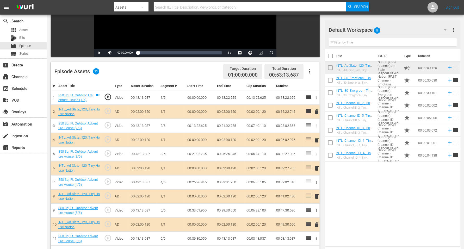
scroll to position [98, 0]
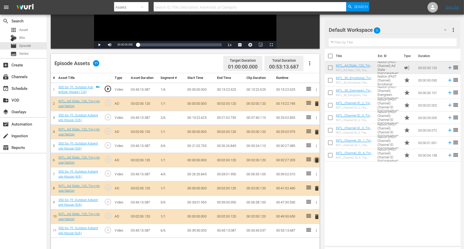
click at [317, 160] on span "delete" at bounding box center [317, 160] width 6 height 6
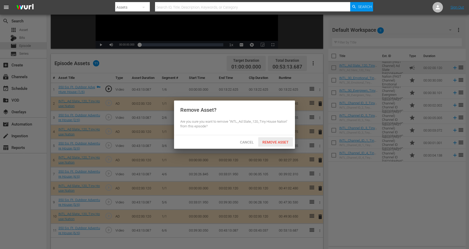
click at [279, 142] on span "Remove Asset" at bounding box center [275, 142] width 35 height 4
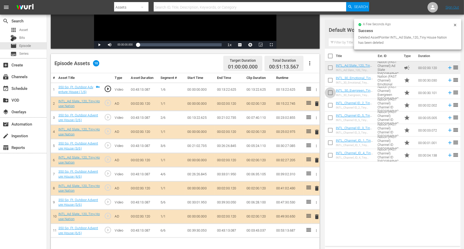
click at [331, 94] on input "checkbox" at bounding box center [330, 93] width 11 height 11
checkbox input "true"
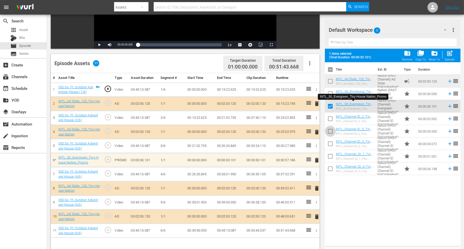
click at [330, 131] on input "checkbox" at bounding box center [330, 132] width 11 height 11
checkbox input "true"
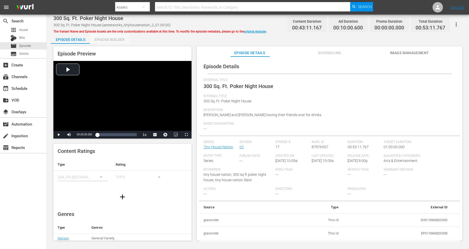
click at [110, 36] on div "Episode Builder" at bounding box center [109, 39] width 39 height 12
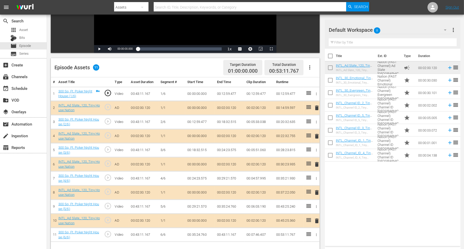
scroll to position [98, 0]
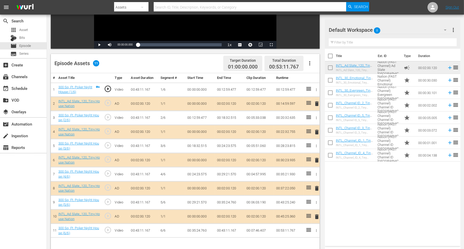
click at [317, 187] on span "delete" at bounding box center [317, 188] width 6 height 6
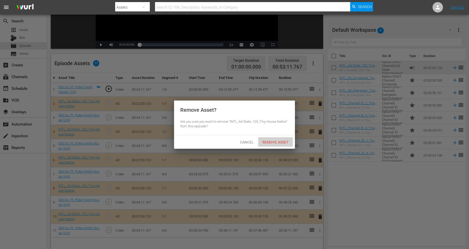
click at [272, 141] on span "Remove Asset" at bounding box center [275, 142] width 35 height 4
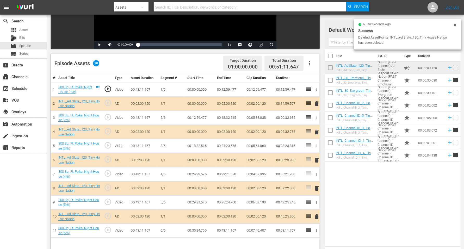
click at [330, 79] on input "checkbox" at bounding box center [330, 81] width 11 height 11
checkbox input "true"
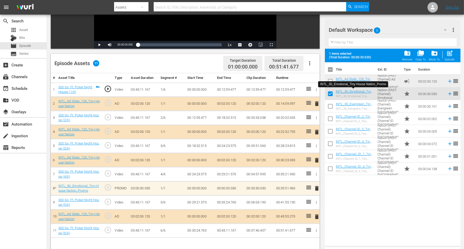
click at [329, 132] on input "checkbox" at bounding box center [330, 132] width 11 height 11
checkbox input "true"
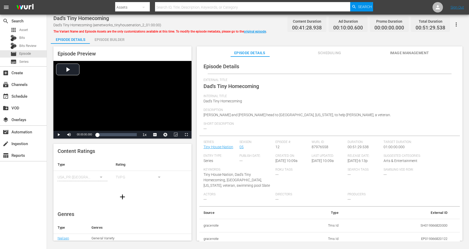
click at [107, 38] on div "Episode Builder" at bounding box center [109, 39] width 39 height 12
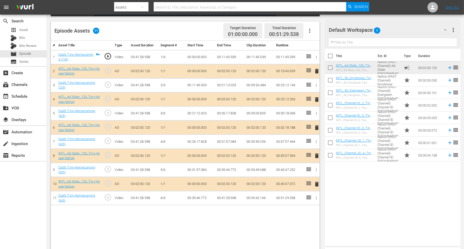
scroll to position [135, 0]
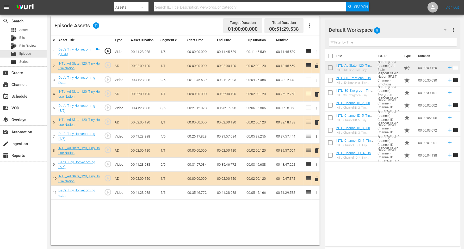
click at [316, 176] on span "delete" at bounding box center [317, 179] width 6 height 6
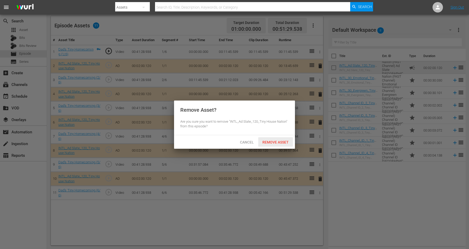
click at [279, 141] on span "Remove Asset" at bounding box center [275, 142] width 35 height 4
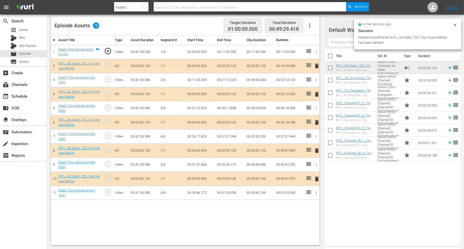
click at [330, 93] on input "checkbox" at bounding box center [330, 93] width 11 height 11
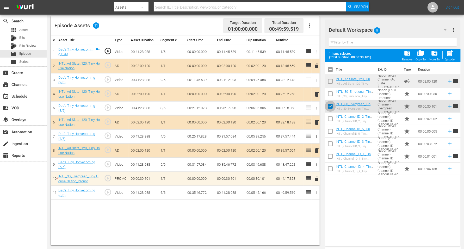
click at [332, 107] on input "checkbox" at bounding box center [330, 107] width 11 height 11
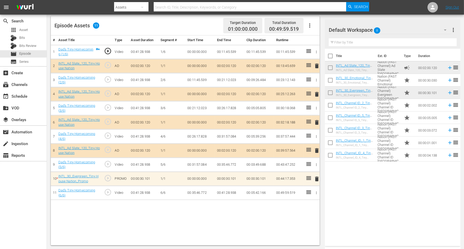
click at [328, 91] on input "checkbox" at bounding box center [330, 93] width 11 height 11
checkbox input "true"
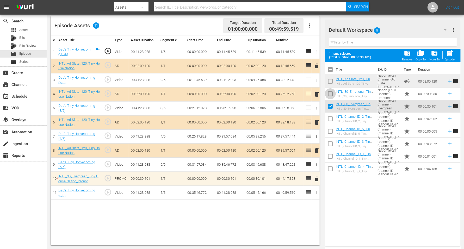
click at [329, 92] on input "checkbox" at bounding box center [330, 94] width 11 height 11
checkbox input "true"
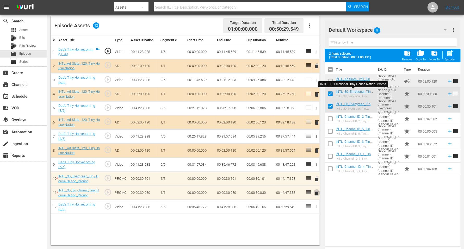
click at [316, 190] on span "delete" at bounding box center [317, 193] width 6 height 6
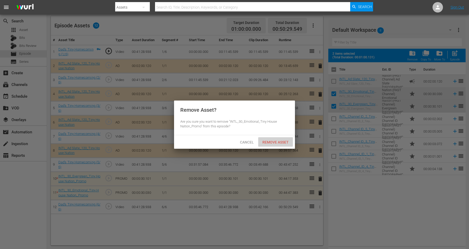
click at [264, 139] on div "Remove Asset" at bounding box center [275, 142] width 35 height 10
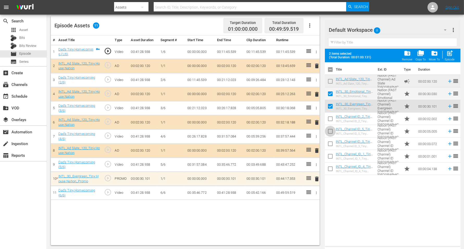
click at [329, 131] on input "checkbox" at bounding box center [330, 132] width 11 height 11
checkbox input "true"
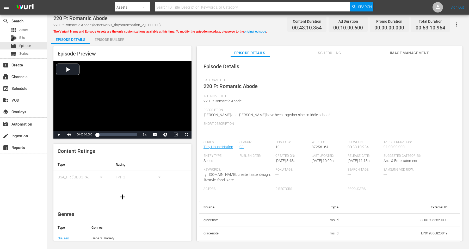
click at [110, 39] on div "Episode Builder" at bounding box center [109, 39] width 39 height 12
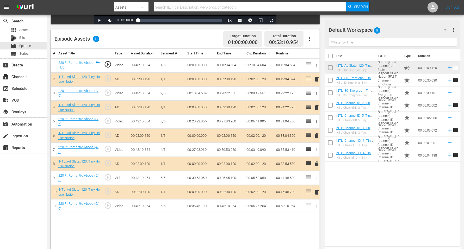
scroll to position [130, 0]
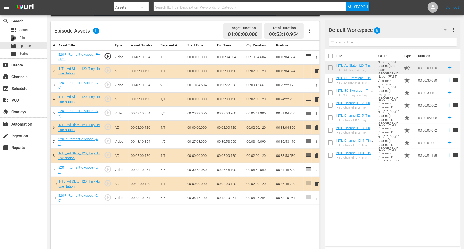
click at [317, 70] on span "delete" at bounding box center [317, 71] width 6 height 6
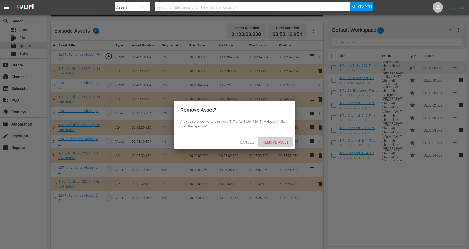
click at [275, 141] on span "Remove Asset" at bounding box center [275, 142] width 35 height 4
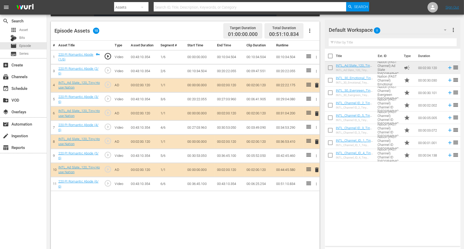
click at [329, 93] on input "checkbox" at bounding box center [330, 93] width 11 height 11
checkbox input "true"
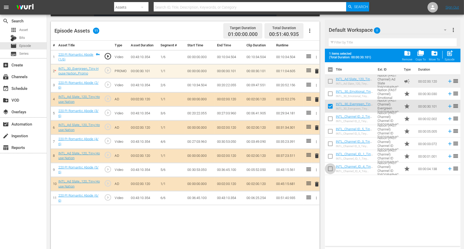
click at [331, 168] on input "checkbox" at bounding box center [330, 169] width 11 height 11
checkbox input "true"
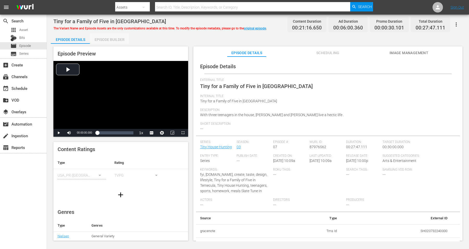
click at [107, 40] on div "Episode Builder" at bounding box center [109, 39] width 39 height 12
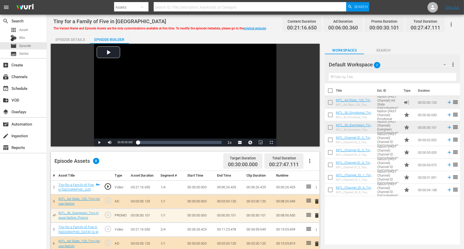
scroll to position [33, 0]
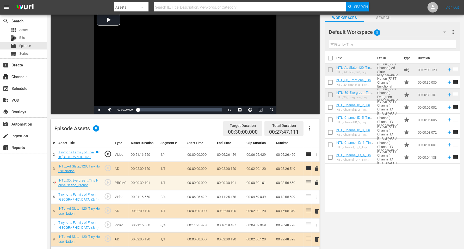
click at [329, 119] on input "checkbox" at bounding box center [330, 120] width 11 height 11
checkbox input "true"
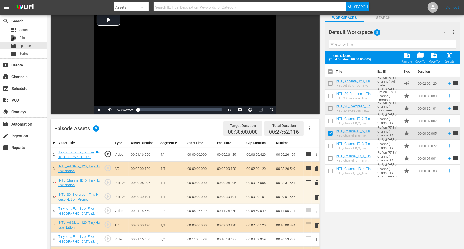
drag, startPoint x: 316, startPoint y: 180, endPoint x: 312, endPoint y: 197, distance: 16.7
click at [312, 197] on tbody "2 Tiny for a Family of Five in [GEOGRAPHIC_DATA] (1/4) play_circle_outline Vide…" at bounding box center [185, 211] width 269 height 127
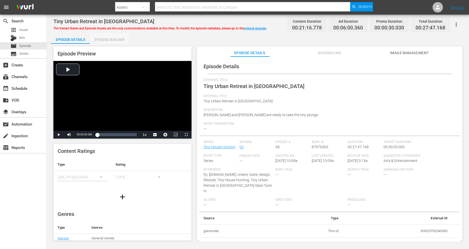
click at [114, 38] on div "Episode Builder" at bounding box center [109, 39] width 39 height 12
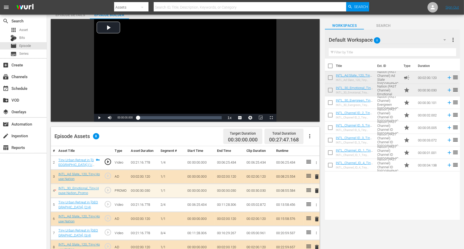
scroll to position [33, 0]
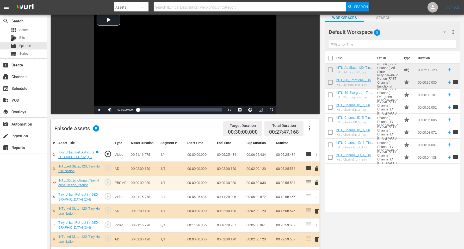
click at [332, 120] on input "checkbox" at bounding box center [330, 120] width 11 height 11
checkbox input "true"
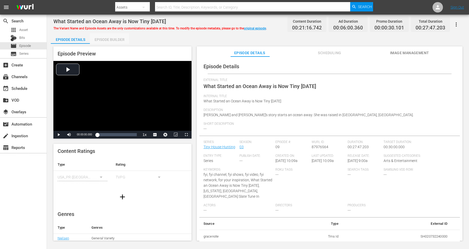
click at [107, 40] on div "Episode Builder" at bounding box center [109, 39] width 39 height 12
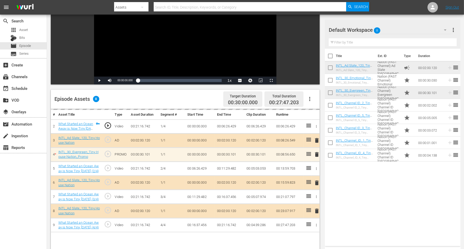
scroll to position [65, 0]
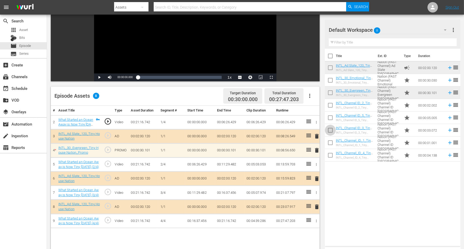
click at [330, 129] on input "checkbox" at bounding box center [330, 131] width 11 height 11
checkbox input "true"
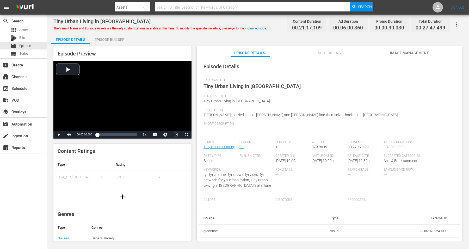
click at [111, 36] on div "Episode Builder" at bounding box center [109, 39] width 39 height 12
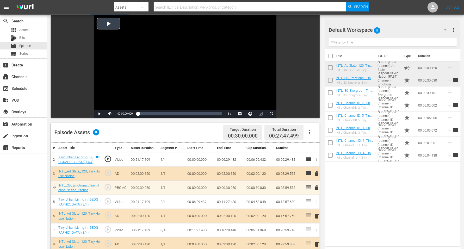
scroll to position [65, 0]
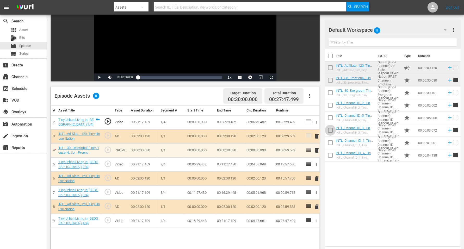
click at [330, 130] on input "checkbox" at bounding box center [330, 131] width 11 height 11
checkbox input "true"
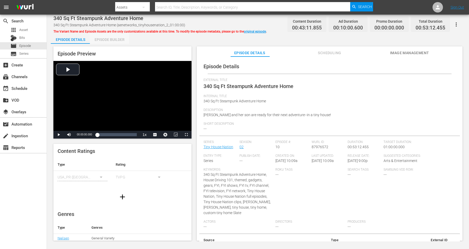
click at [109, 42] on div "Episode Builder" at bounding box center [109, 39] width 39 height 12
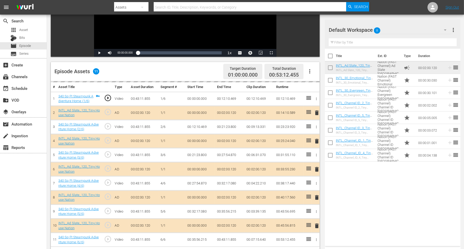
scroll to position [98, 0]
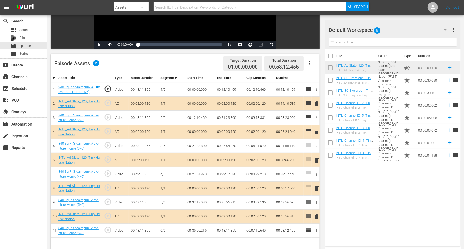
click at [315, 102] on span "delete" at bounding box center [317, 104] width 6 height 6
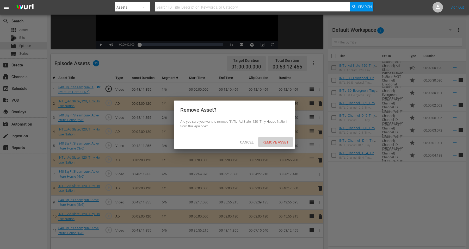
click at [270, 142] on span "Remove Asset" at bounding box center [275, 142] width 35 height 4
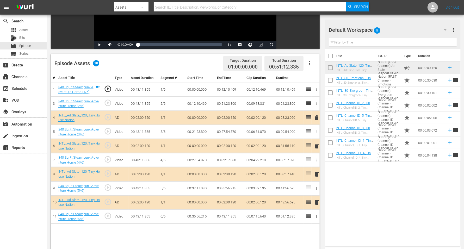
click at [332, 79] on input "checkbox" at bounding box center [330, 81] width 11 height 11
checkbox input "true"
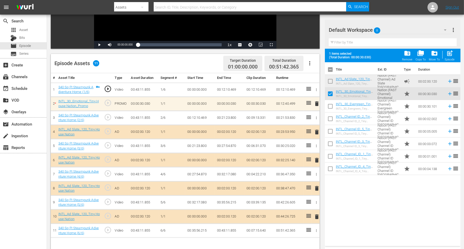
click at [327, 130] on input "checkbox" at bounding box center [330, 132] width 11 height 11
checkbox input "true"
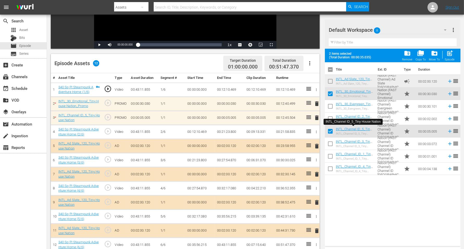
click at [315, 116] on span "delete" at bounding box center [317, 118] width 6 height 6
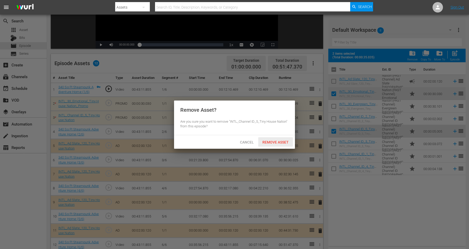
click at [270, 141] on span "Remove Asset" at bounding box center [275, 142] width 35 height 4
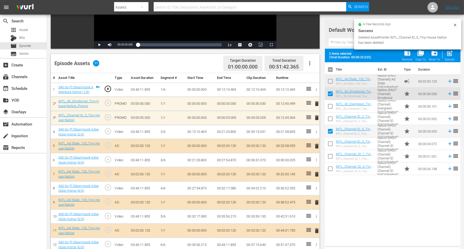
click at [331, 104] on input "checkbox" at bounding box center [330, 107] width 11 height 11
checkbox input "true"
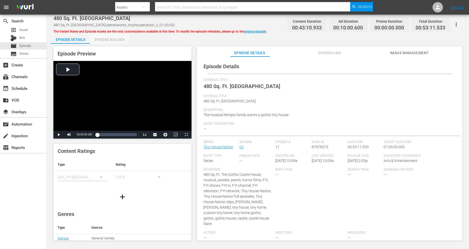
click at [109, 41] on div "Episode Builder" at bounding box center [109, 39] width 39 height 12
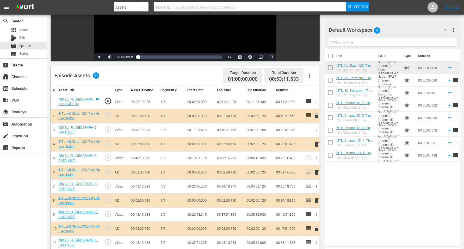
scroll to position [98, 0]
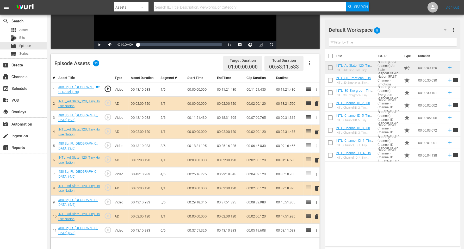
click at [315, 132] on span "delete" at bounding box center [317, 132] width 6 height 6
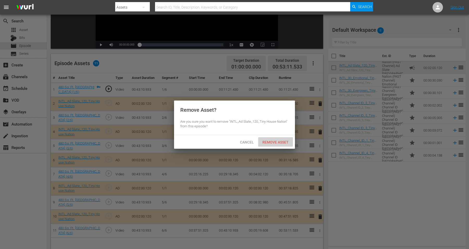
click at [276, 141] on span "Remove Asset" at bounding box center [275, 142] width 35 height 4
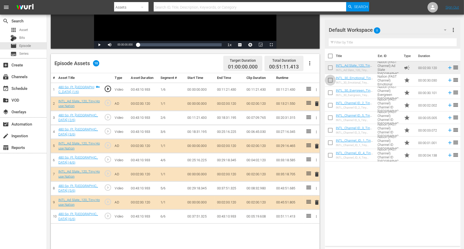
click at [330, 80] on input "checkbox" at bounding box center [330, 81] width 11 height 11
checkbox input "true"
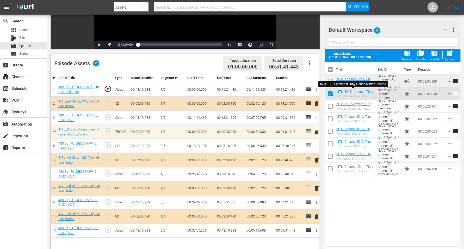
click at [329, 168] on input "checkbox" at bounding box center [330, 169] width 11 height 11
checkbox input "true"
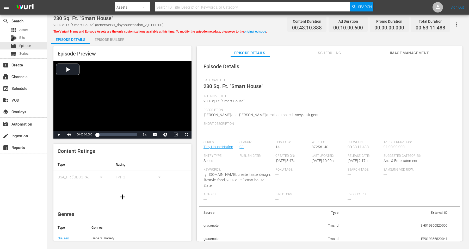
click at [109, 40] on div "Episode Builder" at bounding box center [109, 39] width 39 height 12
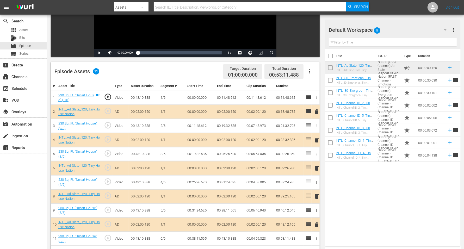
scroll to position [98, 0]
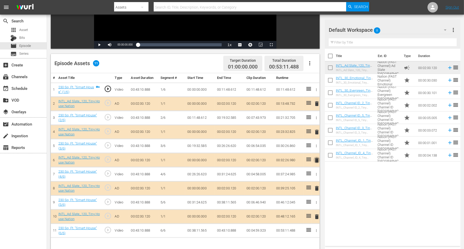
click at [315, 158] on span "delete" at bounding box center [317, 160] width 6 height 6
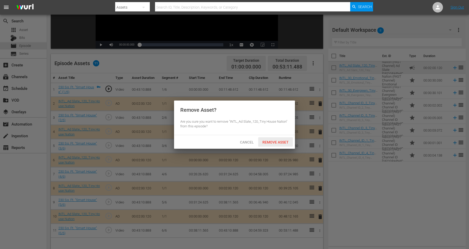
click at [266, 142] on span "Remove Asset" at bounding box center [275, 142] width 35 height 4
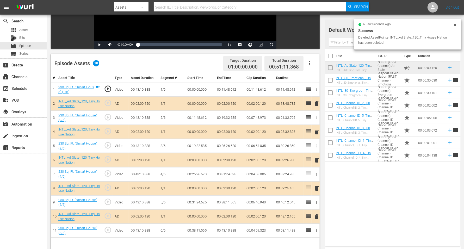
click at [329, 79] on input "checkbox" at bounding box center [330, 81] width 11 height 11
checkbox input "true"
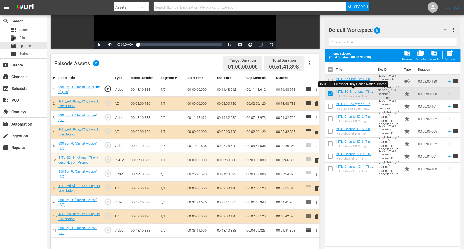
click at [330, 130] on input "checkbox" at bounding box center [330, 132] width 11 height 11
checkbox input "true"
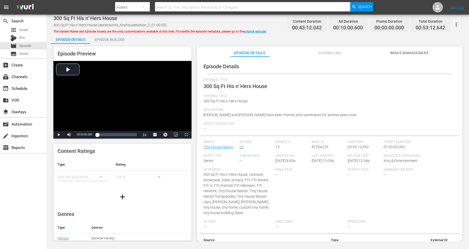
click at [103, 40] on div "Episode Builder" at bounding box center [109, 39] width 39 height 12
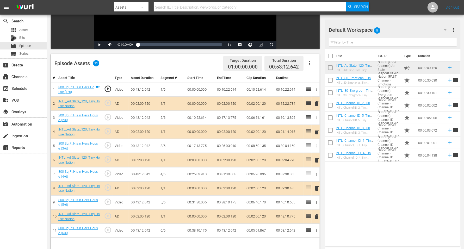
scroll to position [130, 0]
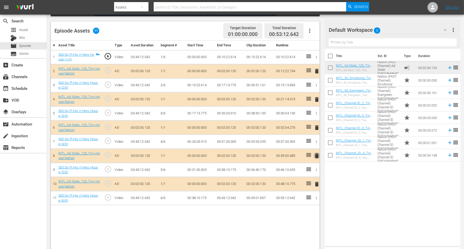
click at [315, 153] on span "delete" at bounding box center [317, 156] width 6 height 6
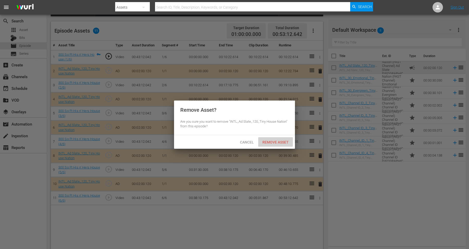
click at [281, 143] on span "Remove Asset" at bounding box center [275, 142] width 35 height 4
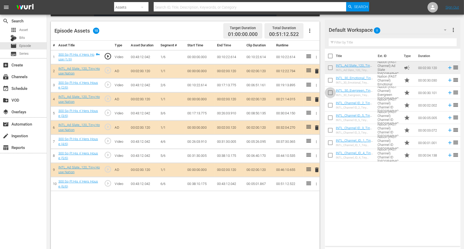
click at [330, 92] on input "checkbox" at bounding box center [330, 93] width 11 height 11
checkbox input "true"
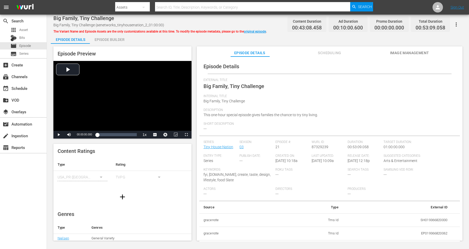
click at [102, 38] on div "Episode Builder" at bounding box center [109, 39] width 39 height 12
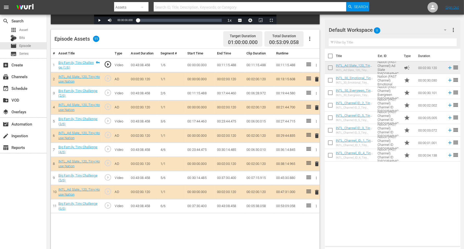
scroll to position [130, 0]
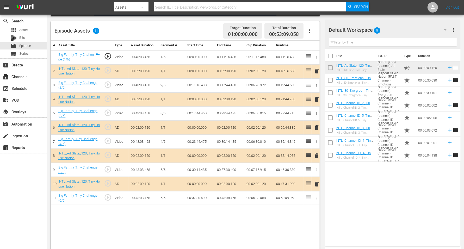
click at [315, 183] on span "delete" at bounding box center [317, 184] width 6 height 6
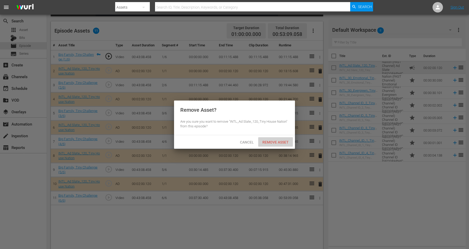
click at [277, 139] on div "Remove Asset" at bounding box center [275, 142] width 35 height 10
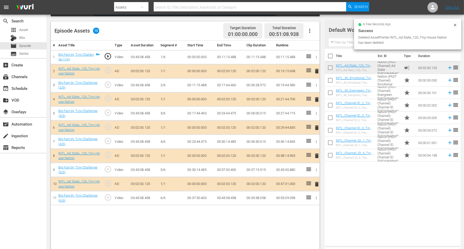
click at [330, 80] on input "checkbox" at bounding box center [330, 81] width 11 height 11
checkbox input "true"
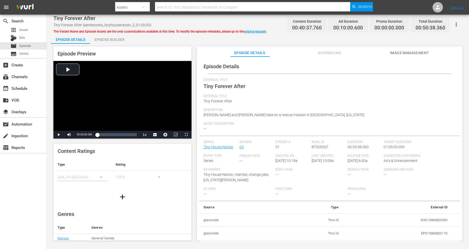
click at [109, 42] on div "Episode Builder" at bounding box center [109, 39] width 39 height 12
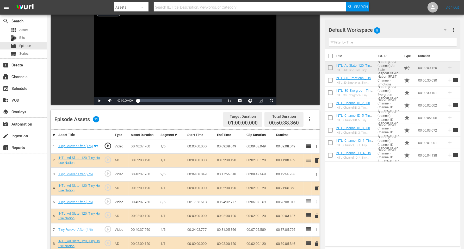
scroll to position [98, 0]
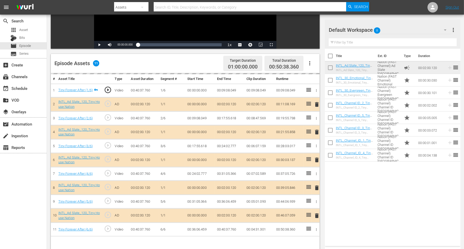
click at [318, 102] on td "delete" at bounding box center [315, 104] width 8 height 14
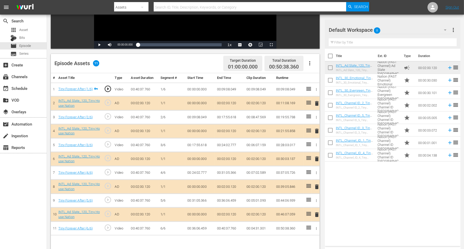
click at [317, 104] on span "delete" at bounding box center [317, 103] width 6 height 6
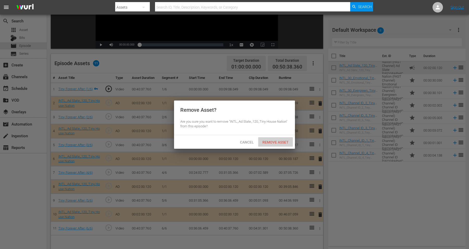
click at [275, 140] on span "Remove Asset" at bounding box center [275, 142] width 35 height 4
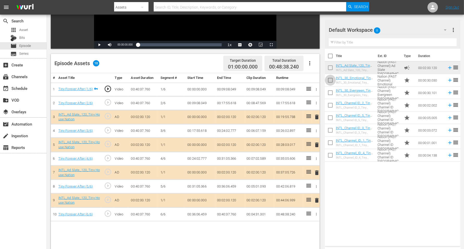
click at [329, 79] on input "checkbox" at bounding box center [330, 81] width 11 height 11
checkbox input "true"
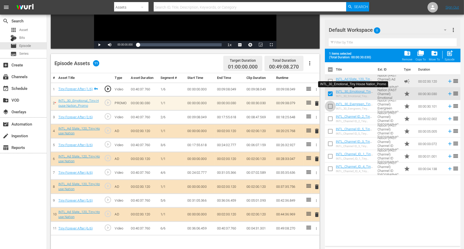
click at [333, 106] on input "checkbox" at bounding box center [330, 107] width 11 height 11
checkbox input "true"
